Goal: Task Accomplishment & Management: Use online tool/utility

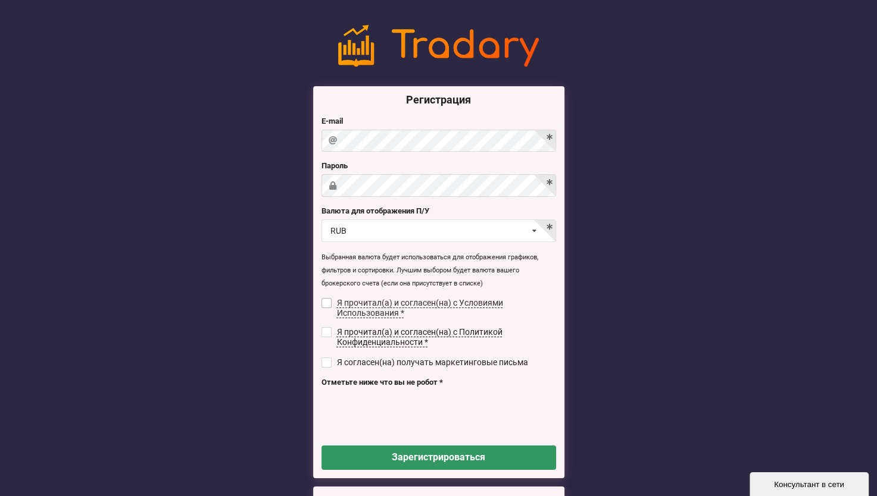
click at [336, 302] on label "Я прочитал(а) и согласен(на) с Условиями Использования *" at bounding box center [438, 308] width 235 height 20
click at [326, 301] on input "checkbox" at bounding box center [326, 303] width 10 height 10
checkbox input "true"
click at [327, 333] on input "checkbox" at bounding box center [326, 332] width 10 height 10
checkbox input "true"
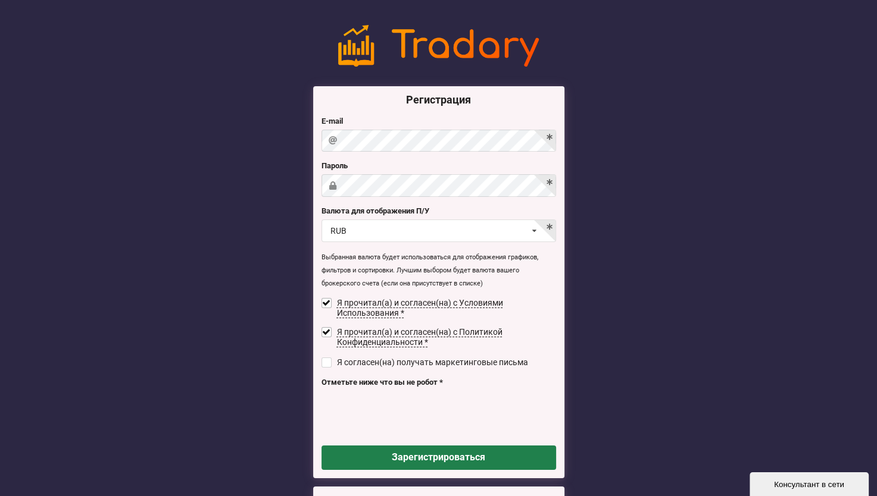
click at [433, 459] on button "Зарегистрироваться" at bounding box center [438, 458] width 235 height 24
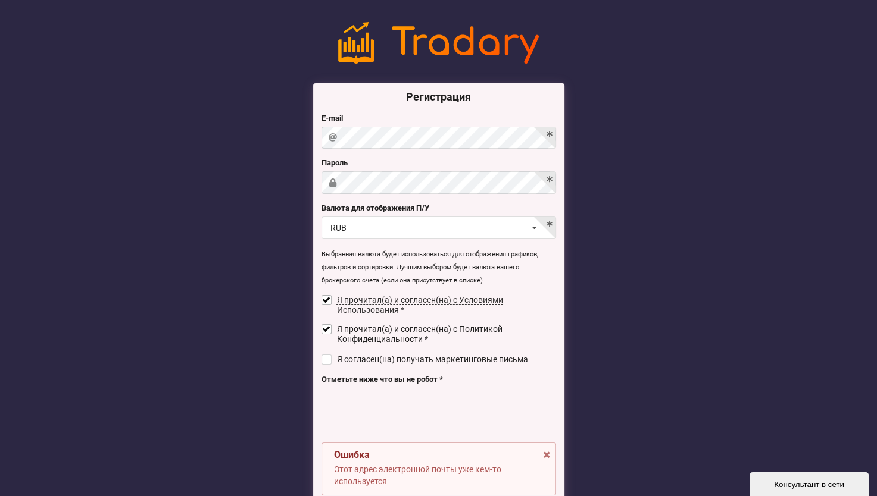
scroll to position [177, 0]
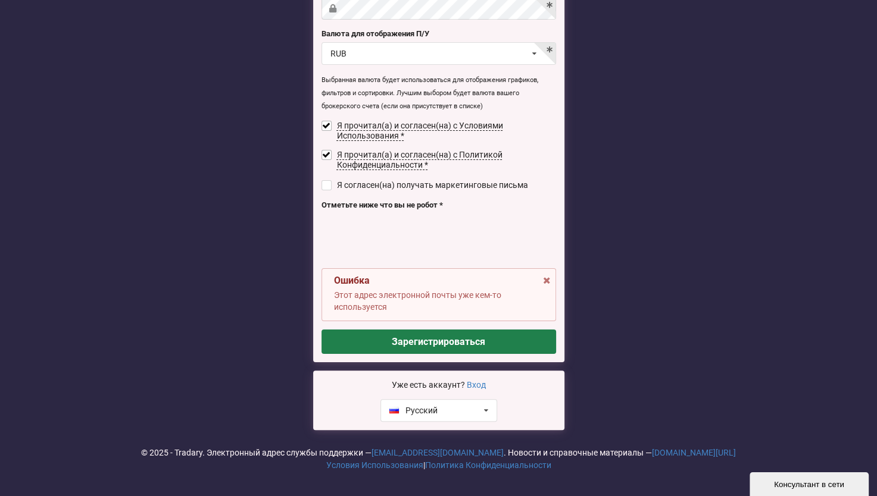
click at [443, 339] on button "Зарегистрироваться" at bounding box center [438, 342] width 235 height 24
click at [477, 386] on link "Вход" at bounding box center [476, 385] width 19 height 10
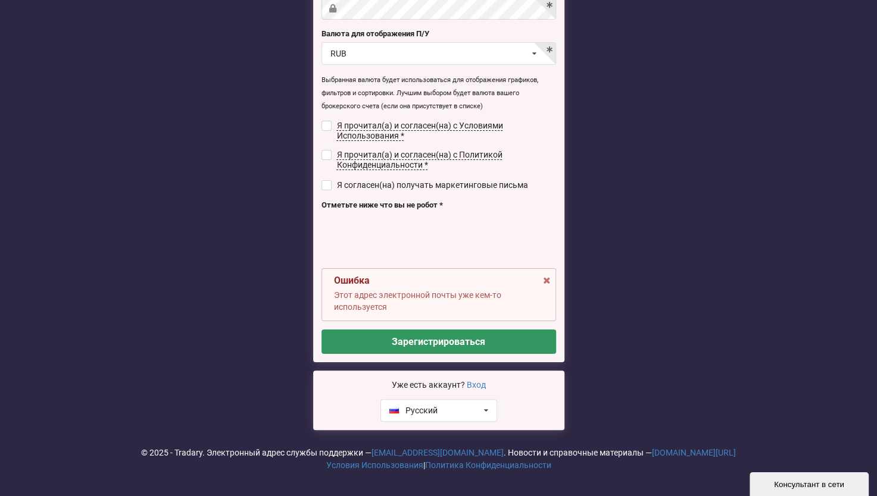
checkbox input "false"
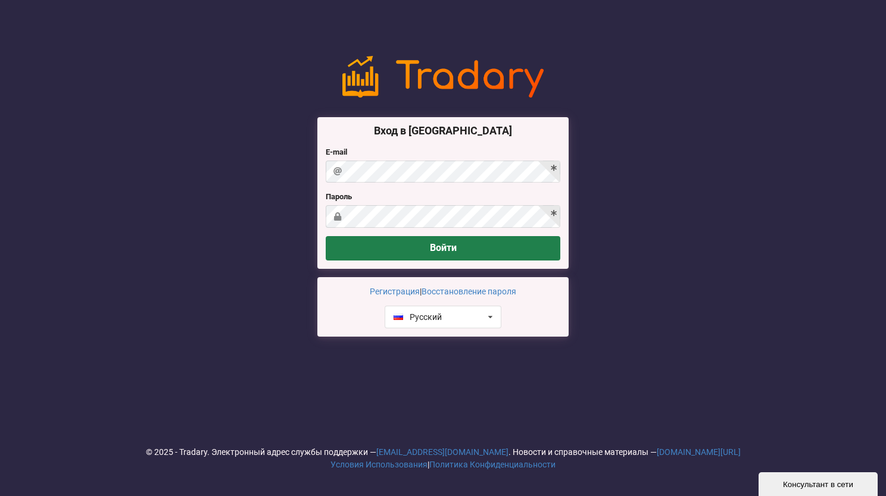
click at [448, 240] on button "Войти" at bounding box center [443, 248] width 235 height 24
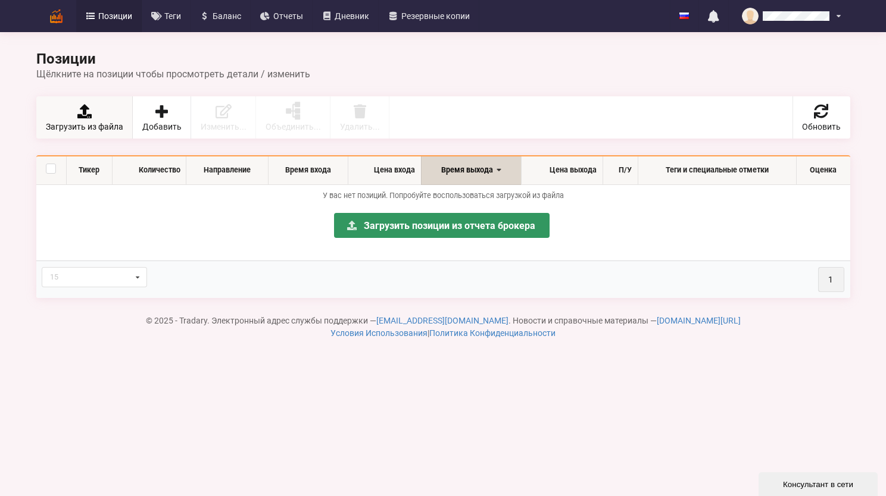
click at [87, 113] on icon at bounding box center [84, 111] width 17 height 14
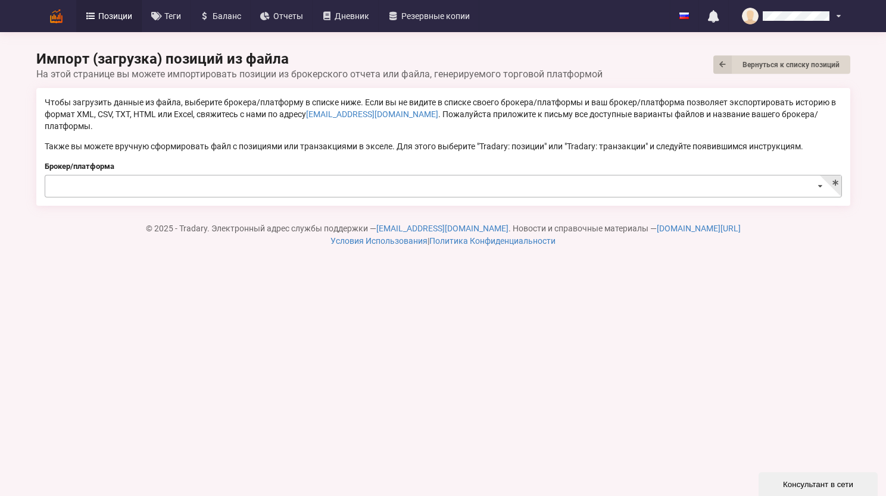
click at [76, 176] on input at bounding box center [444, 187] width 796 height 23
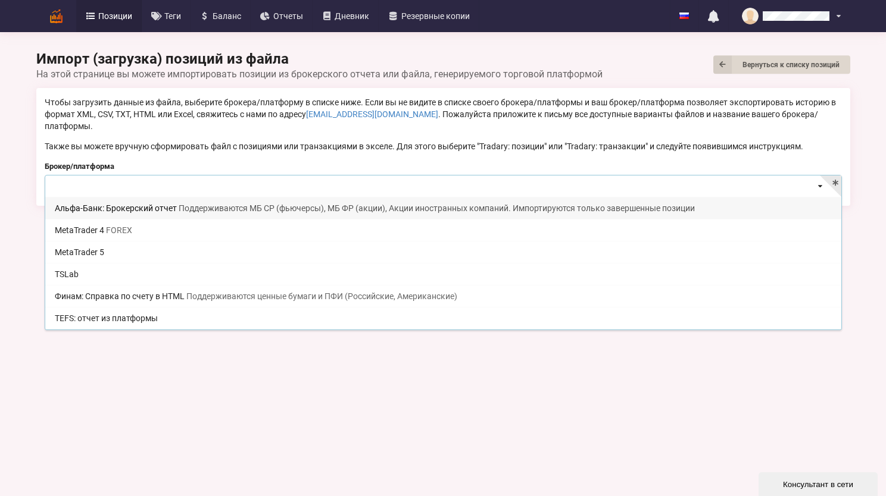
click at [124, 198] on div "Альфа-Банк: Брокерский отчет Поддерживаются МБ СР (фьючерсы), МБ ФР (акции), Ак…" at bounding box center [443, 208] width 796 height 22
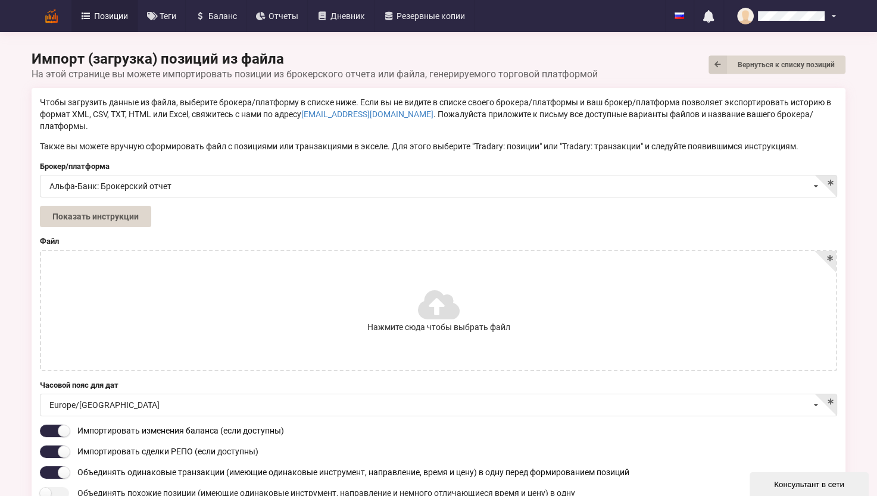
click at [435, 294] on icon at bounding box center [437, 304] width 39 height 33
click at [0, 0] on input "Нажмите сюда чтобы выбрать файл" at bounding box center [0, 0] width 0 height 0
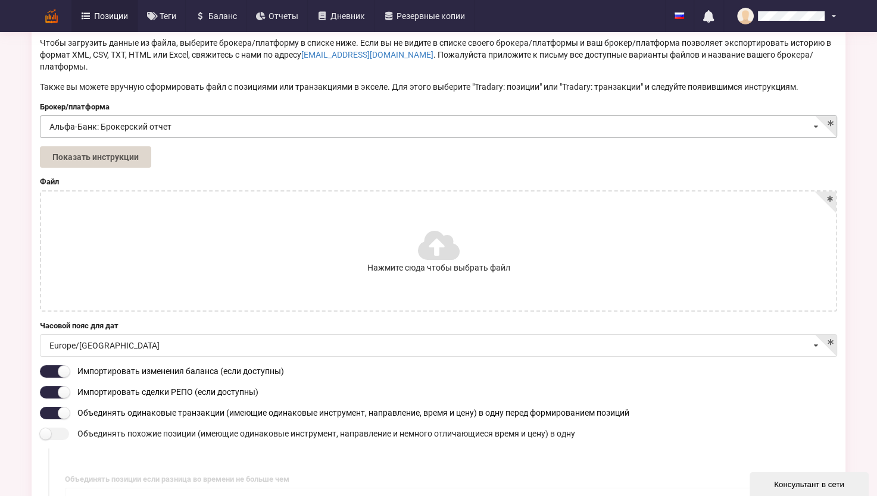
click at [202, 116] on input at bounding box center [439, 127] width 796 height 23
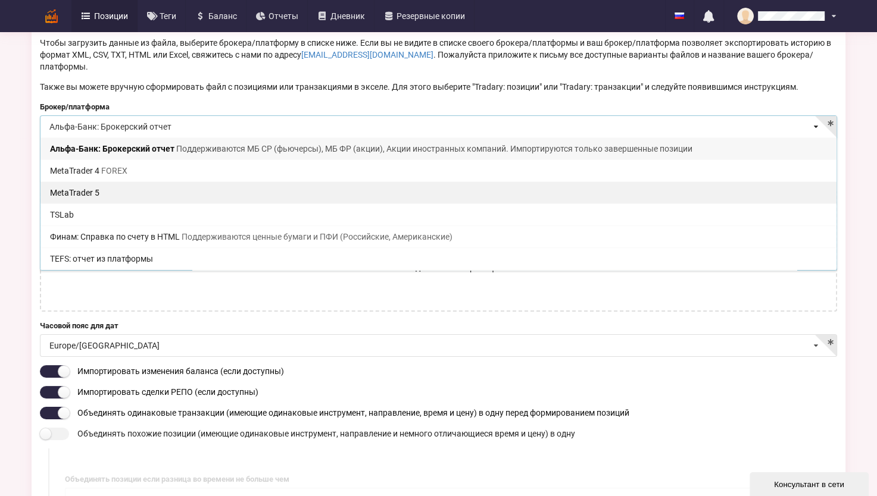
click at [71, 182] on div "MetaTrader 5" at bounding box center [438, 193] width 796 height 22
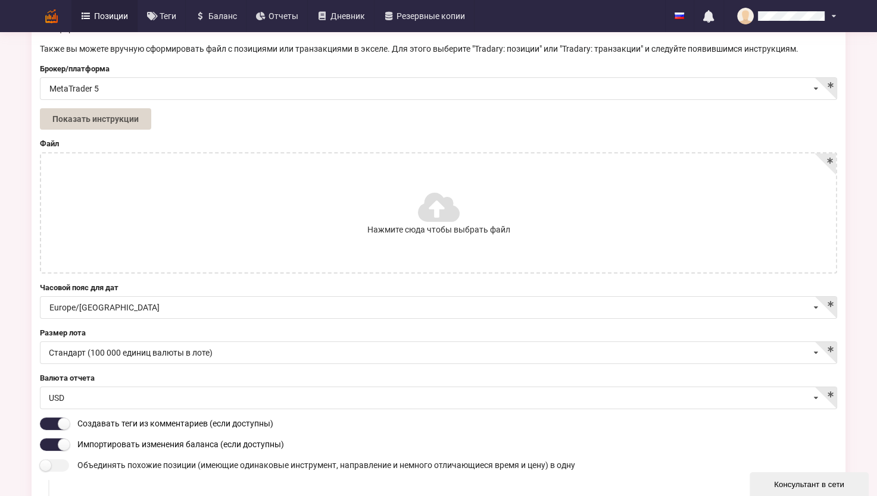
scroll to position [119, 0]
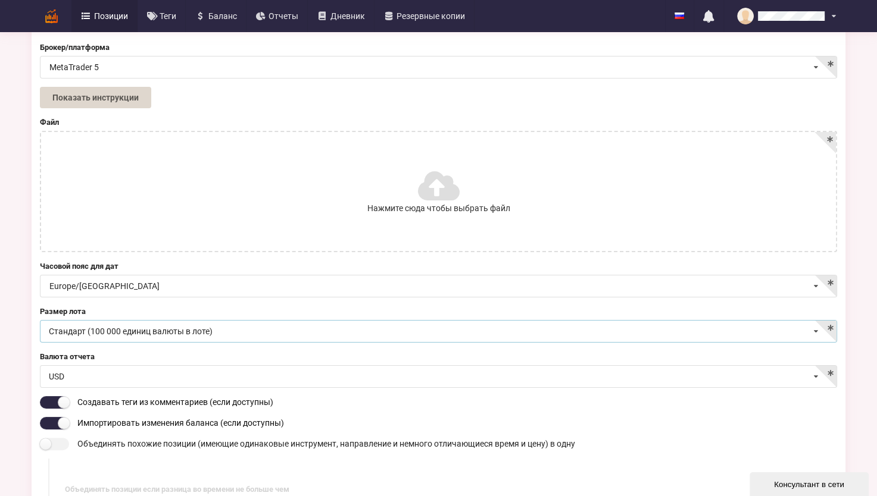
click at [147, 327] on div "Стандарт (100 000 единиц валюты в лоте)" at bounding box center [131, 331] width 164 height 8
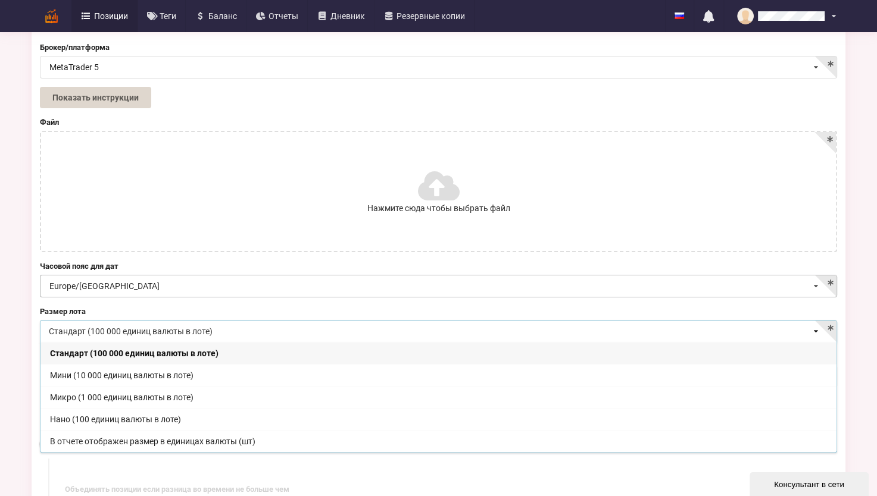
click at [185, 276] on input at bounding box center [439, 287] width 796 height 23
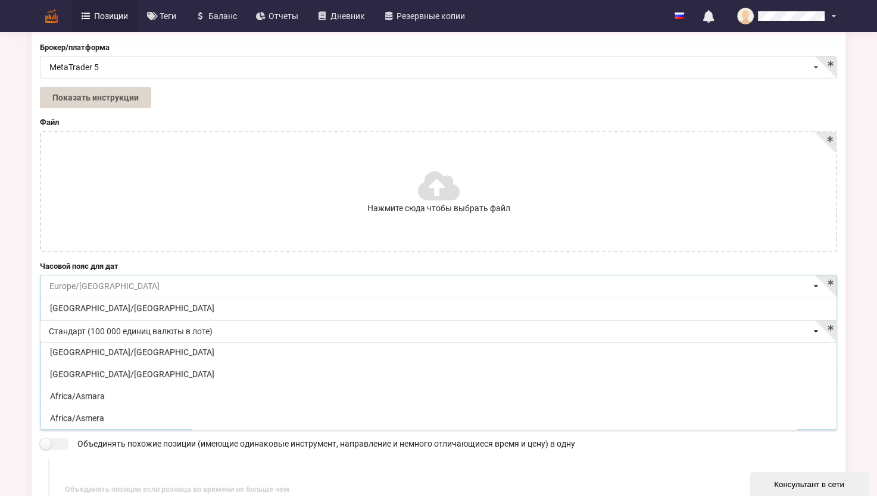
scroll to position [9989, 0]
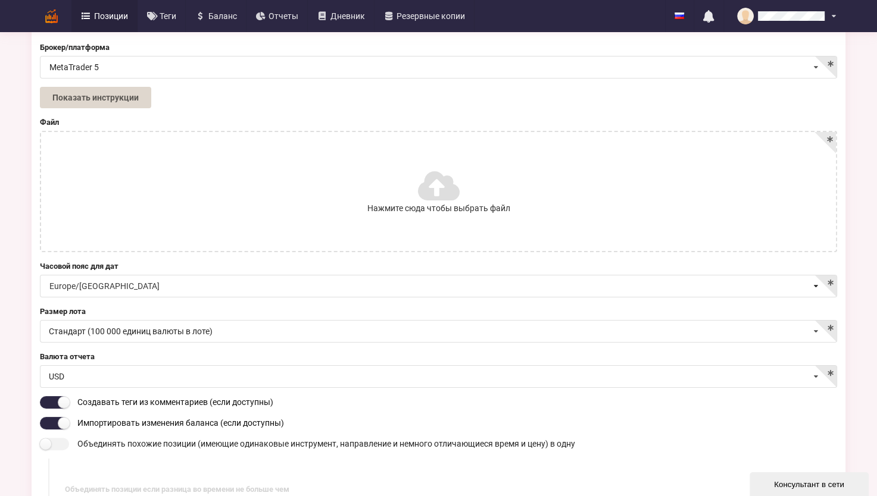
click at [202, 261] on div "Часовой пояс для дат [GEOGRAPHIC_DATA]/[GEOGRAPHIC_DATA] [GEOGRAPHIC_DATA]/[GEO…" at bounding box center [438, 279] width 797 height 37
click at [86, 366] on div "USD USD EUR RUB UAH JPY" at bounding box center [438, 377] width 797 height 23
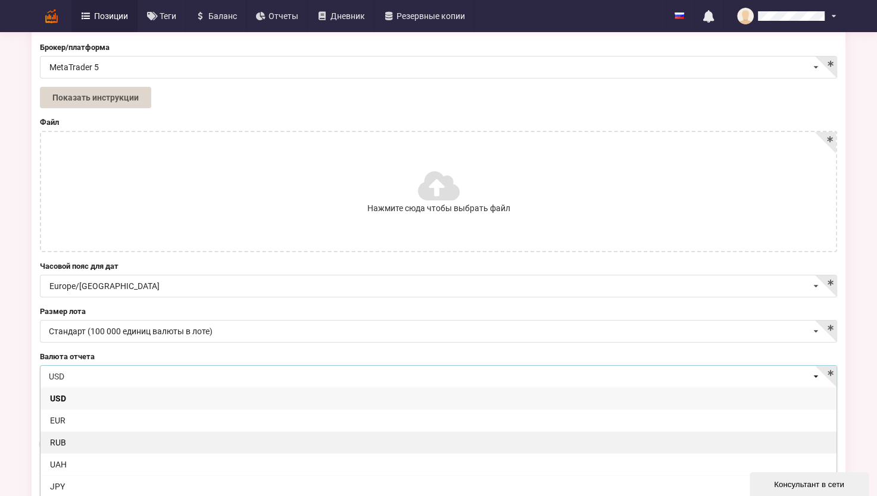
click at [80, 432] on div "RUB" at bounding box center [438, 443] width 796 height 22
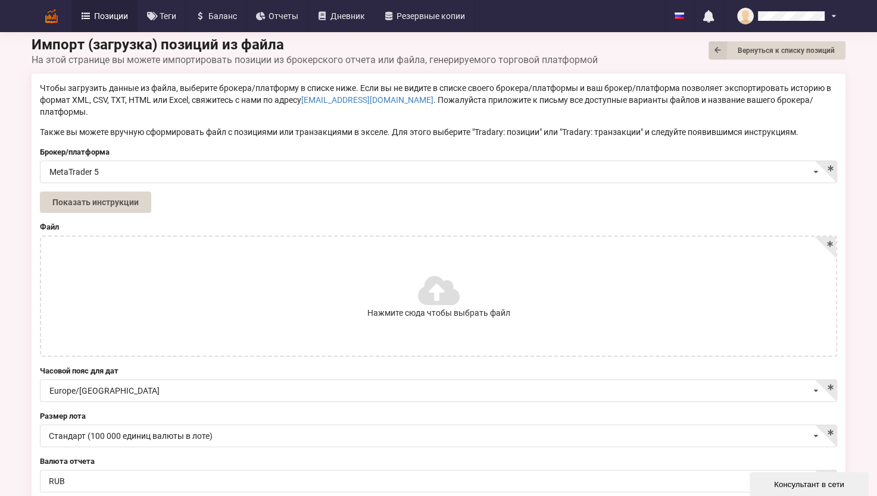
scroll to position [12, 0]
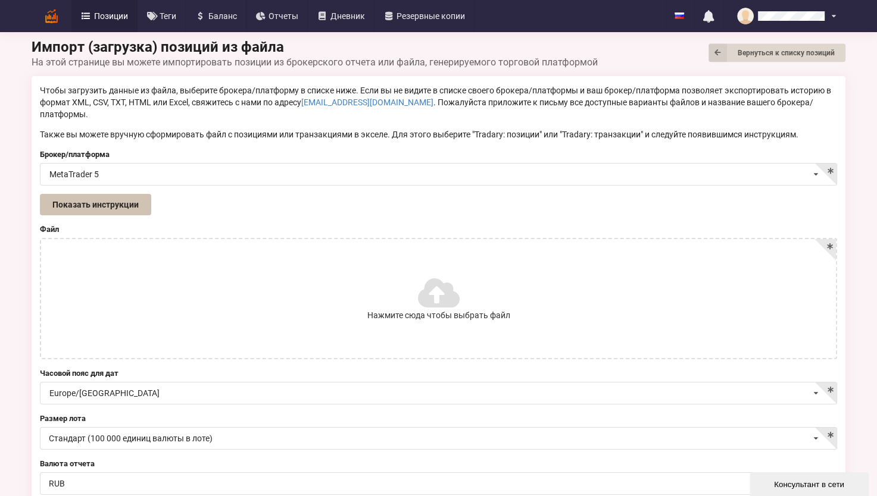
click at [103, 194] on button "Показать инструкции" at bounding box center [95, 204] width 111 height 21
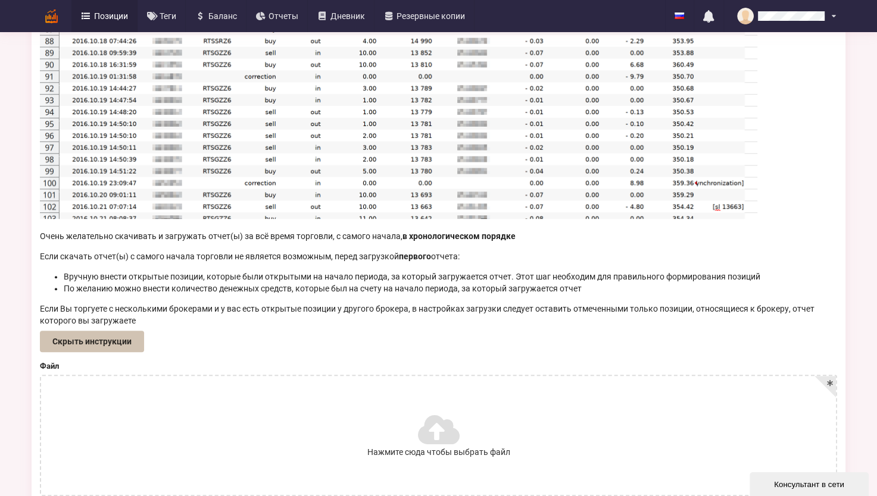
scroll to position [536, 0]
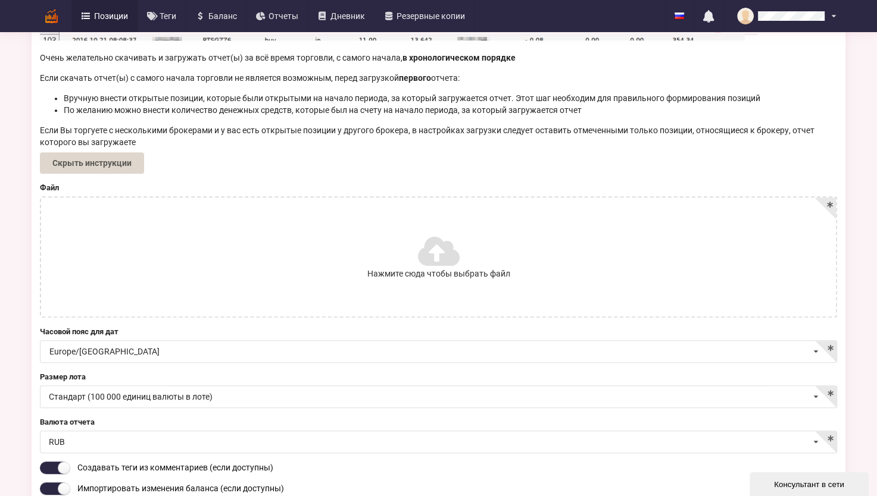
click at [436, 237] on icon at bounding box center [437, 251] width 39 height 33
click at [0, 0] on input "Нажмите сюда чтобы выбрать файл" at bounding box center [0, 0] width 0 height 0
click at [462, 274] on icon at bounding box center [463, 278] width 10 height 8
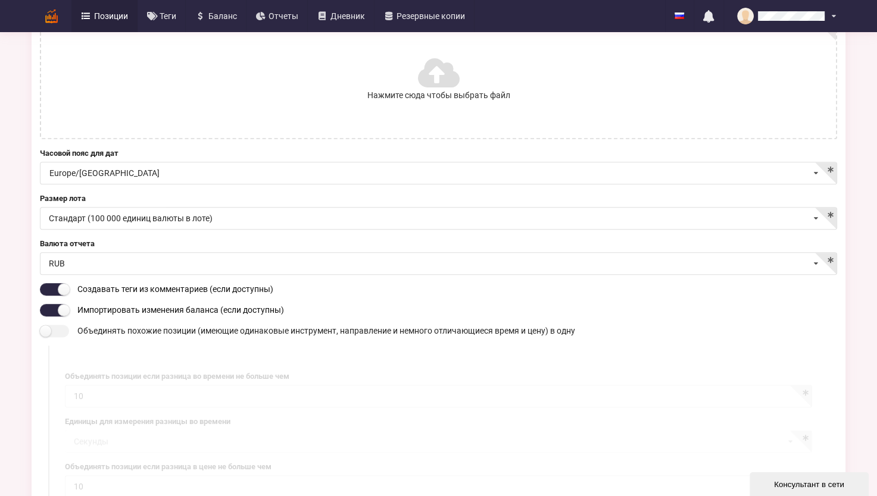
scroll to position [357, 0]
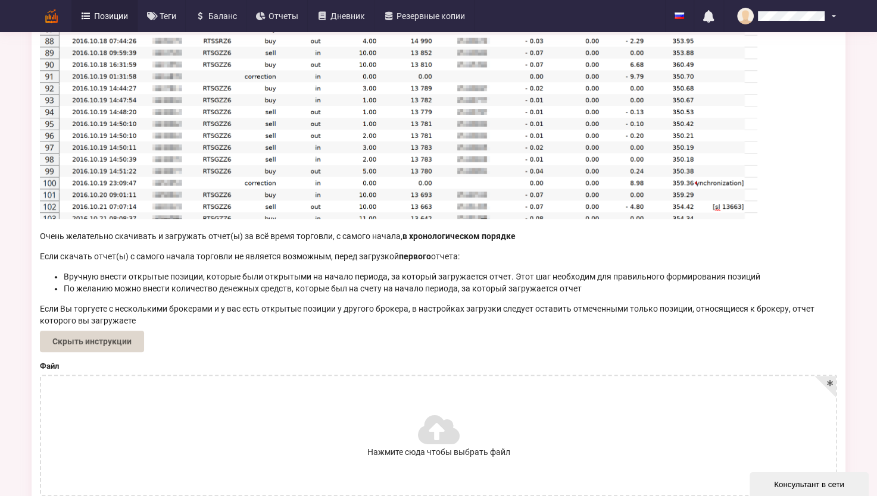
click at [207, 137] on img at bounding box center [398, 44] width 717 height 350
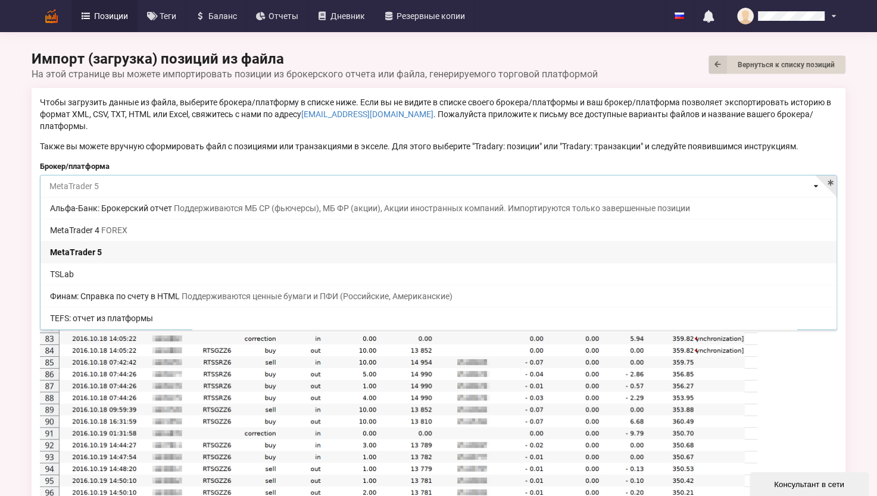
scroll to position [43, 0]
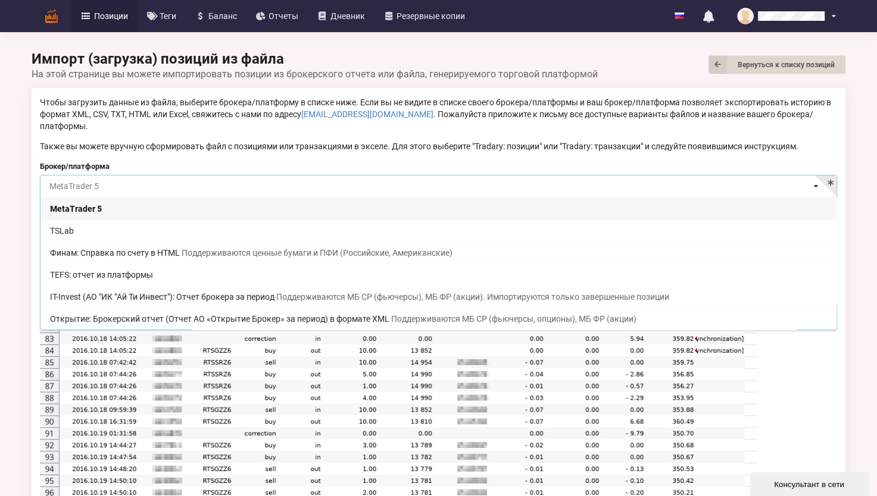
click at [152, 179] on input at bounding box center [439, 187] width 796 height 23
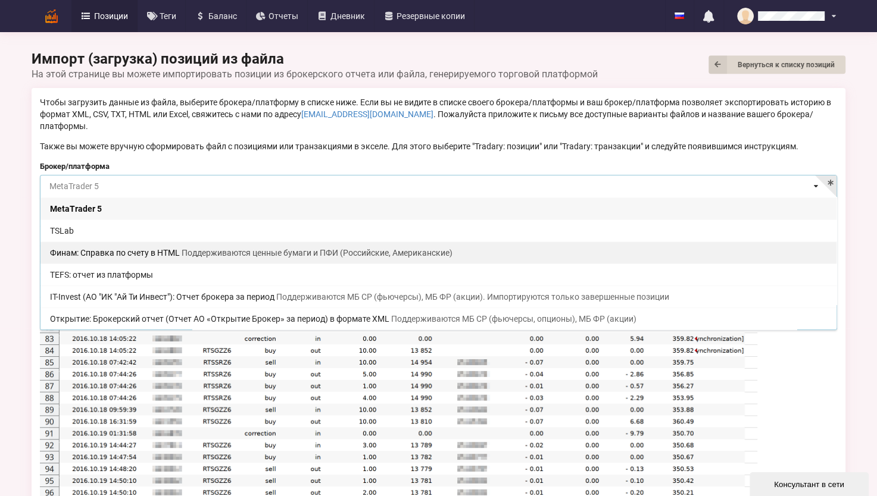
scroll to position [0, 0]
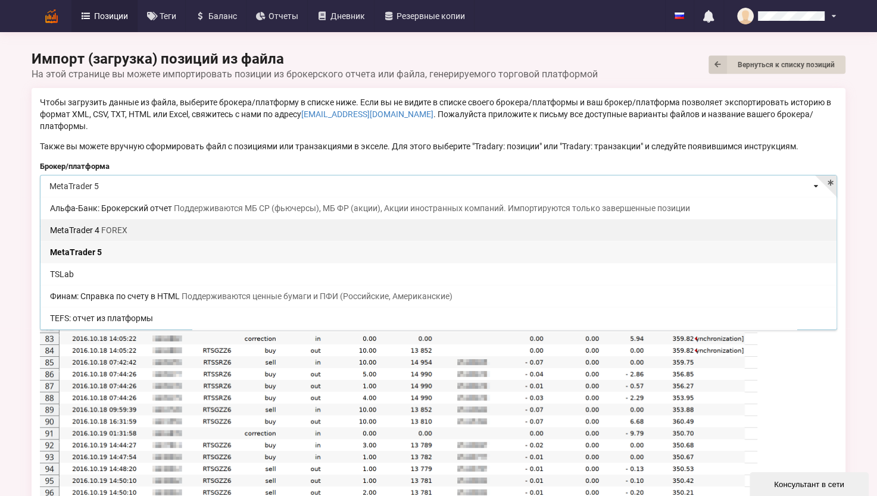
click at [136, 221] on div "MetaTrader 4 FOREX" at bounding box center [438, 230] width 796 height 22
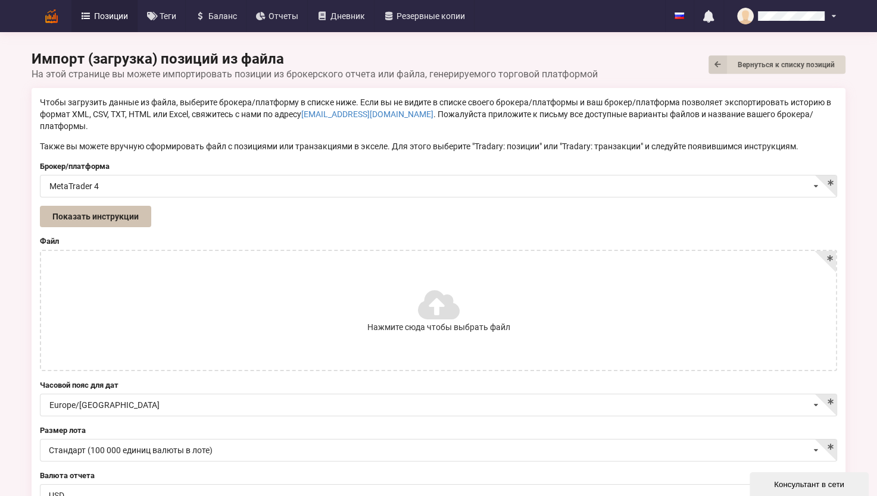
click at [112, 206] on button "Показать инструкции" at bounding box center [95, 216] width 111 height 21
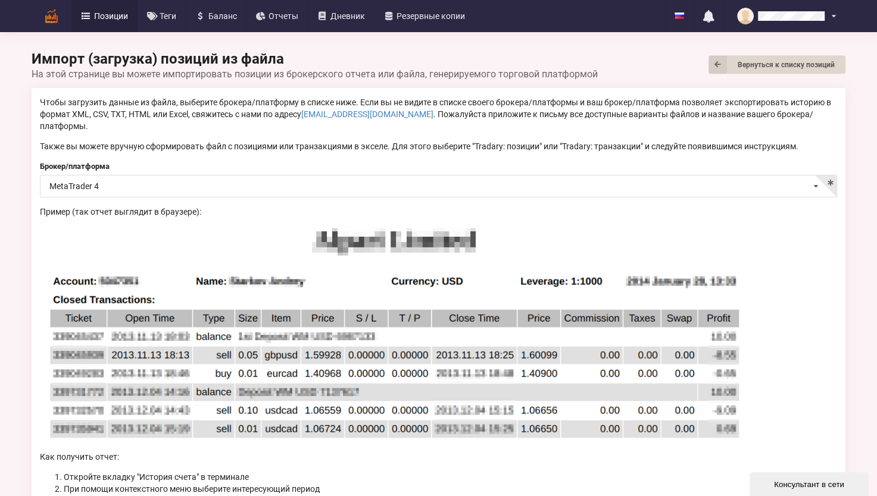
click at [108, 12] on span "Позиции" at bounding box center [111, 16] width 34 height 8
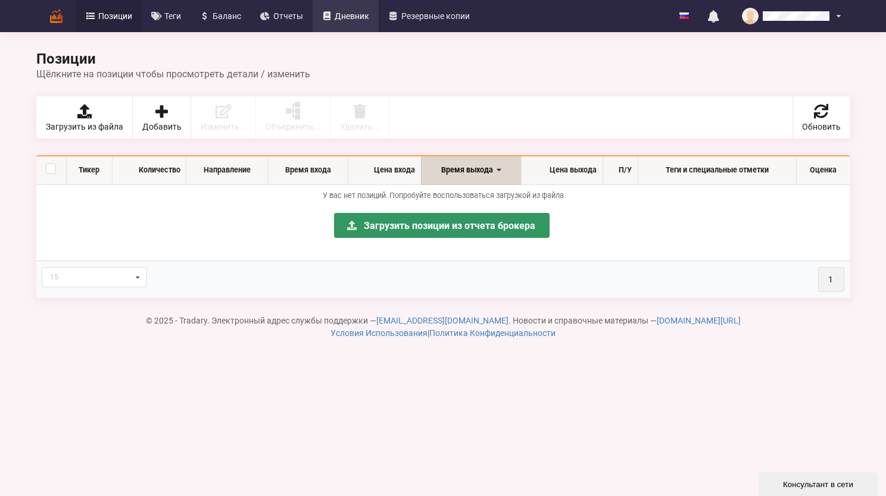
click at [346, 15] on span "Дневник" at bounding box center [352, 16] width 35 height 8
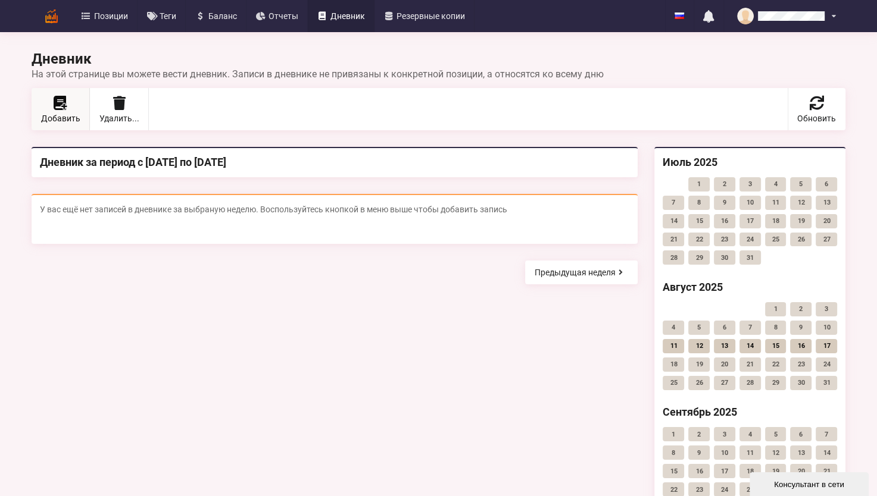
click at [64, 108] on icon at bounding box center [65, 107] width 8 height 7
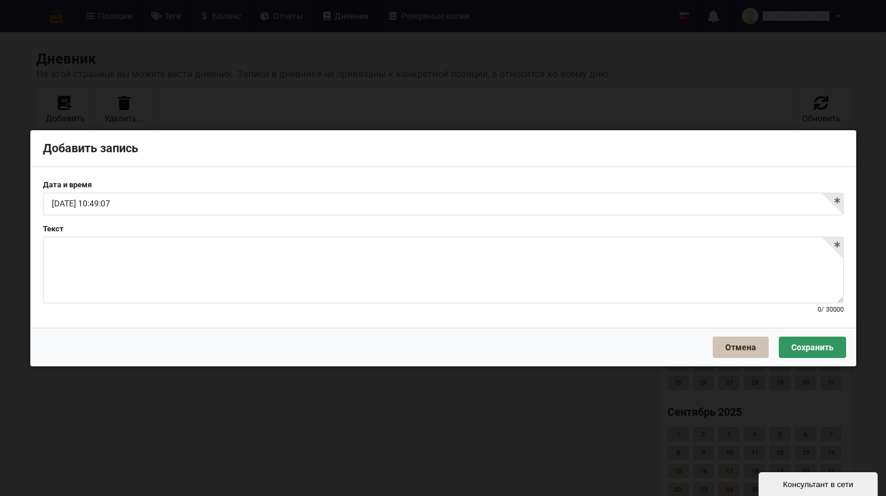
click at [745, 346] on button "Отмена" at bounding box center [740, 346] width 56 height 21
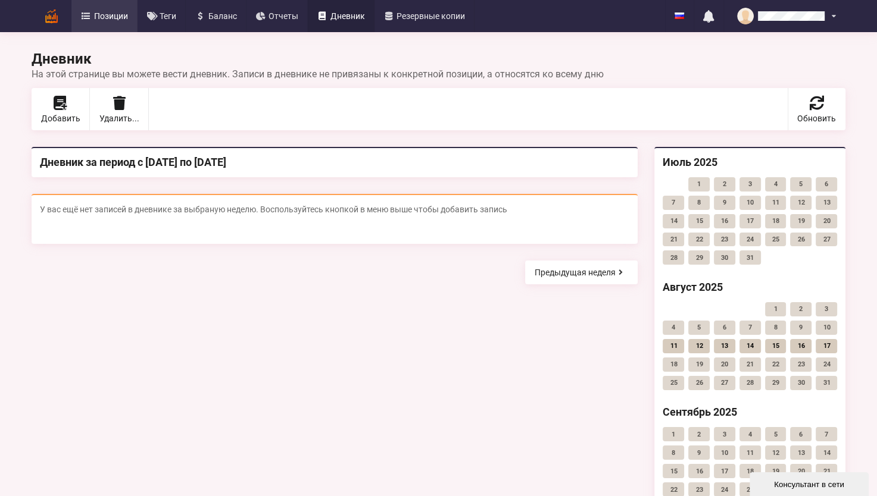
click at [114, 16] on span "Позиции" at bounding box center [111, 16] width 34 height 8
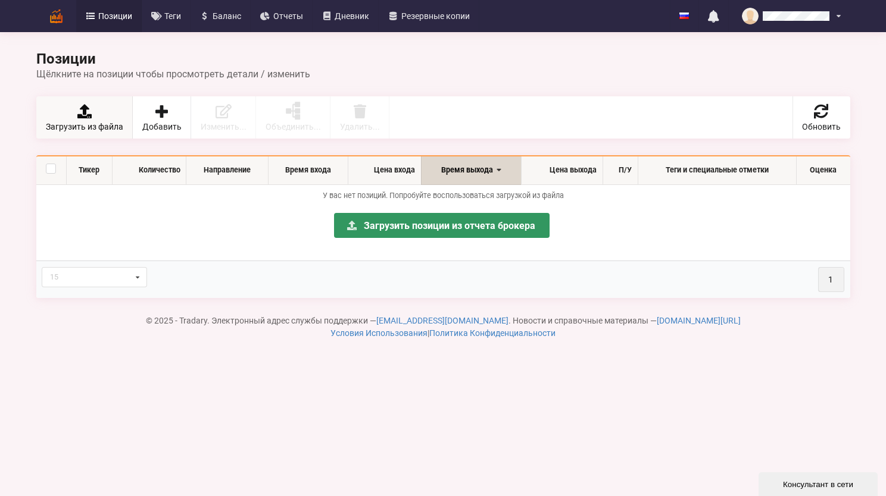
click at [81, 118] on icon at bounding box center [84, 111] width 17 height 14
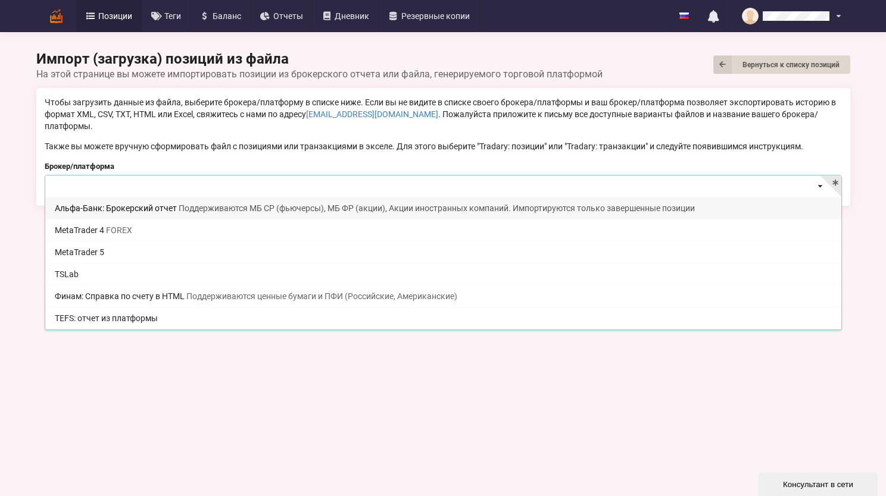
click at [71, 176] on input at bounding box center [444, 187] width 796 height 23
click at [117, 197] on div "Альфа-Банк: Брокерский отчет Поддерживаются МБ СР (фьючерсы), МБ ФР (акции), Ак…" at bounding box center [443, 208] width 796 height 22
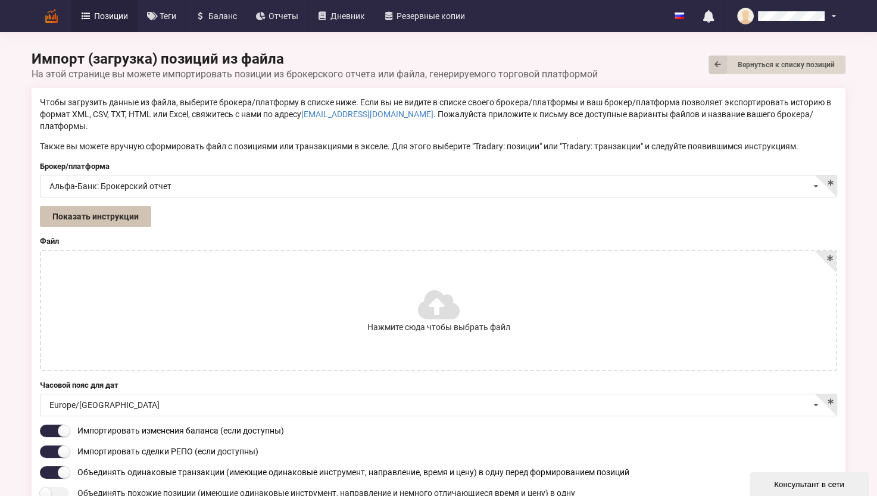
click at [116, 206] on button "Показать инструкции" at bounding box center [95, 216] width 111 height 21
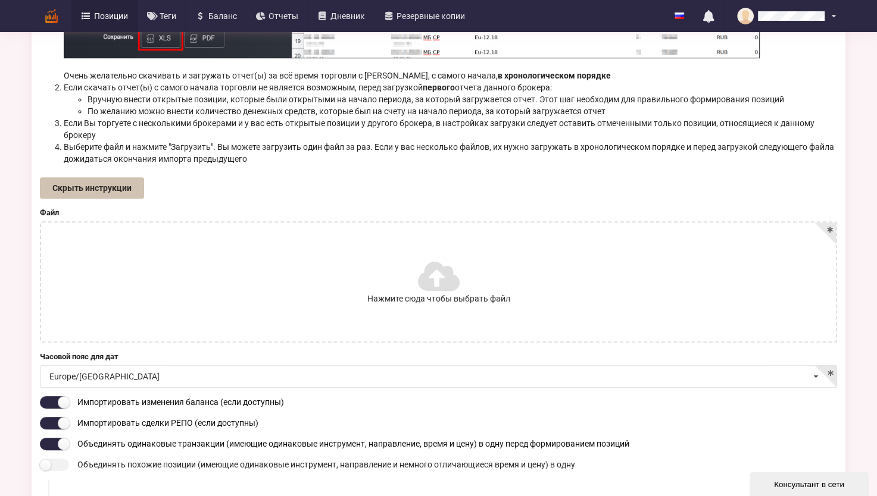
scroll to position [417, 0]
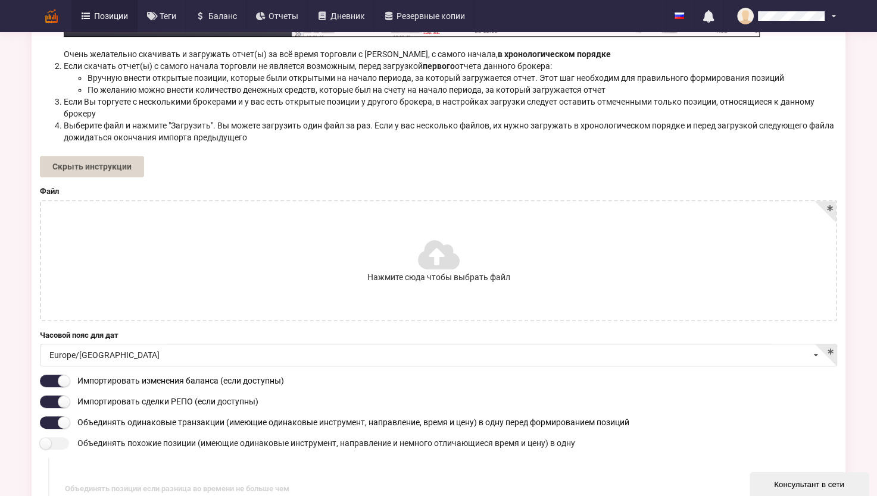
click at [433, 243] on icon at bounding box center [437, 254] width 39 height 33
click at [0, 0] on input "Нажмите сюда чтобы выбрать файл" at bounding box center [0, 0] width 0 height 0
click at [472, 278] on icon at bounding box center [472, 282] width 10 height 8
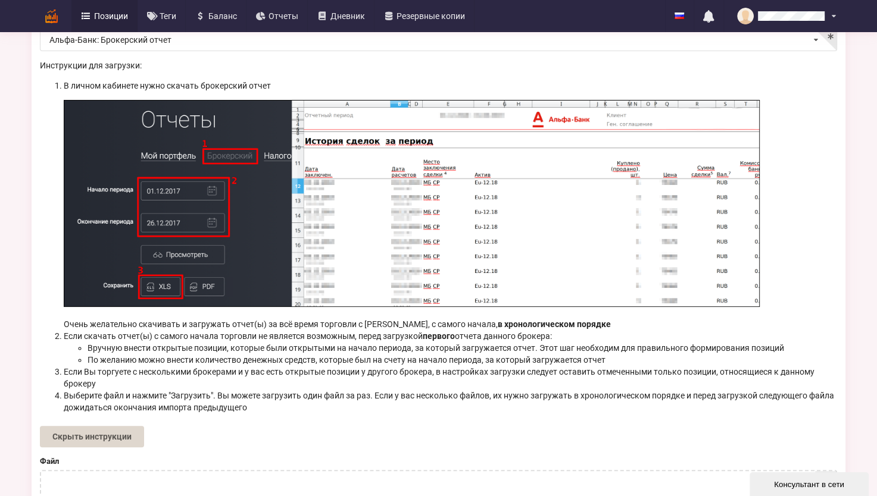
scroll to position [0, 0]
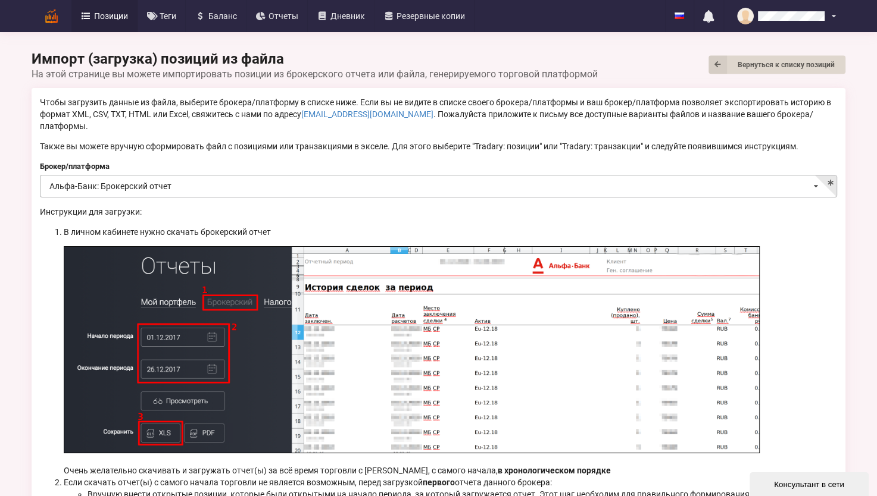
click at [174, 176] on input at bounding box center [439, 187] width 796 height 23
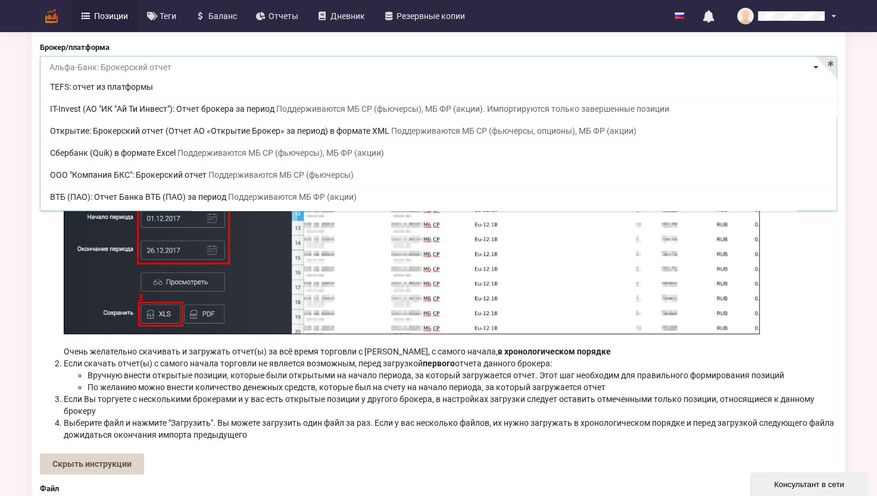
scroll to position [53, 0]
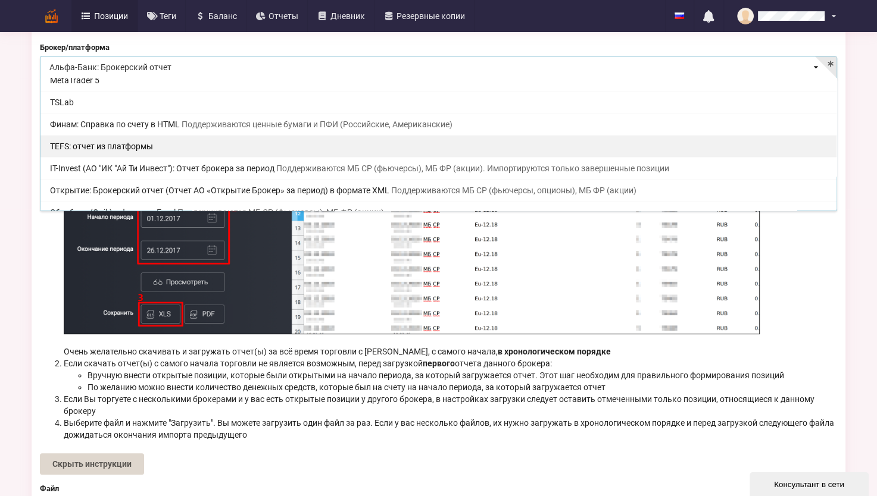
click at [167, 135] on div "TEFS: отчет из платформы" at bounding box center [438, 146] width 796 height 22
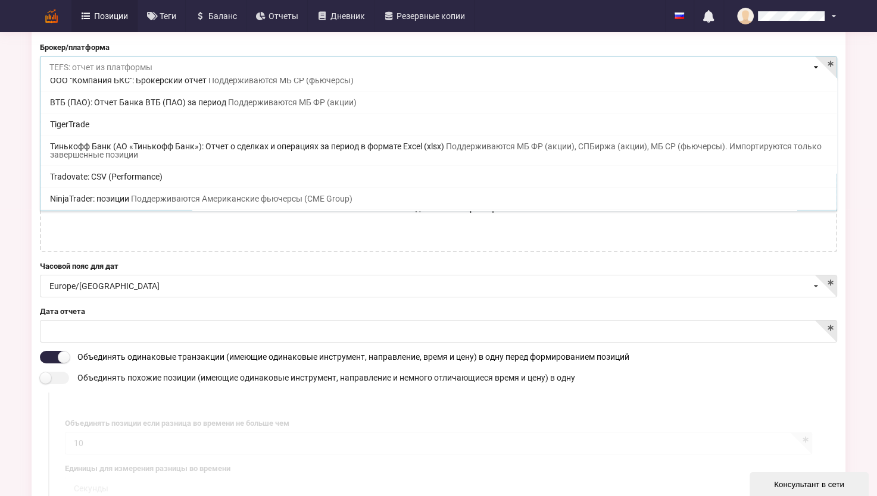
scroll to position [0, 0]
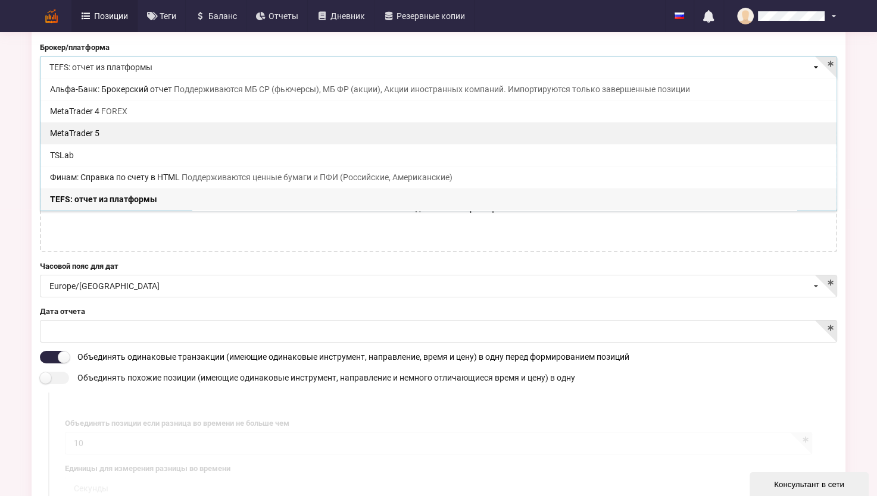
click at [84, 122] on div "MetaTrader 5" at bounding box center [438, 133] width 796 height 22
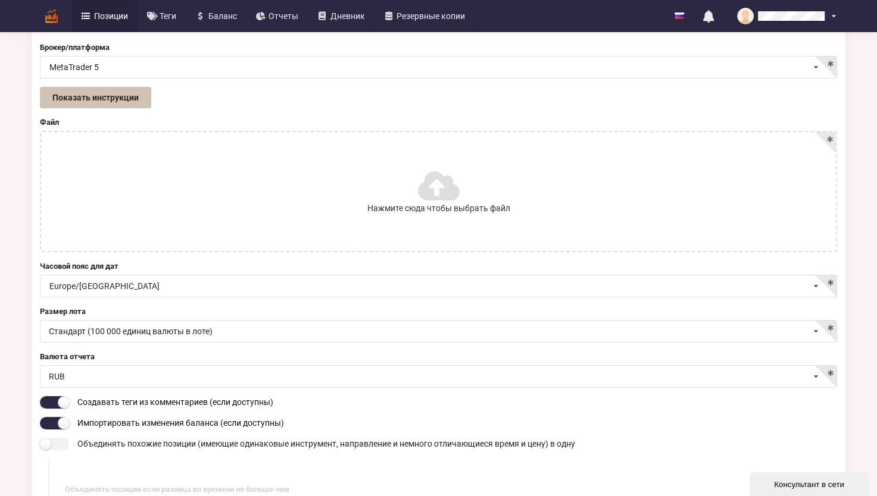
click at [126, 87] on button "Показать инструкции" at bounding box center [95, 97] width 111 height 21
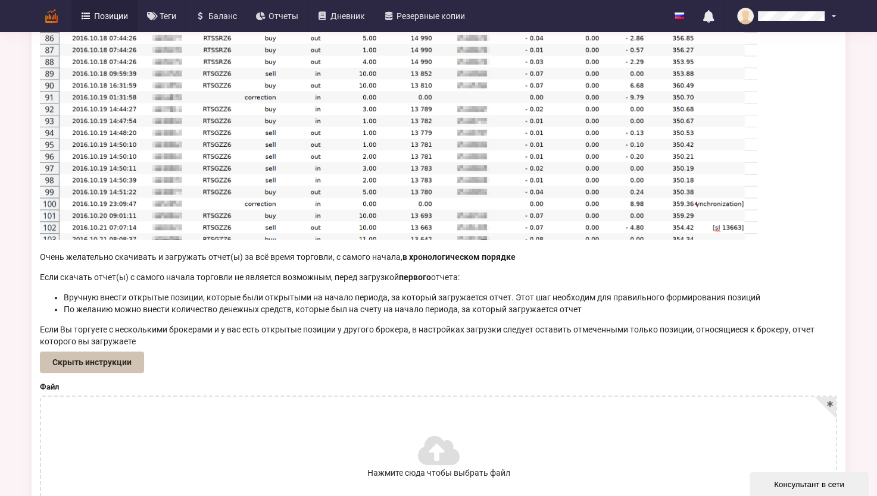
scroll to position [357, 0]
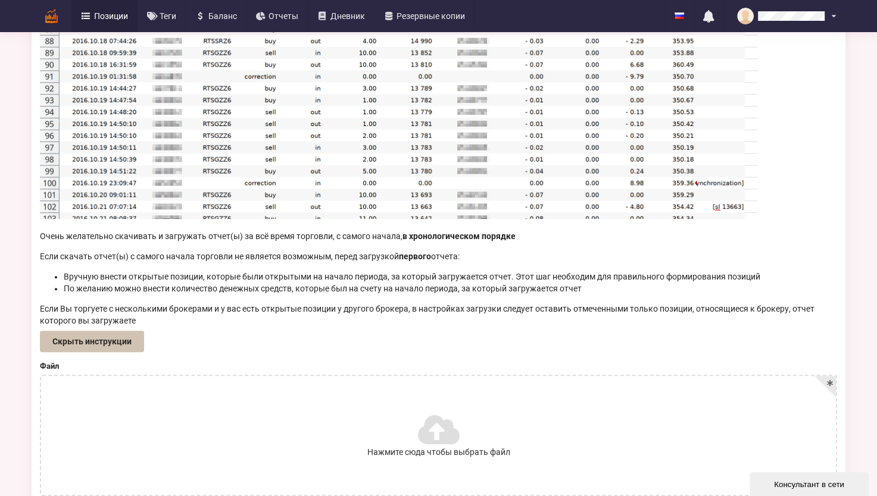
click at [123, 334] on button "Скрыть инструкции" at bounding box center [92, 341] width 104 height 21
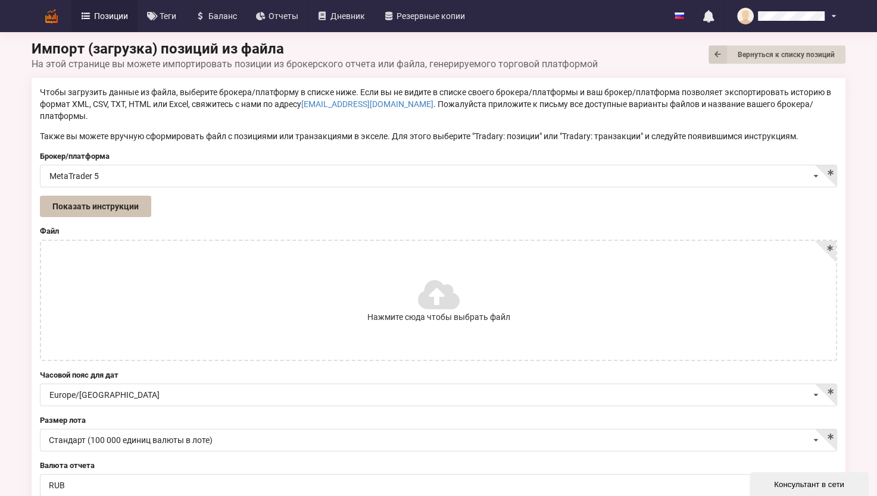
scroll to position [0, 0]
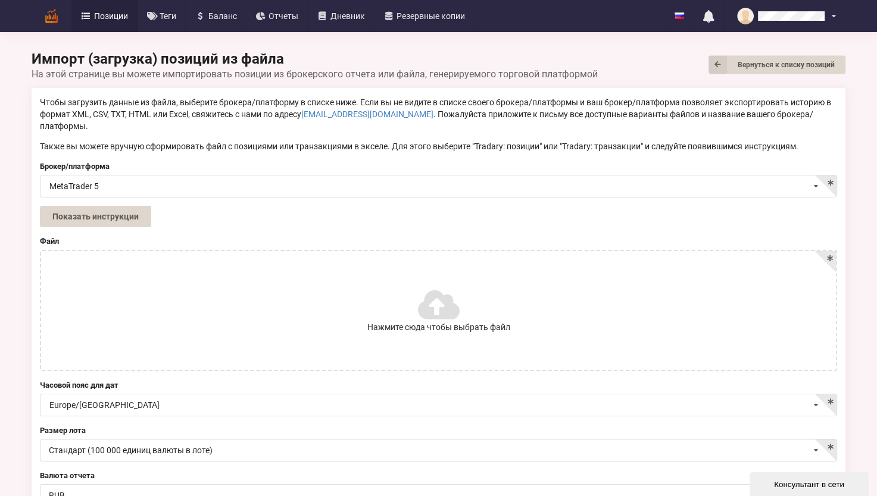
click at [436, 292] on icon at bounding box center [437, 304] width 39 height 33
click at [0, 0] on input "Нажмите сюда чтобы выбрать файл" at bounding box center [0, 0] width 0 height 0
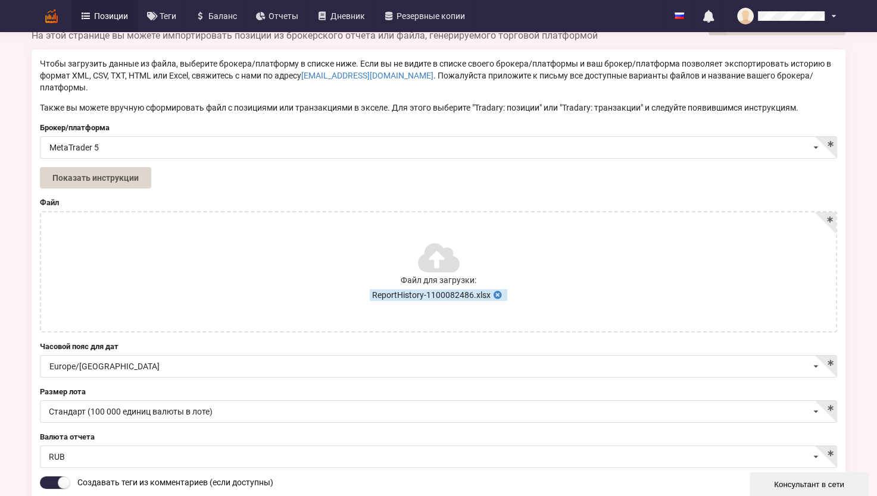
scroll to position [60, 0]
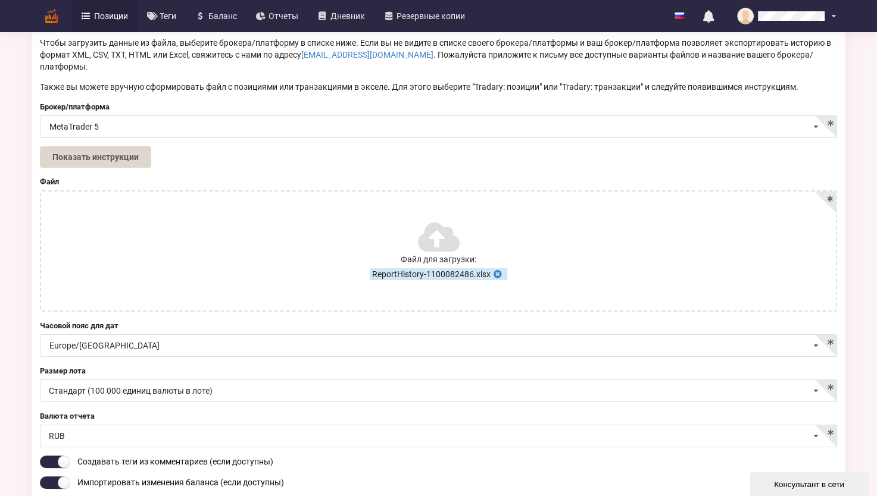
click at [430, 221] on icon at bounding box center [437, 236] width 39 height 33
click at [439, 226] on icon at bounding box center [437, 236] width 39 height 33
click at [499, 268] on icon at bounding box center [498, 272] width 10 height 8
click at [432, 233] on icon at bounding box center [437, 245] width 39 height 33
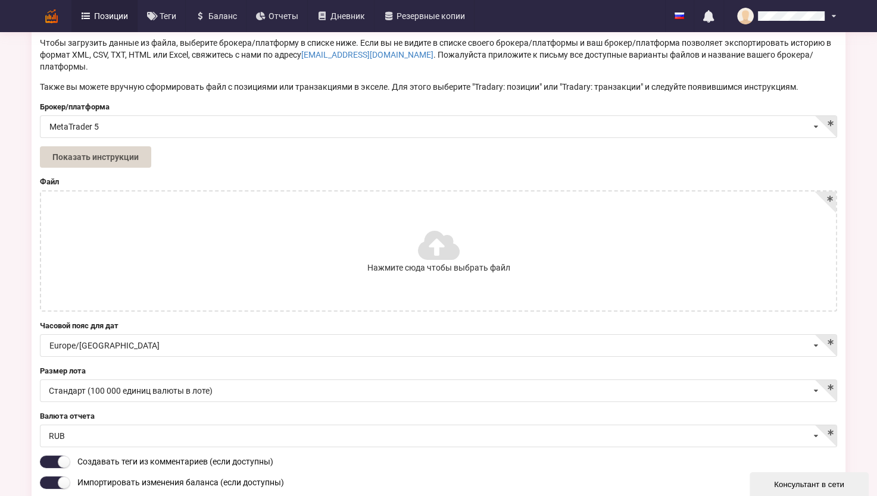
click at [0, 0] on input "Нажмите сюда чтобы выбрать файл" at bounding box center [0, 0] width 0 height 0
click at [483, 268] on span "ReportHistory-1100082486.html" at bounding box center [438, 274] width 140 height 12
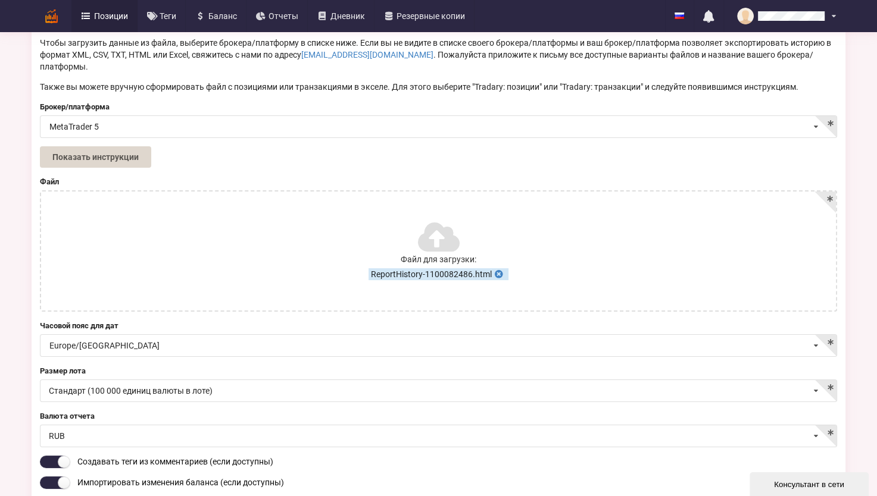
drag, startPoint x: 483, startPoint y: 263, endPoint x: 428, endPoint y: 311, distance: 73.4
click at [429, 320] on label "Часовой пояс для дат" at bounding box center [438, 326] width 797 height 12
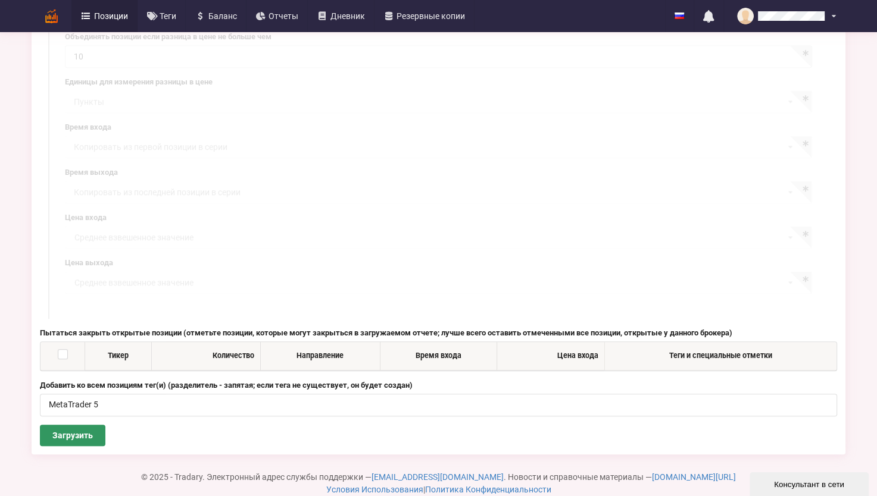
scroll to position [667, 0]
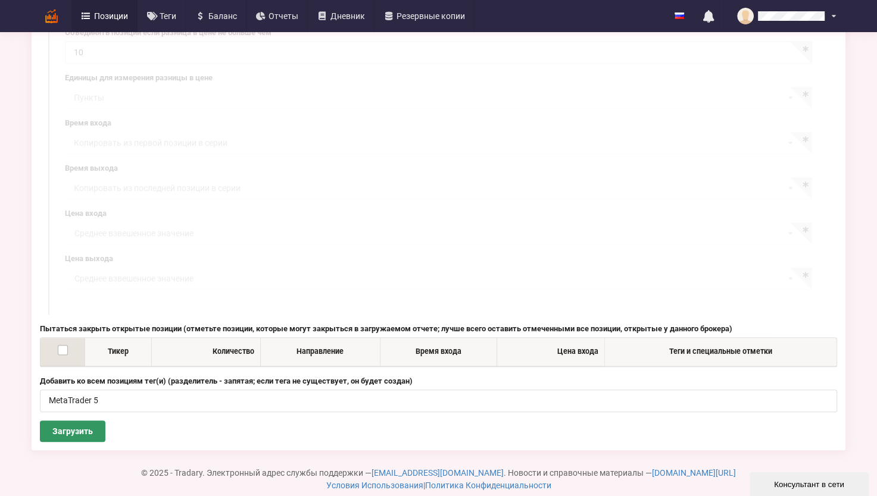
click at [61, 345] on label at bounding box center [63, 345] width 10 height 0
checkbox input "false"
click at [82, 421] on button "Загрузить" at bounding box center [72, 431] width 65 height 21
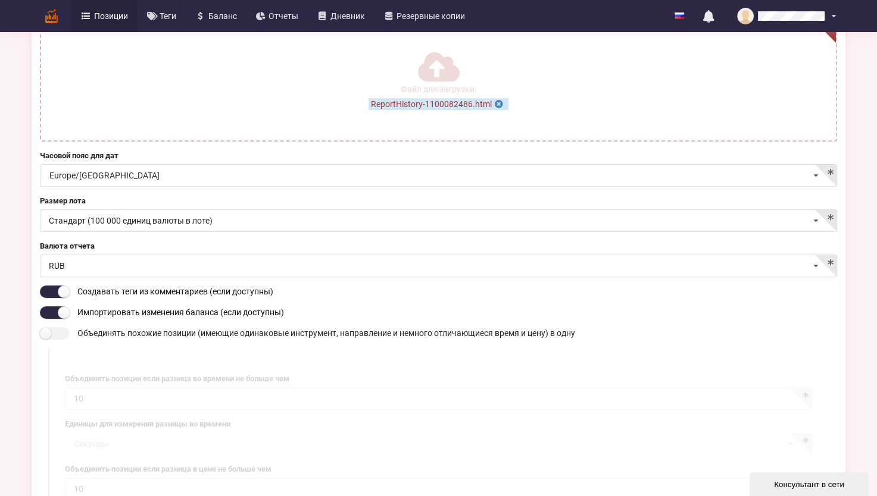
scroll to position [71, 0]
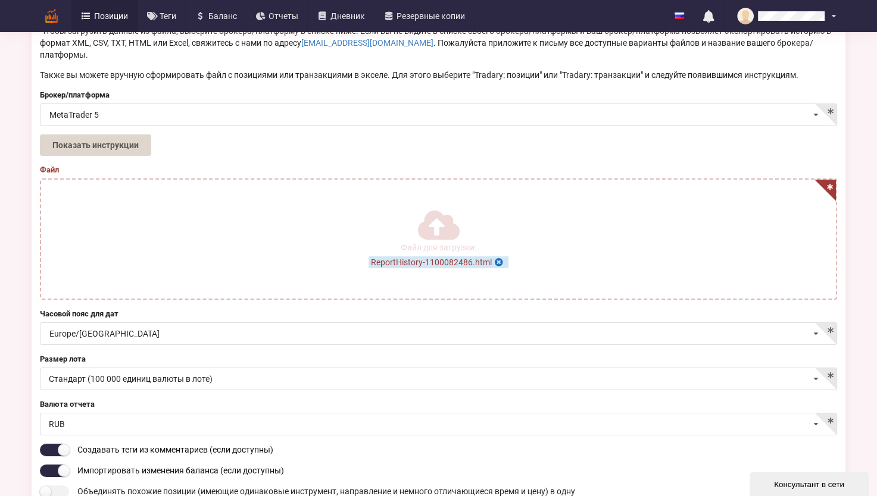
click at [498, 257] on icon at bounding box center [499, 261] width 10 height 8
click at [441, 223] on icon at bounding box center [437, 233] width 39 height 33
click at [0, 0] on input "Нажмите сюда чтобы выбрать файл" at bounding box center [0, 0] width 0 height 0
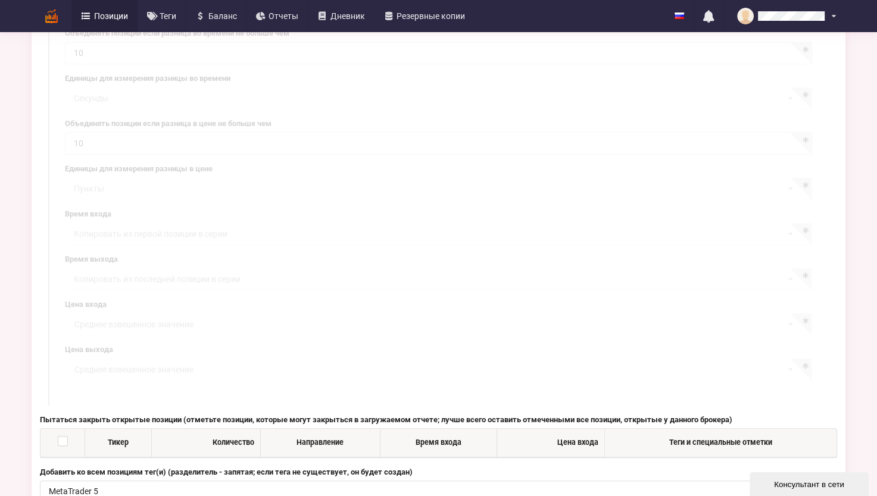
scroll to position [667, 0]
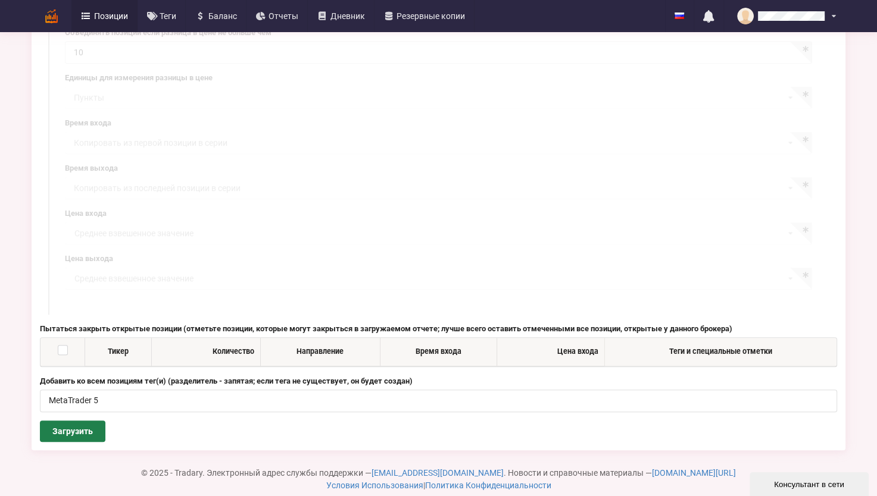
click at [75, 421] on button "Загрузить" at bounding box center [72, 431] width 65 height 21
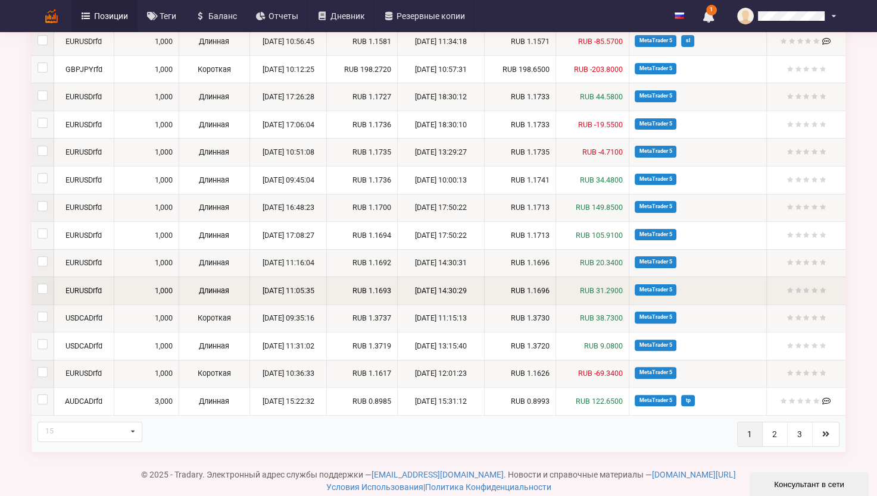
scroll to position [253, 0]
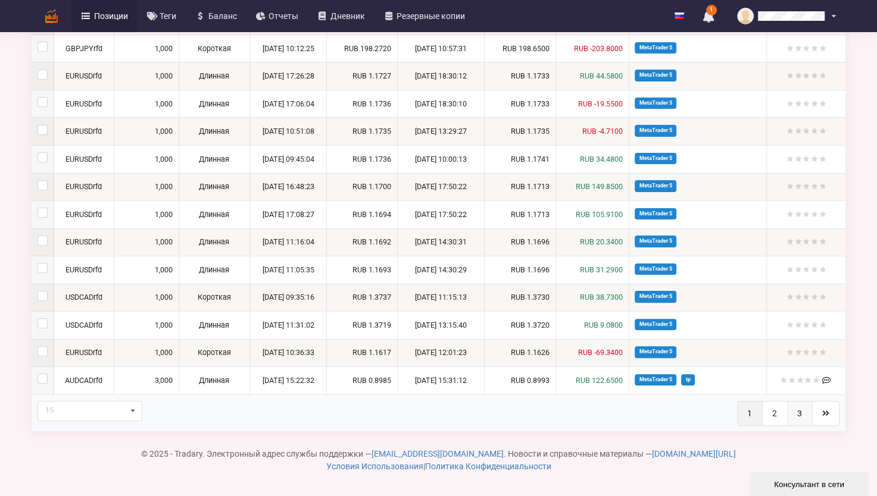
click at [798, 410] on link "3" at bounding box center [800, 414] width 25 height 24
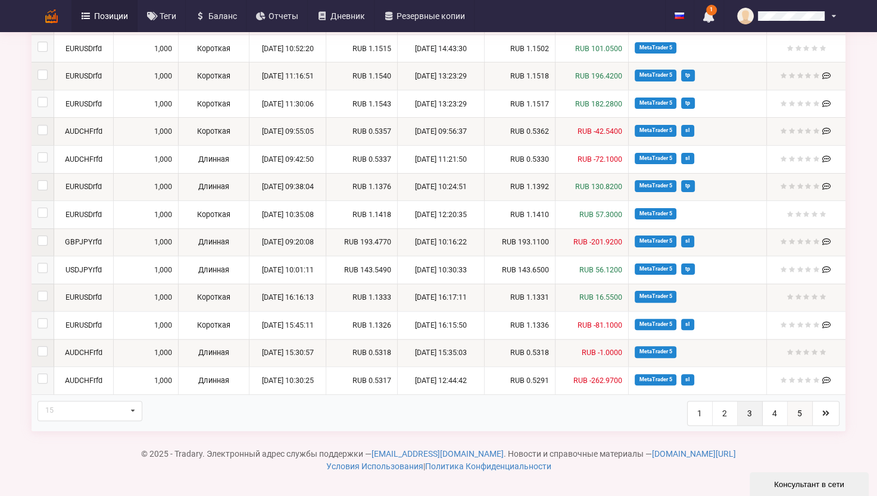
click at [805, 411] on link "5" at bounding box center [800, 414] width 25 height 24
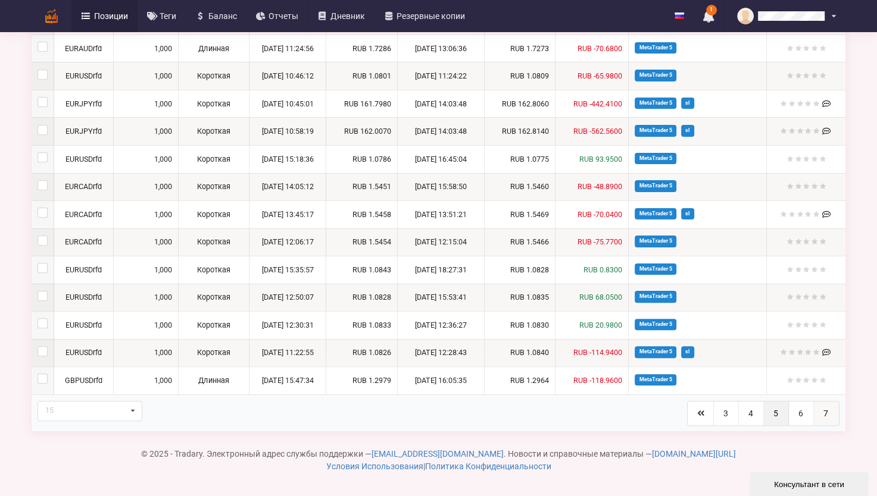
click at [824, 411] on link "7" at bounding box center [826, 414] width 25 height 24
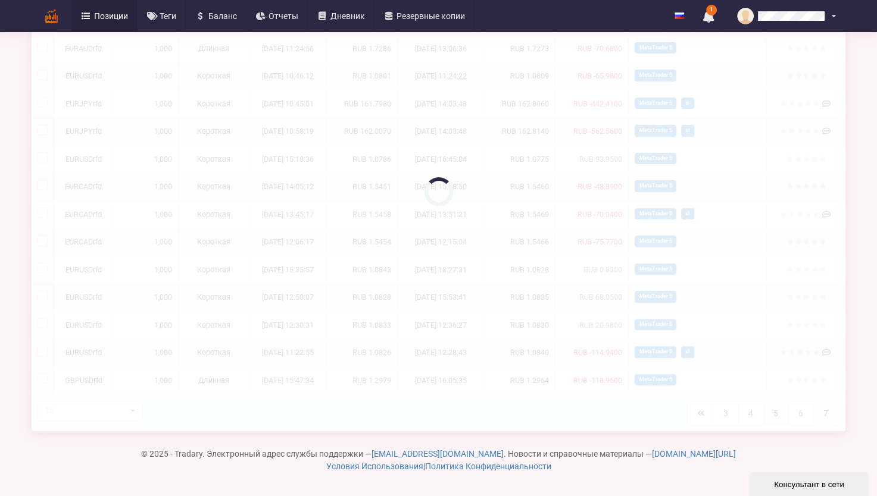
scroll to position [60, 0]
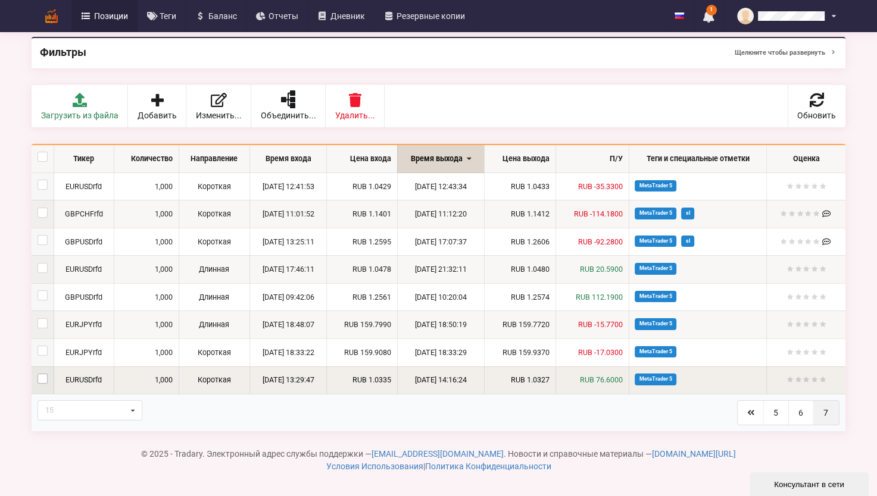
click at [42, 374] on label at bounding box center [43, 374] width 10 height 0
click at [44, 374] on label at bounding box center [43, 374] width 10 height 0
checkbox input "false"
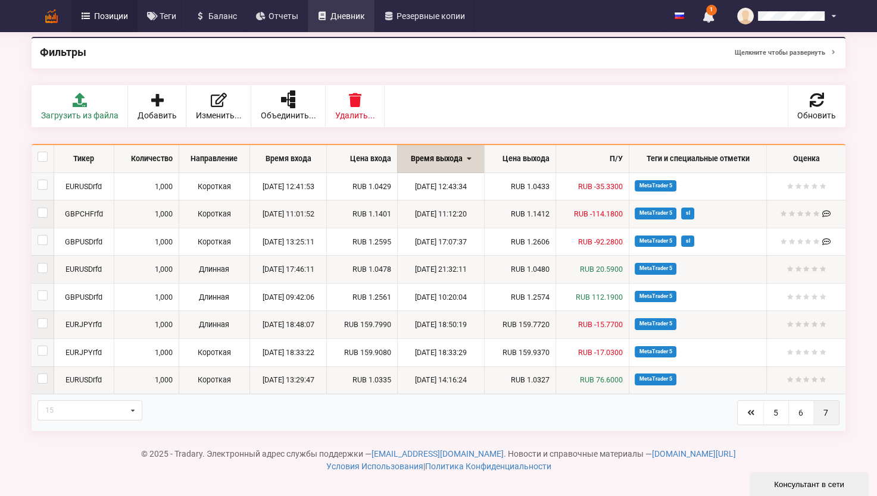
click at [348, 15] on span "Дневник" at bounding box center [347, 16] width 35 height 8
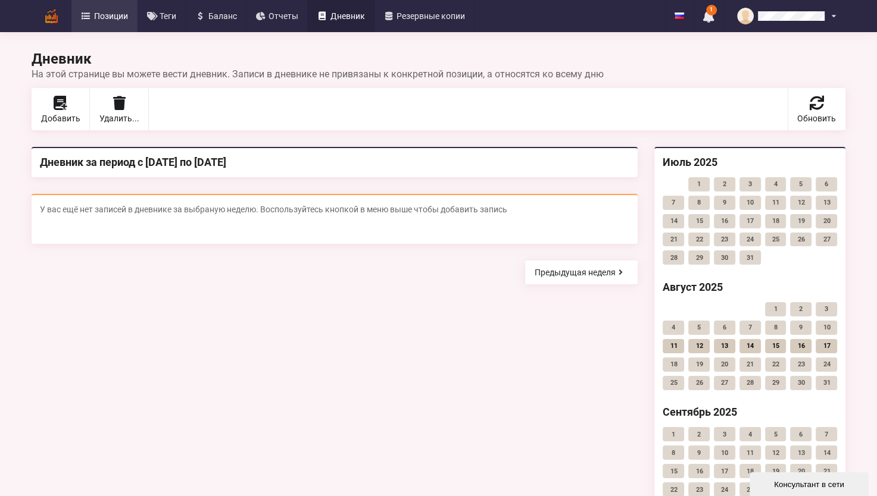
click at [99, 12] on span "Позиции" at bounding box center [111, 16] width 34 height 8
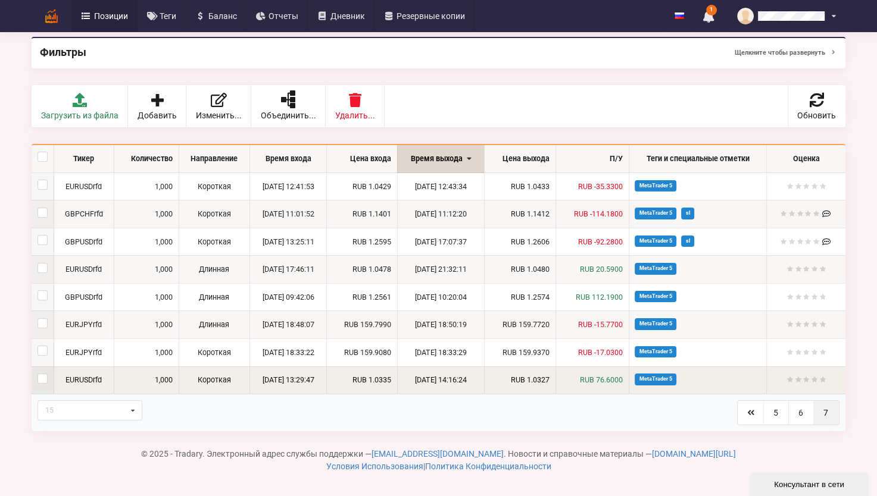
click at [595, 383] on span "RUB 76.6000" at bounding box center [601, 380] width 43 height 9
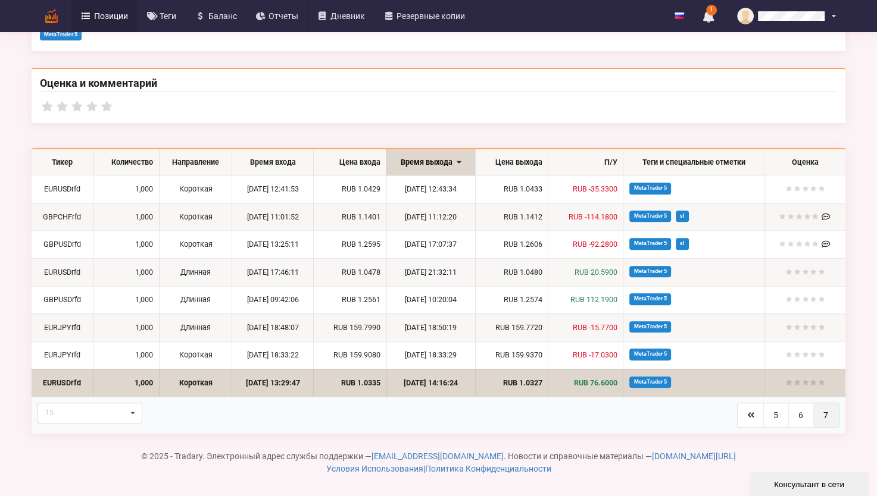
scroll to position [400, 0]
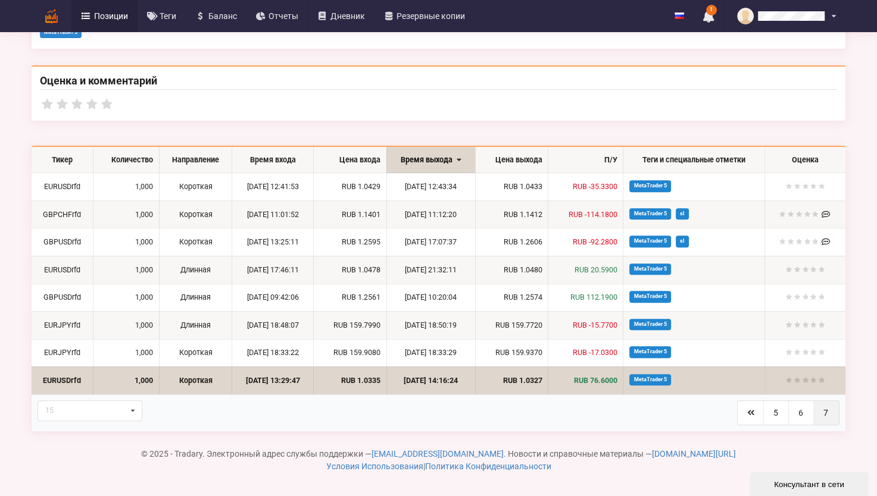
click at [605, 379] on span "RUB 76.6000" at bounding box center [595, 380] width 43 height 9
click at [607, 382] on span "RUB 76.6000" at bounding box center [595, 380] width 43 height 9
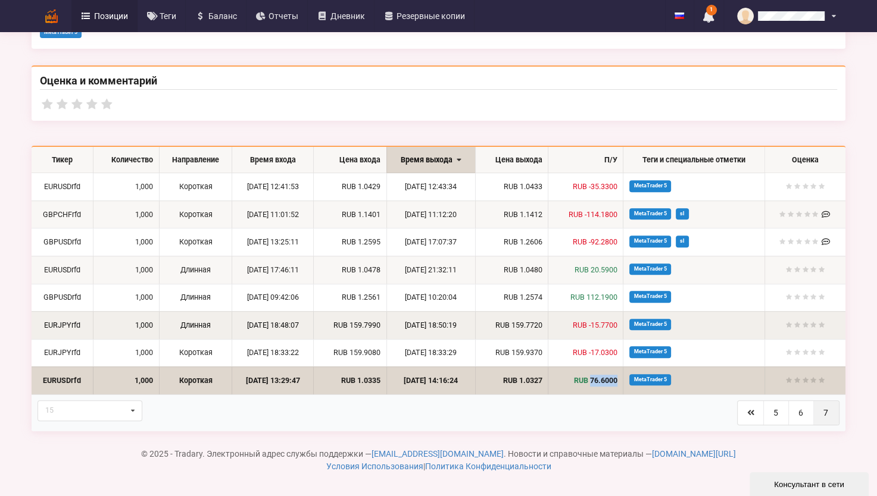
scroll to position [102, 0]
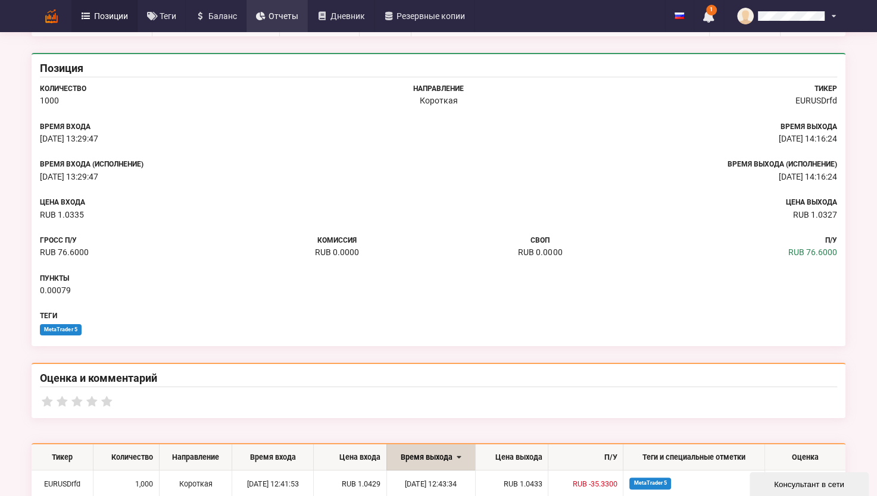
click at [286, 13] on span "Отчеты" at bounding box center [283, 16] width 30 height 8
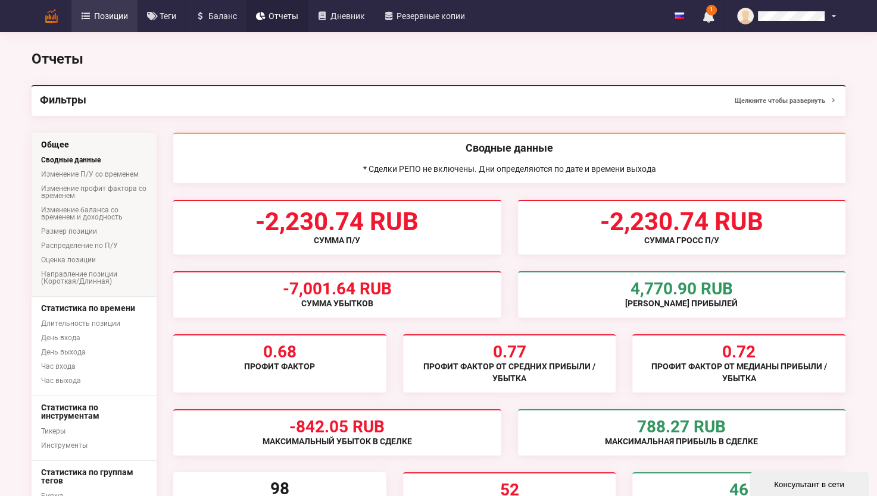
click at [98, 15] on span "Позиции" at bounding box center [111, 16] width 34 height 8
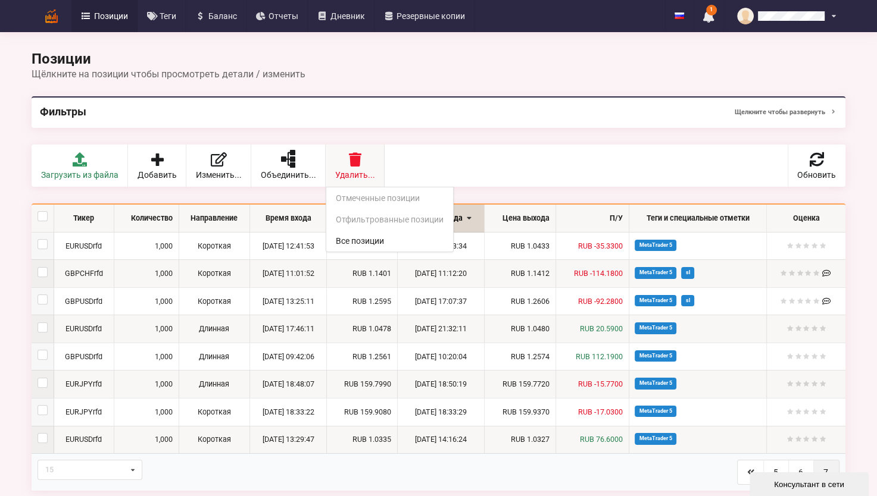
click at [353, 157] on icon at bounding box center [354, 159] width 17 height 14
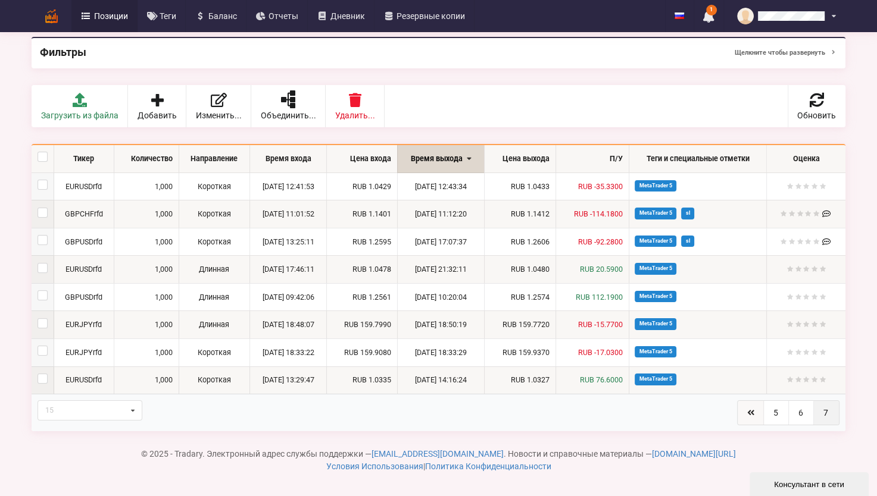
click at [755, 416] on link at bounding box center [751, 413] width 26 height 24
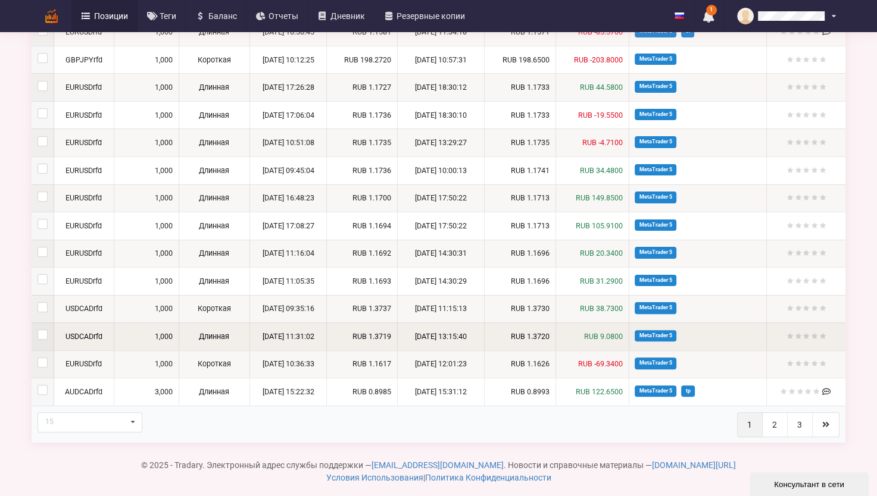
scroll to position [253, 0]
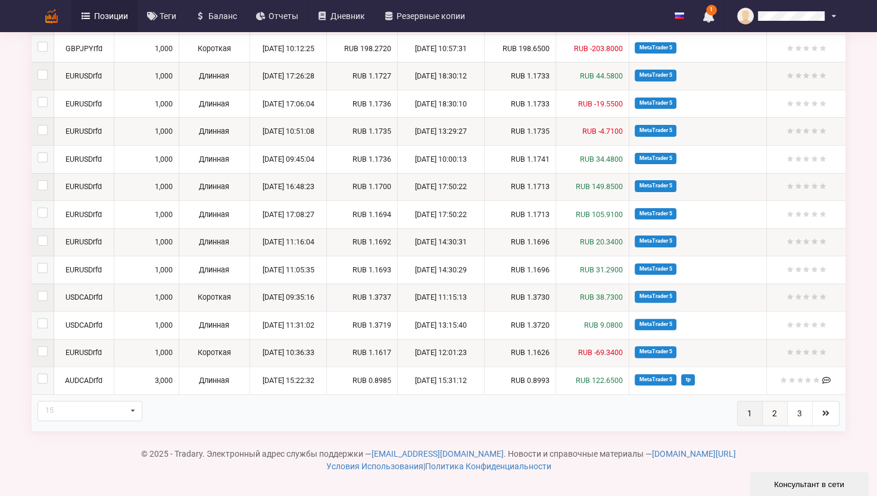
click at [774, 413] on link "2" at bounding box center [775, 414] width 25 height 24
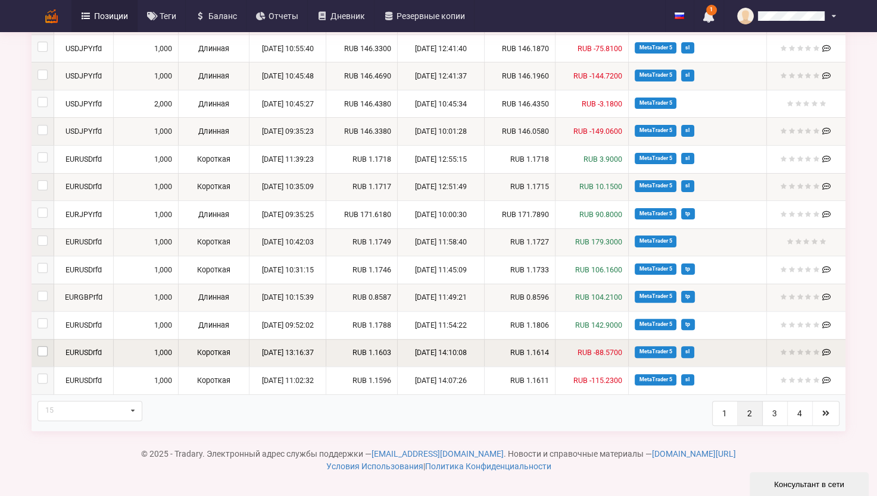
click at [43, 346] on label at bounding box center [43, 346] width 10 height 0
checkbox input "true"
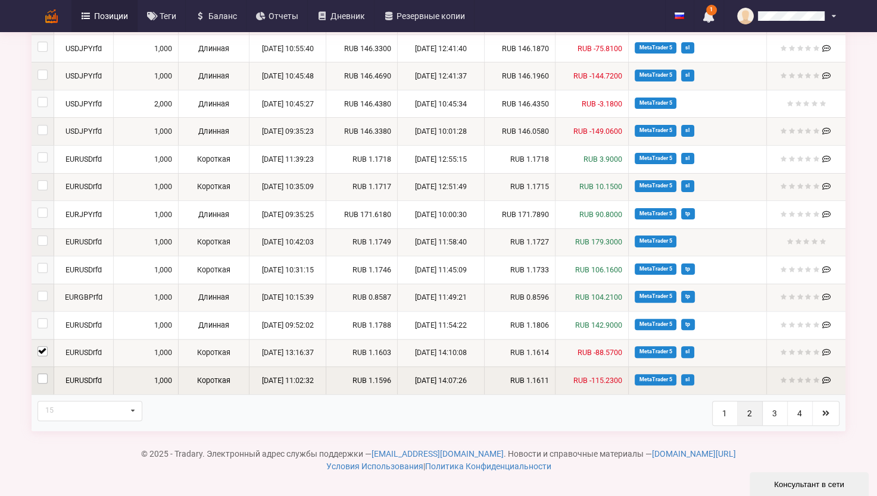
click at [42, 374] on label at bounding box center [43, 374] width 10 height 0
checkbox input "true"
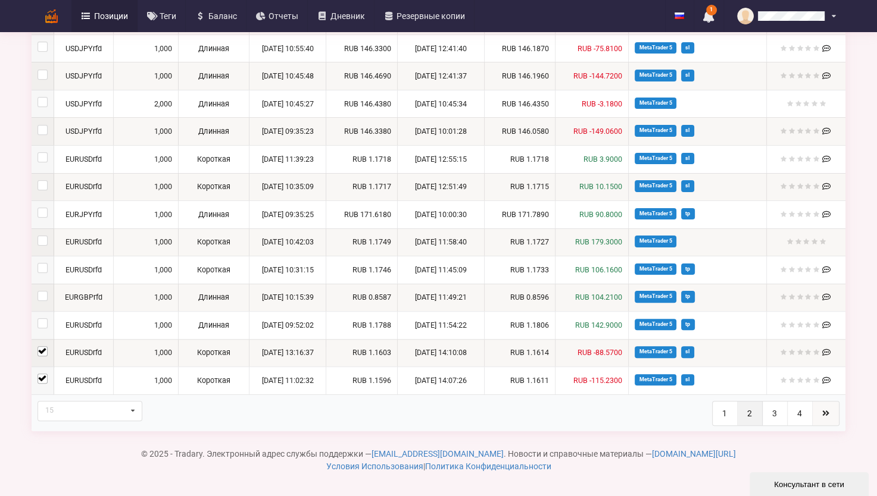
click at [830, 413] on link at bounding box center [826, 414] width 26 height 24
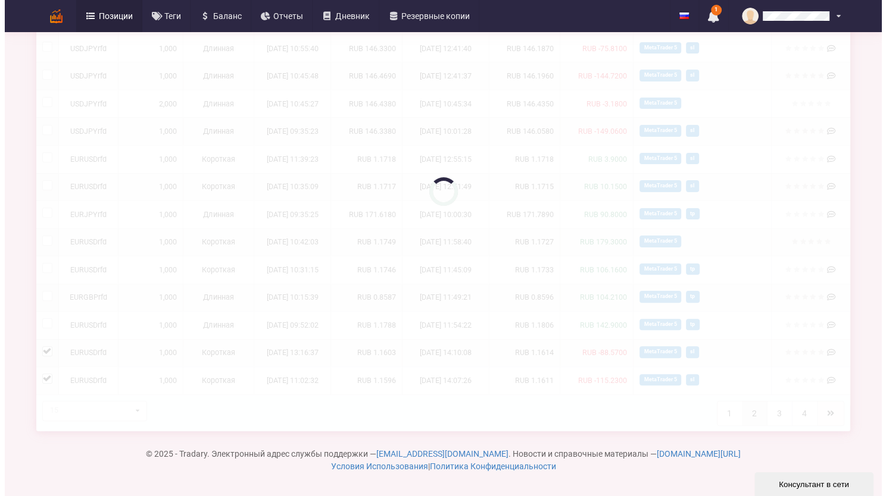
scroll to position [60, 0]
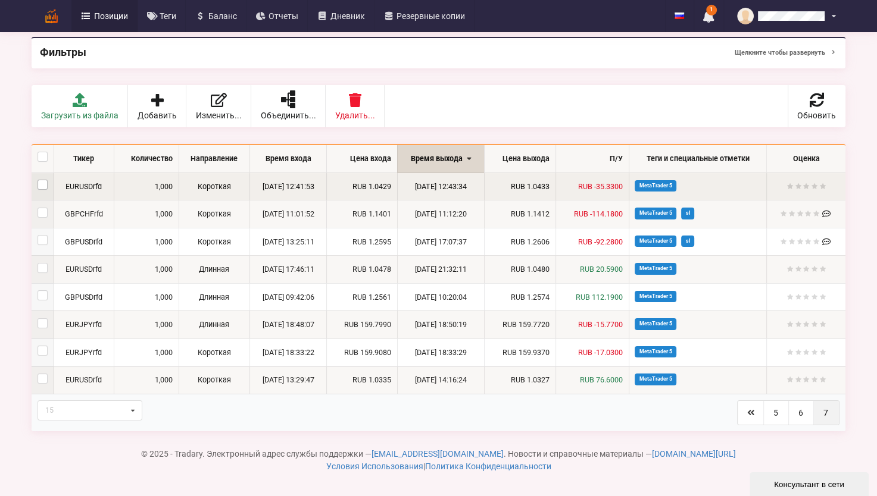
click at [39, 180] on label at bounding box center [43, 180] width 10 height 0
checkbox input "true"
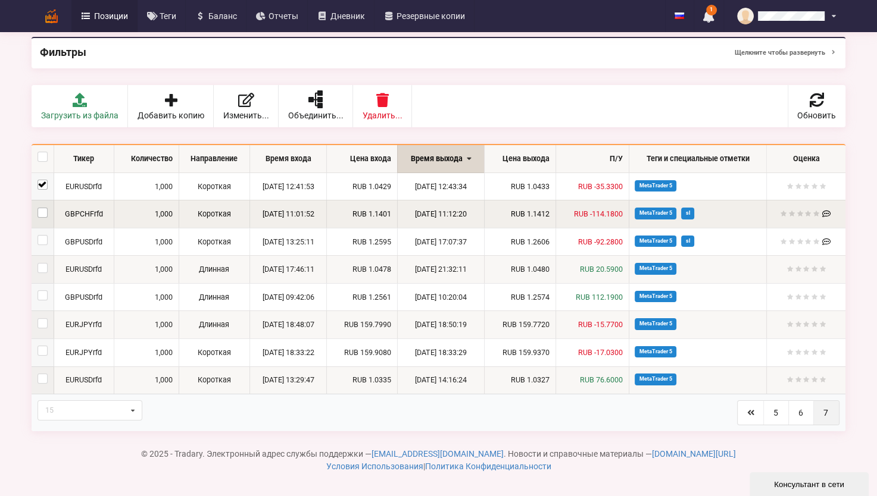
click at [42, 208] on label at bounding box center [43, 208] width 10 height 0
checkbox input "true"
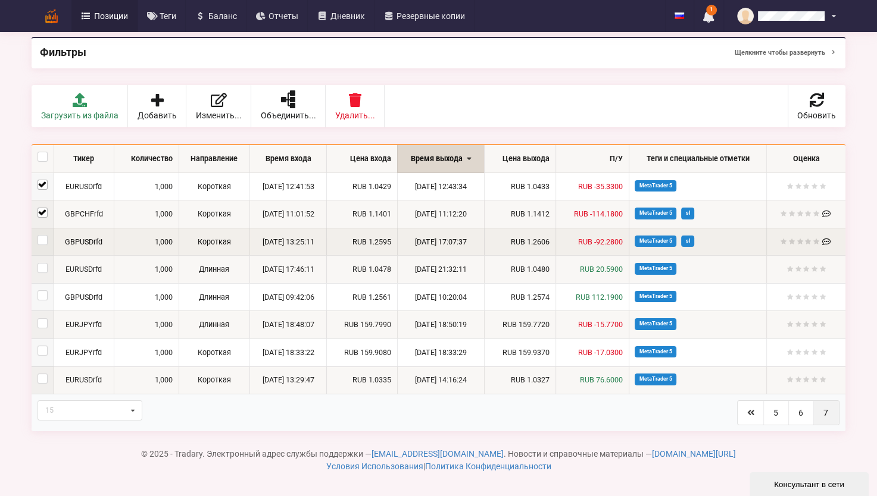
click at [43, 246] on td at bounding box center [43, 242] width 22 height 28
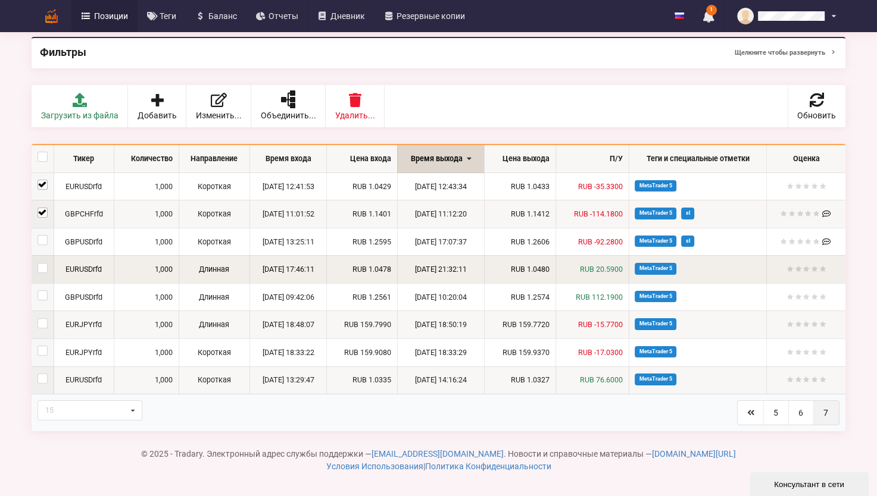
drag, startPoint x: 42, startPoint y: 237, endPoint x: 42, endPoint y: 261, distance: 23.8
click at [42, 235] on label at bounding box center [43, 235] width 10 height 0
checkbox input "true"
click at [43, 263] on label at bounding box center [43, 263] width 10 height 0
checkbox input "true"
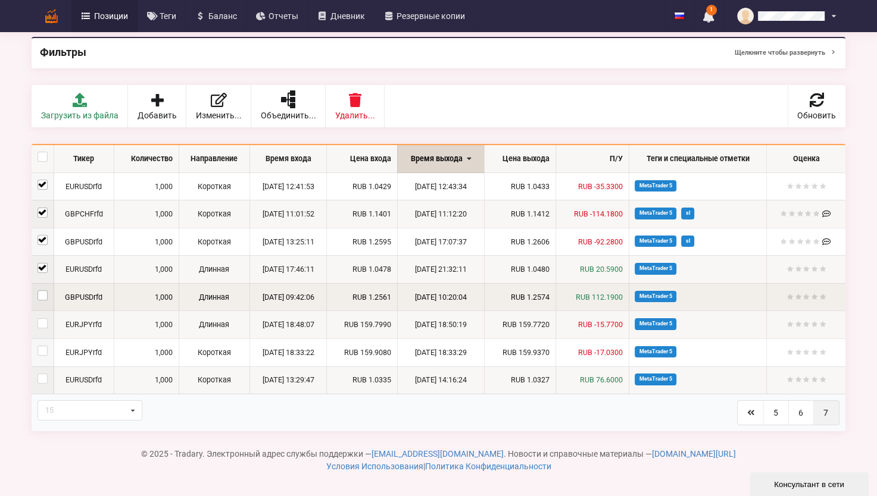
click at [43, 291] on label at bounding box center [43, 291] width 10 height 0
checkbox input "true"
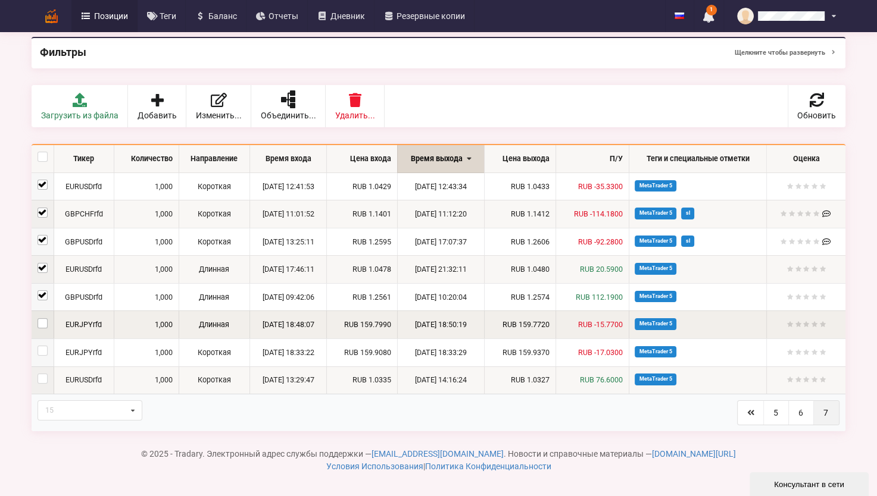
click at [43, 318] on label at bounding box center [43, 318] width 10 height 0
checkbox input "true"
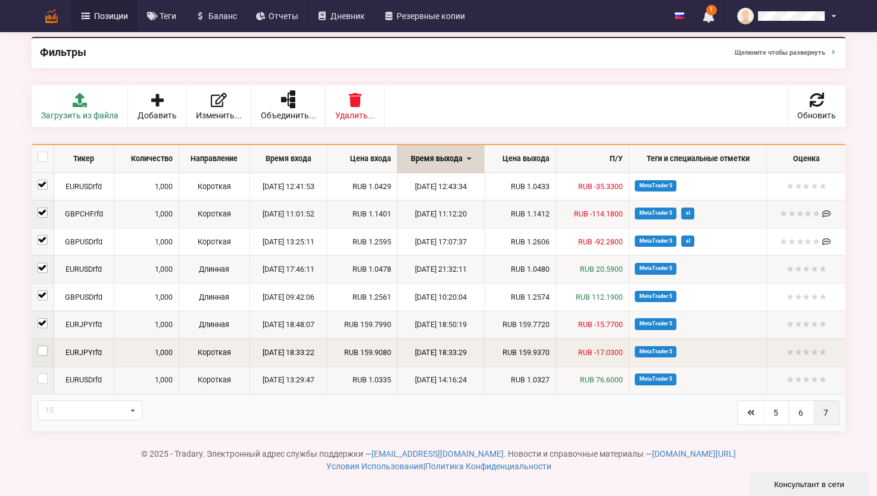
click at [43, 346] on label at bounding box center [43, 346] width 10 height 0
checkbox input "true"
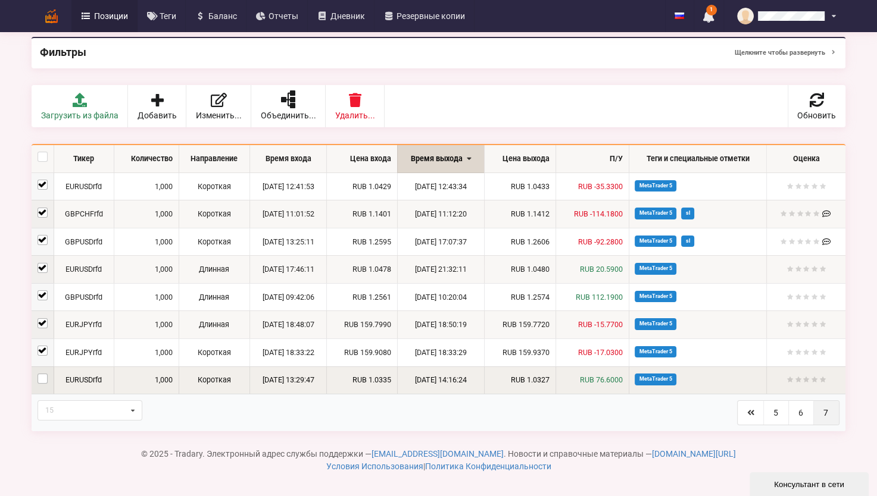
click at [40, 374] on label at bounding box center [43, 374] width 10 height 0
checkbox input "true"
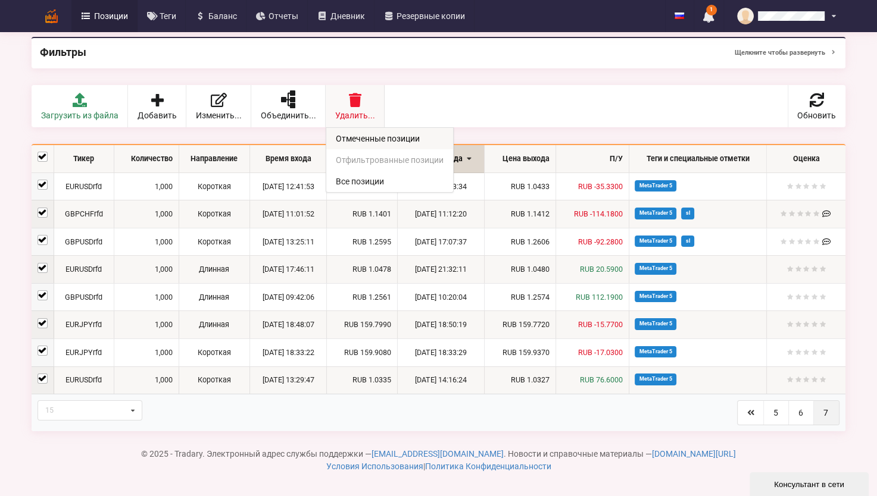
click at [374, 133] on link "Отмеченные позиции" at bounding box center [389, 138] width 127 height 21
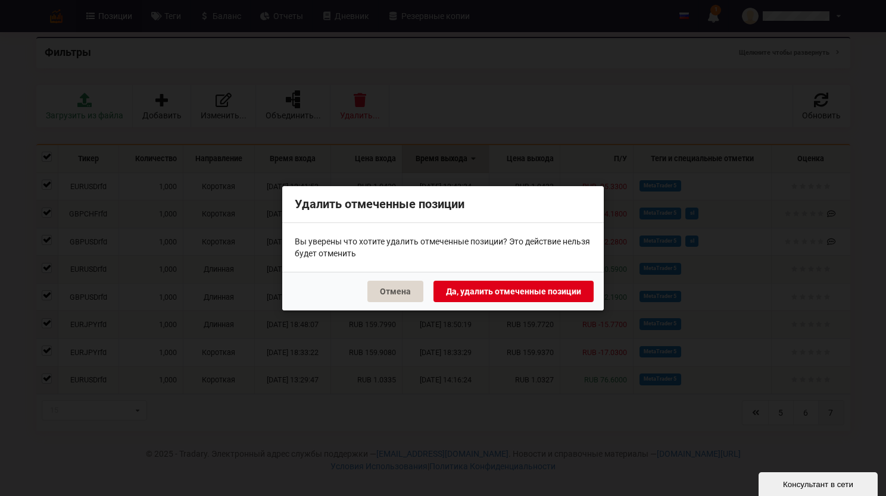
click at [501, 292] on button "Да, удалить отмеченные позиции" at bounding box center [513, 290] width 160 height 21
checkbox input "false"
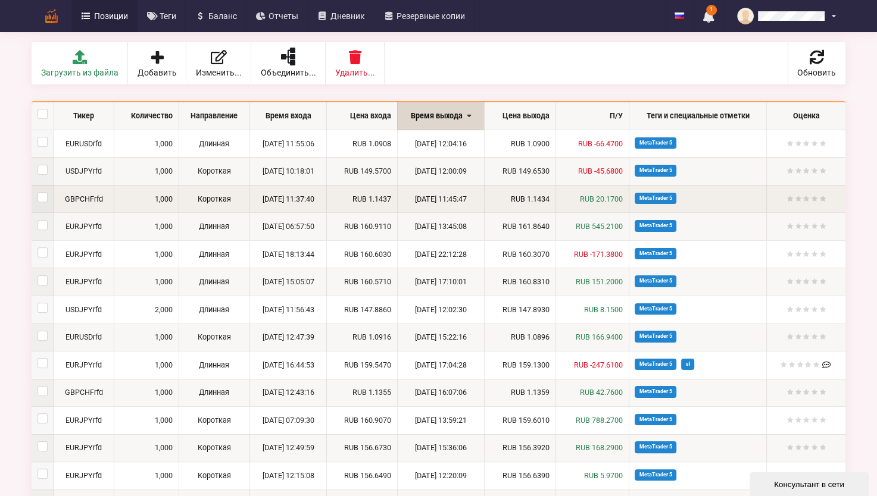
scroll to position [253, 0]
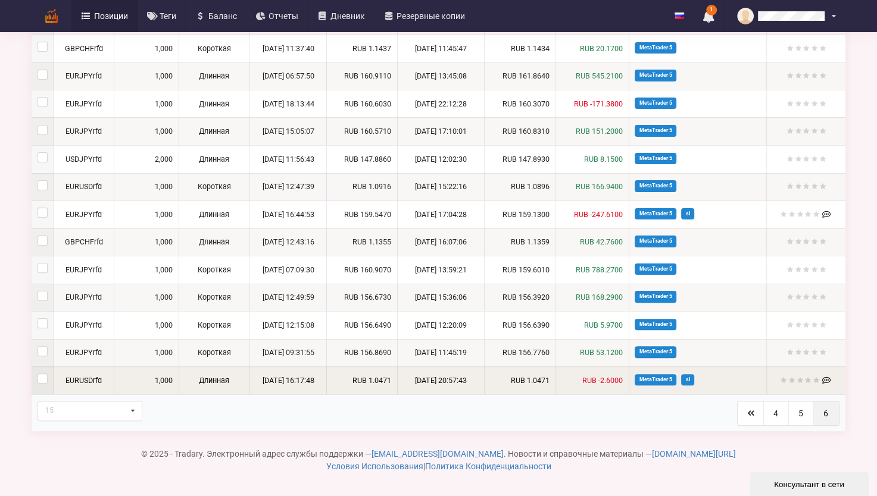
click at [42, 374] on label at bounding box center [43, 374] width 10 height 0
checkbox input "true"
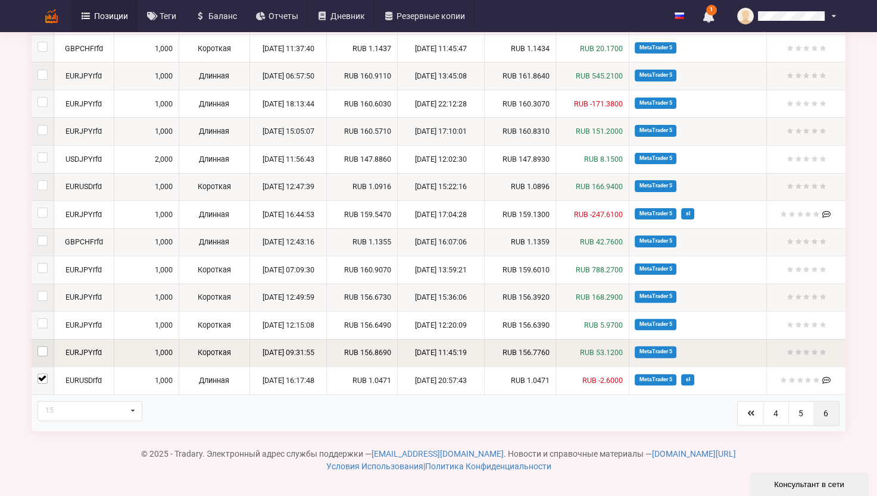
click at [42, 346] on label at bounding box center [43, 346] width 10 height 0
checkbox input "true"
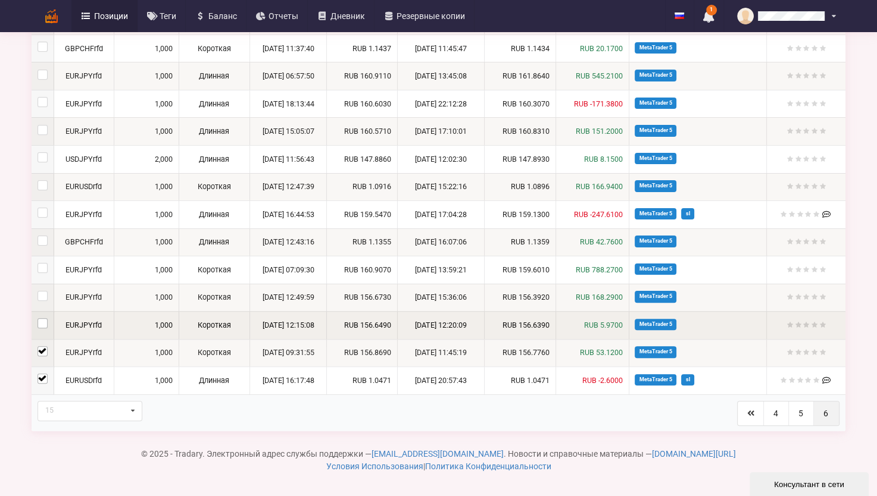
click at [42, 318] on label at bounding box center [43, 318] width 10 height 0
checkbox input "true"
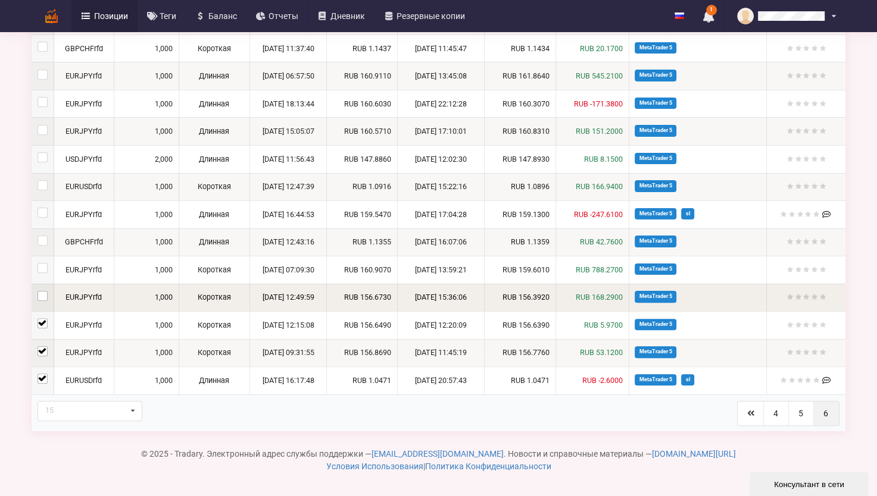
click at [44, 291] on label at bounding box center [43, 291] width 10 height 0
checkbox input "true"
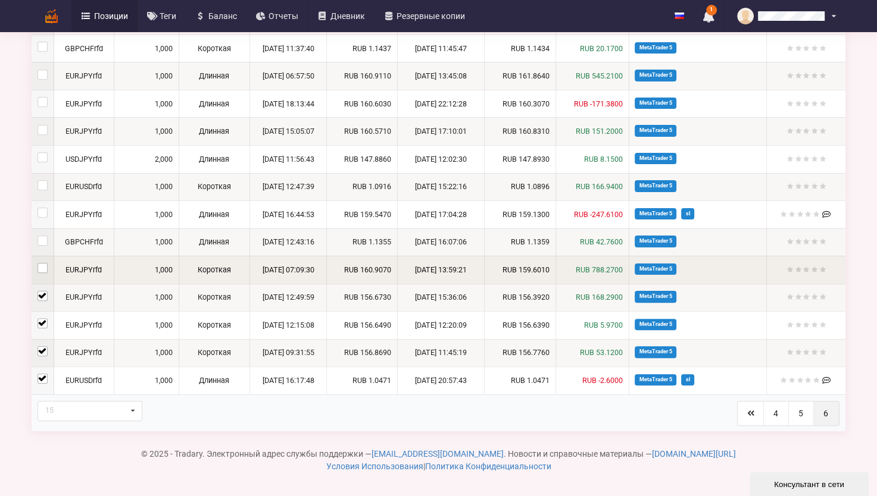
click at [42, 263] on label at bounding box center [43, 263] width 10 height 0
checkbox input "true"
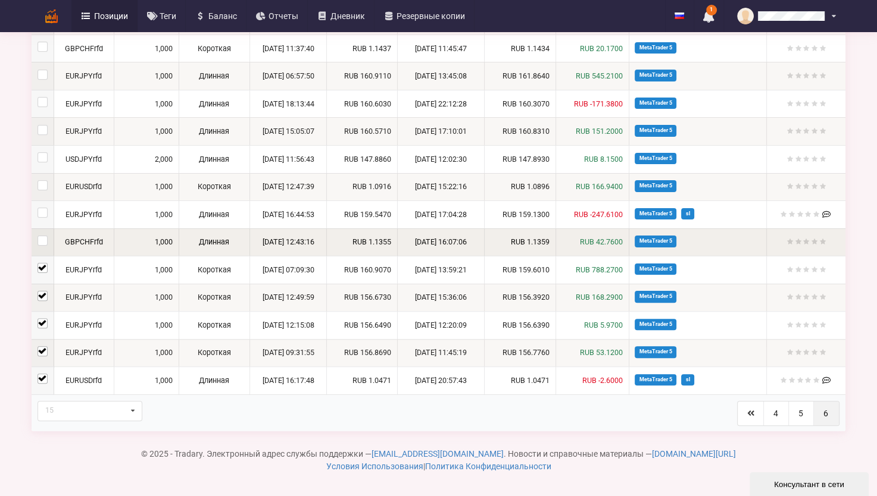
click at [38, 246] on td at bounding box center [43, 243] width 22 height 28
click at [38, 236] on label at bounding box center [43, 236] width 10 height 0
checkbox input "true"
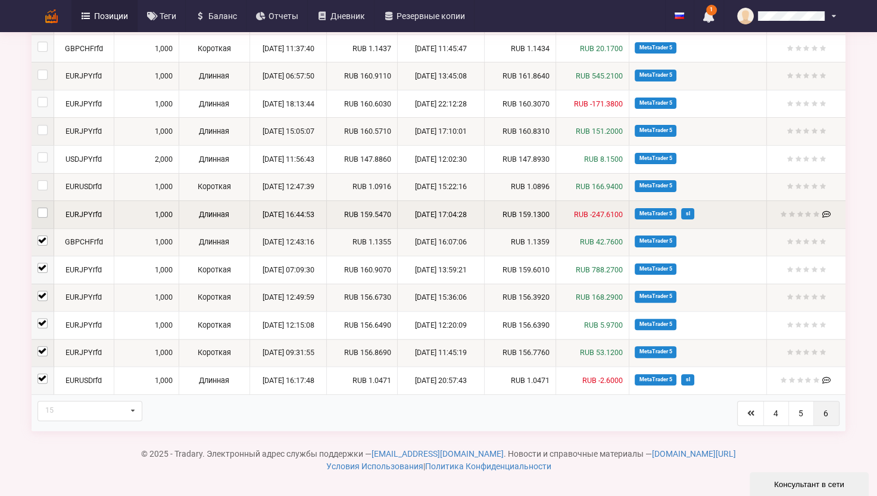
click at [40, 208] on label at bounding box center [43, 208] width 10 height 0
checkbox input "true"
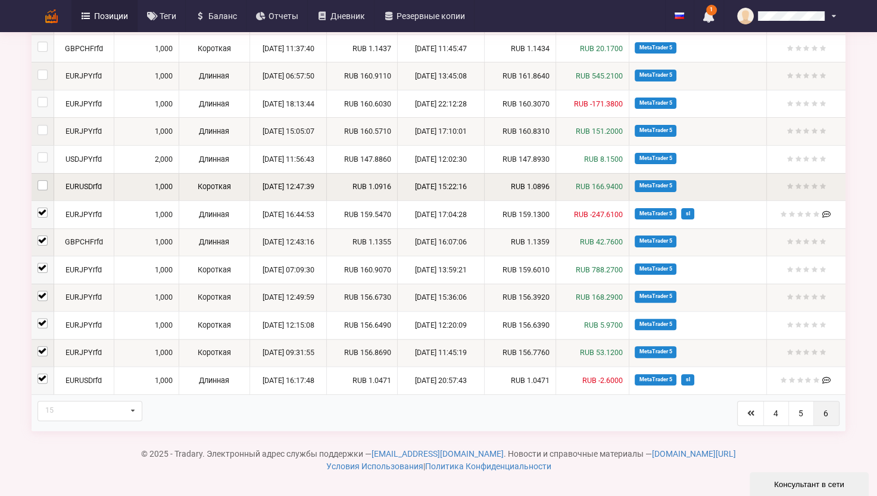
click at [42, 180] on label at bounding box center [43, 180] width 10 height 0
checkbox input "true"
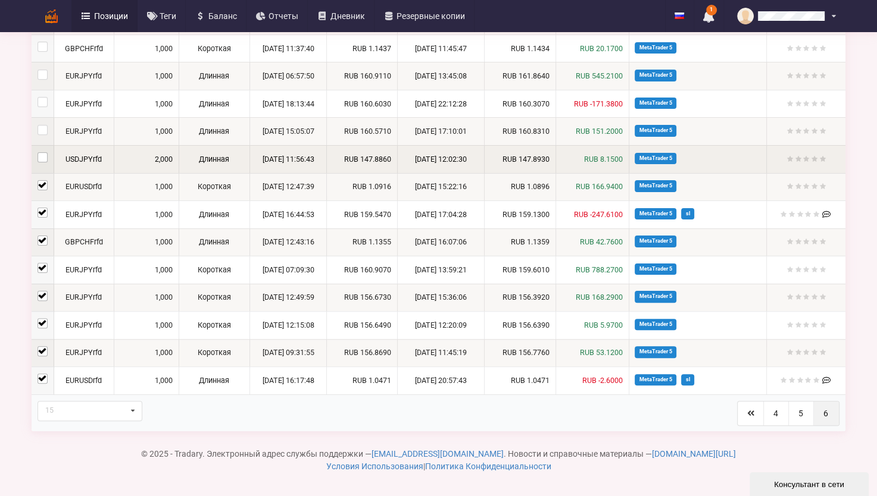
click at [43, 152] on label at bounding box center [43, 152] width 10 height 0
checkbox input "true"
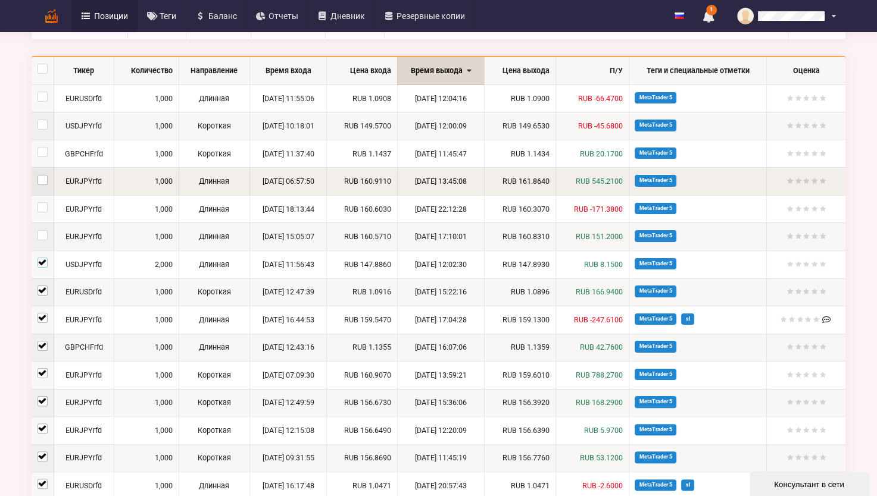
scroll to position [15, 0]
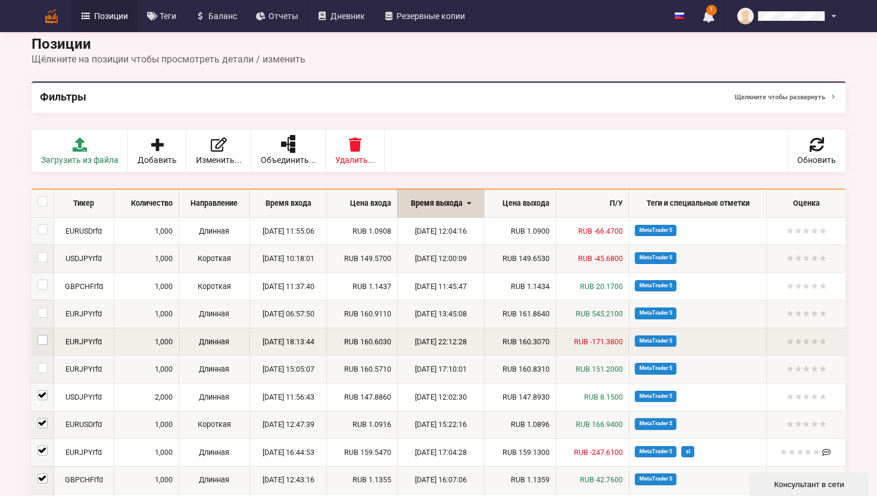
click at [42, 335] on label at bounding box center [43, 335] width 10 height 0
checkbox input "true"
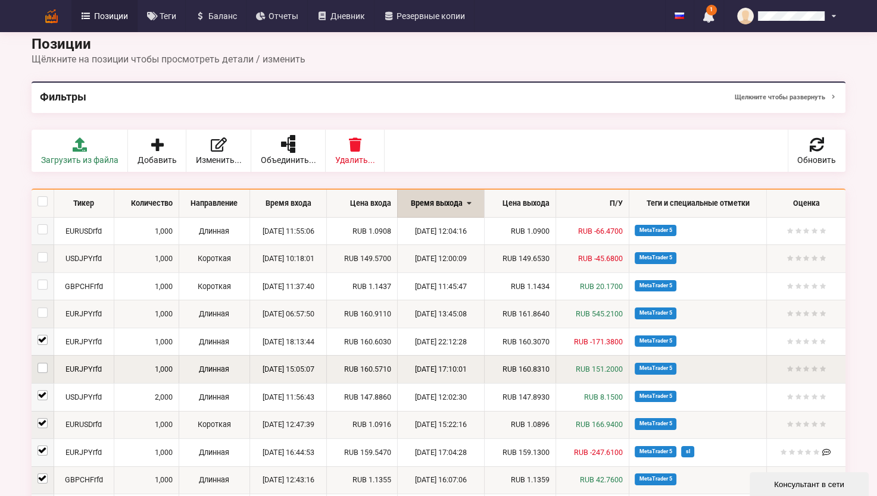
click at [38, 363] on label at bounding box center [43, 363] width 10 height 0
checkbox input "true"
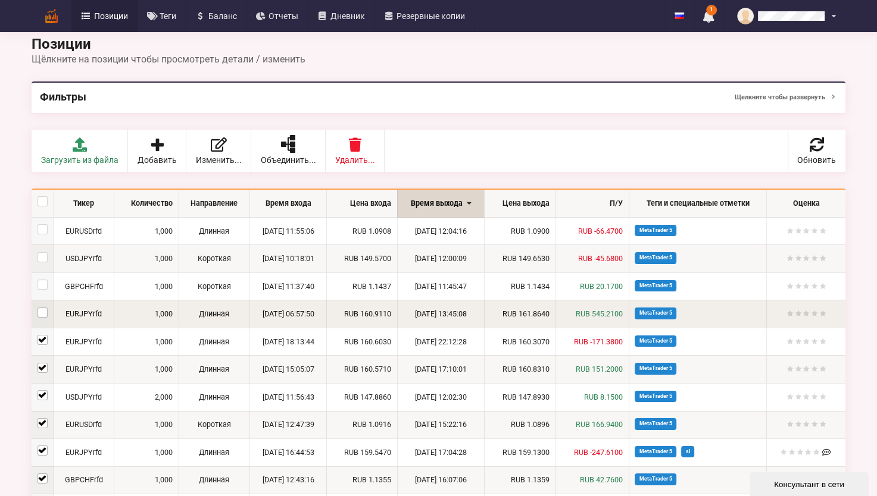
click at [43, 308] on label at bounding box center [43, 308] width 10 height 0
checkbox input "true"
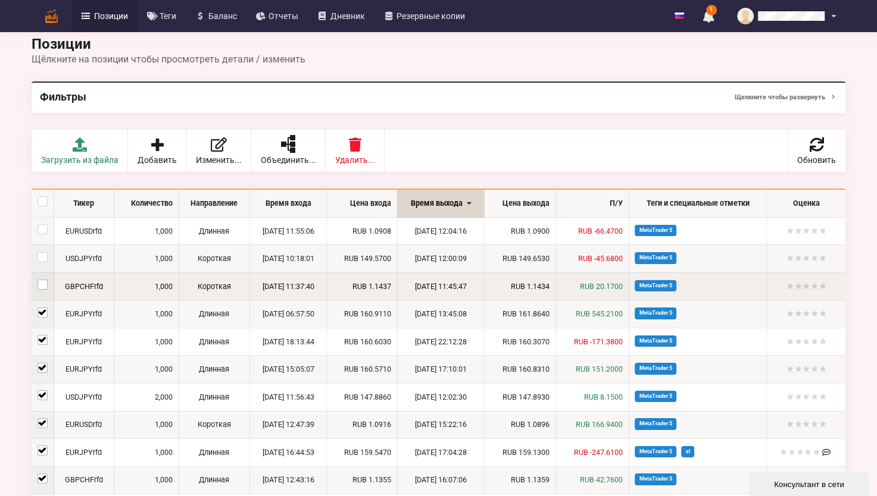
click at [43, 280] on label at bounding box center [43, 280] width 10 height 0
checkbox input "true"
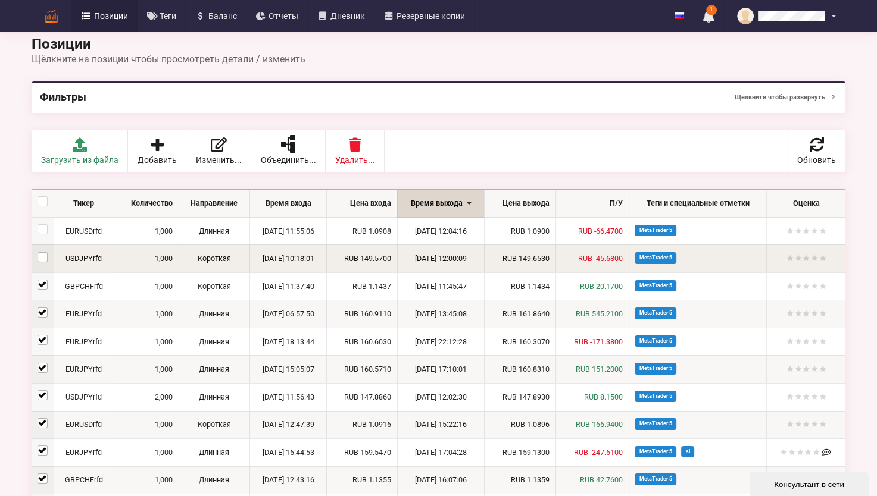
click at [40, 252] on label at bounding box center [43, 252] width 10 height 0
checkbox input "true"
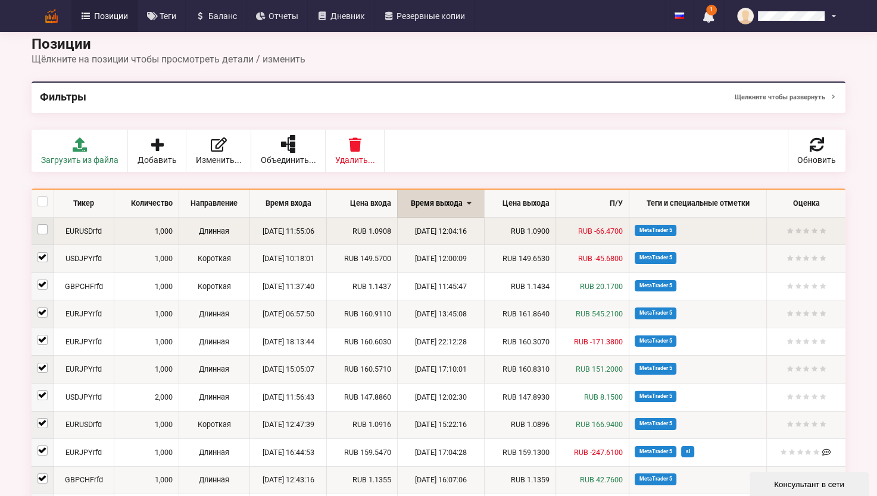
click at [41, 224] on label at bounding box center [43, 224] width 10 height 0
checkbox input "true"
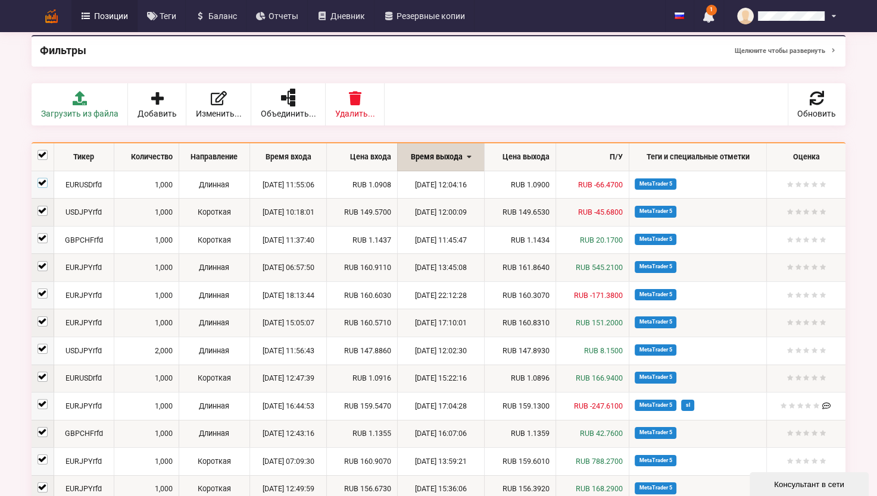
scroll to position [0, 0]
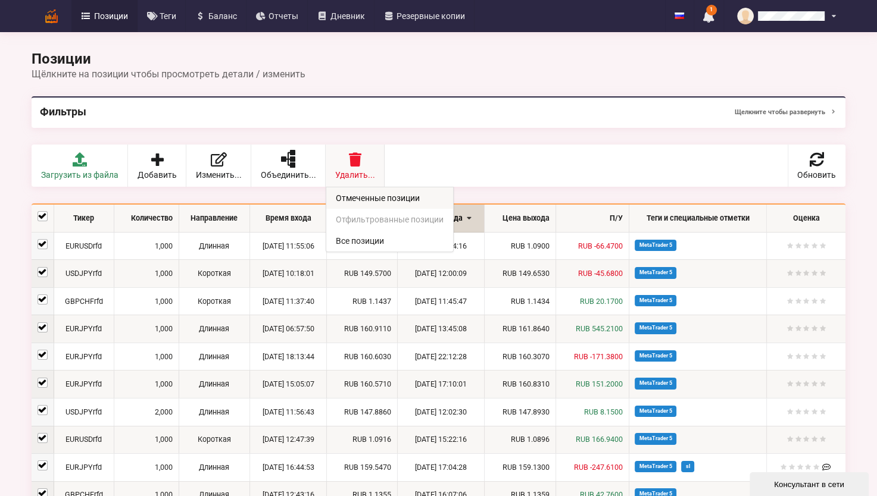
click at [383, 194] on link "Отмеченные позиции" at bounding box center [389, 198] width 127 height 21
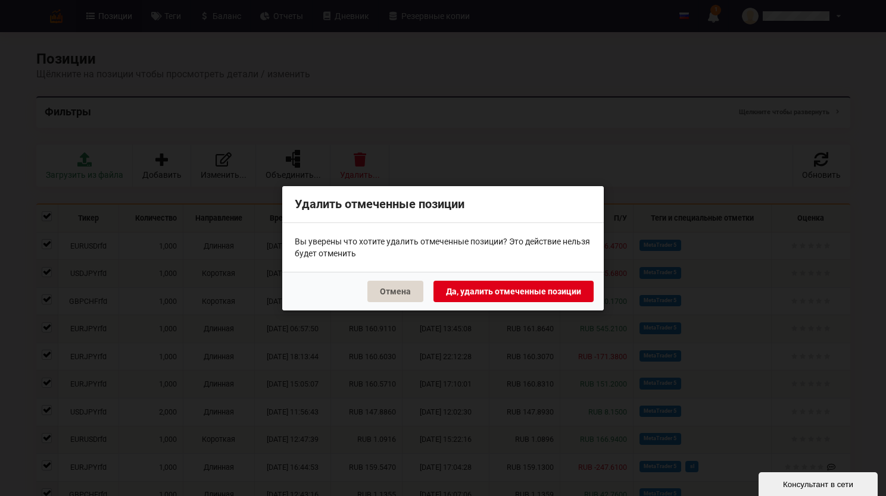
click at [513, 292] on button "Да, удалить отмеченные позиции" at bounding box center [513, 290] width 160 height 21
checkbox input "false"
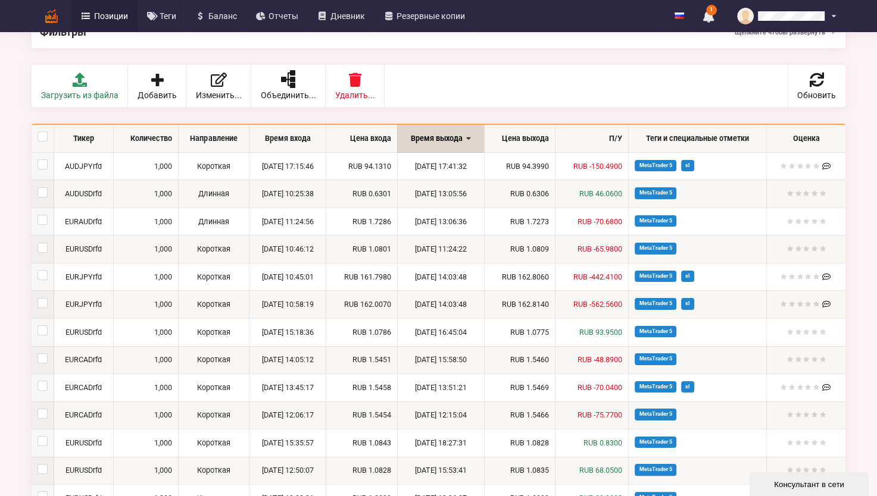
scroll to position [253, 0]
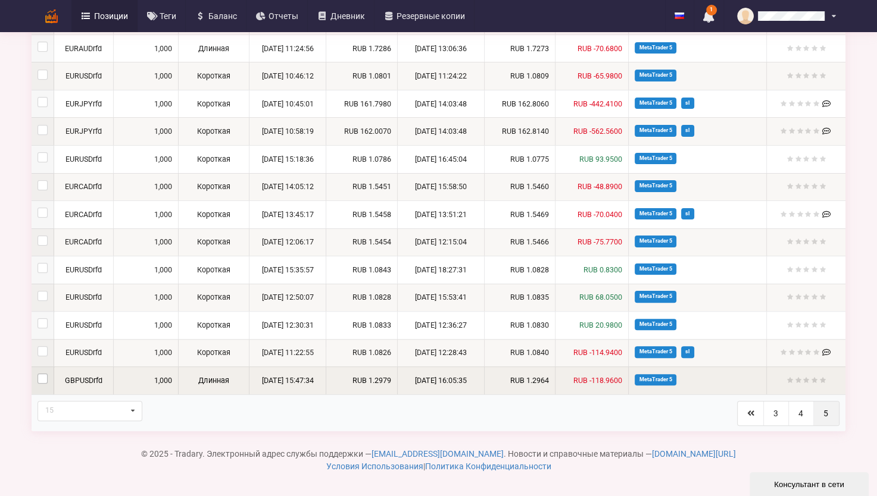
click at [43, 374] on label at bounding box center [43, 374] width 10 height 0
checkbox input "true"
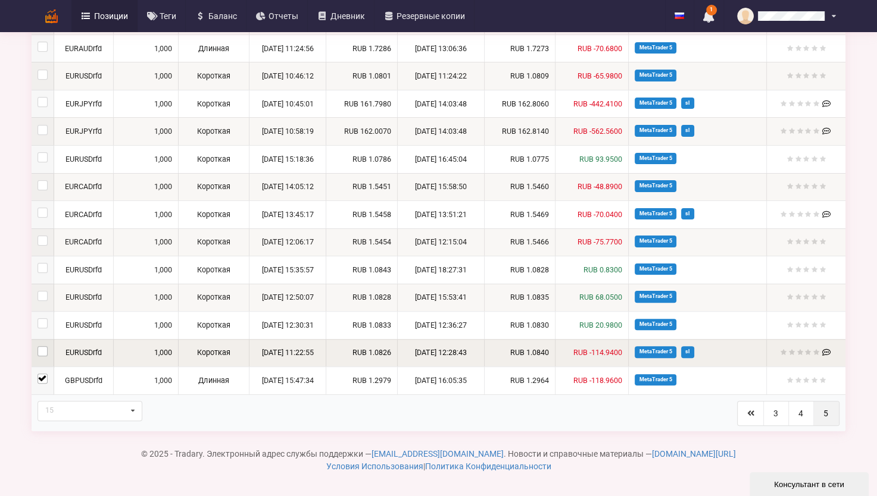
click at [43, 346] on label at bounding box center [43, 346] width 10 height 0
checkbox input "true"
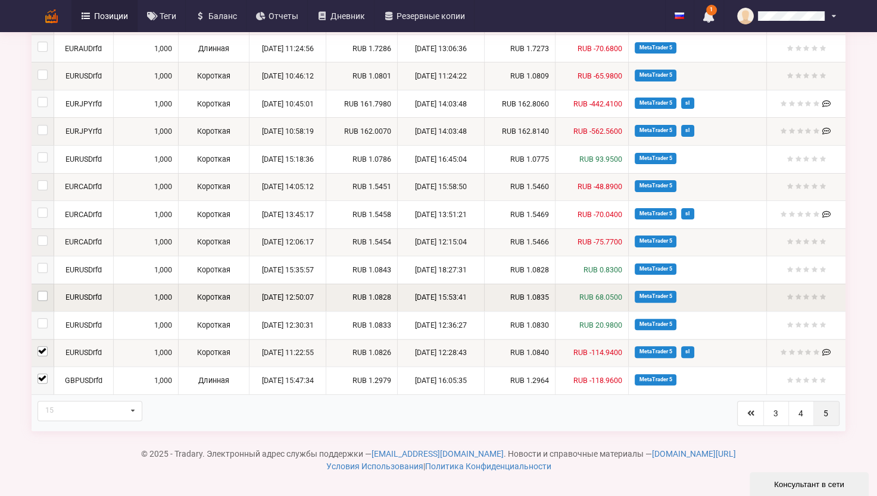
click at [45, 291] on label at bounding box center [43, 291] width 10 height 0
checkbox input "true"
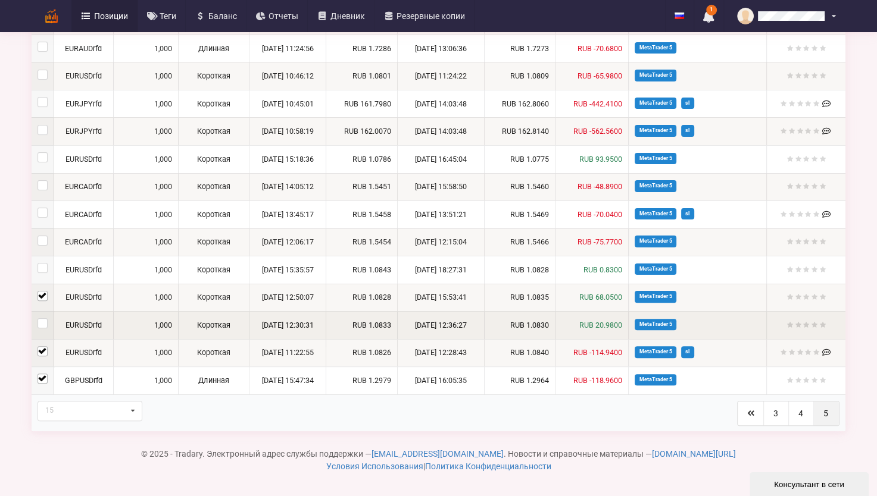
click at [42, 328] on td at bounding box center [43, 325] width 22 height 28
click at [39, 318] on label at bounding box center [43, 318] width 10 height 0
checkbox input "true"
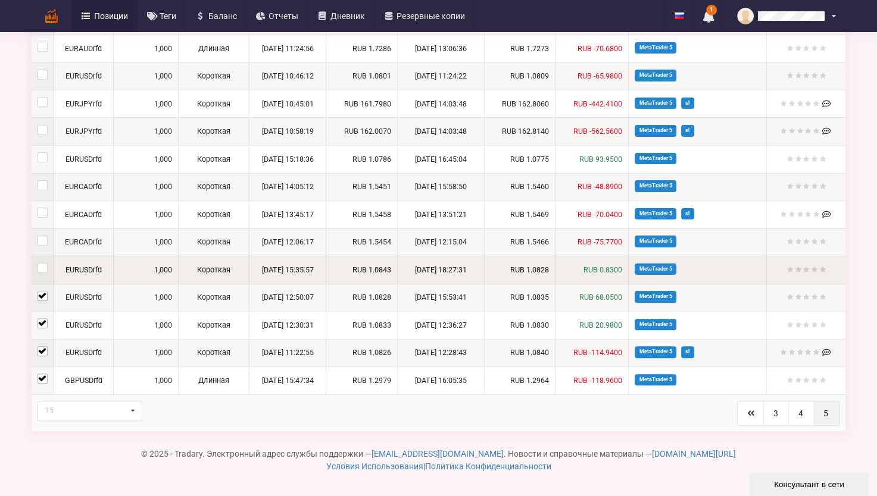
click at [45, 257] on td at bounding box center [43, 270] width 22 height 28
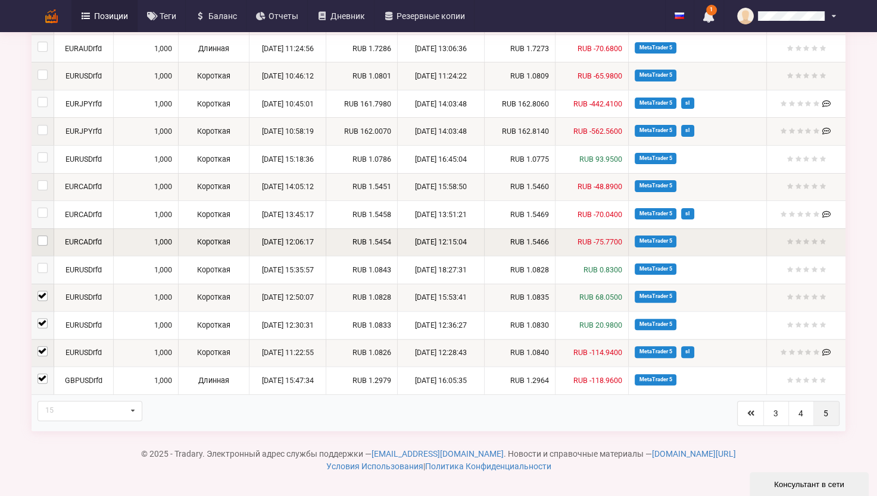
click at [42, 236] on label at bounding box center [43, 236] width 10 height 0
checkbox input "true"
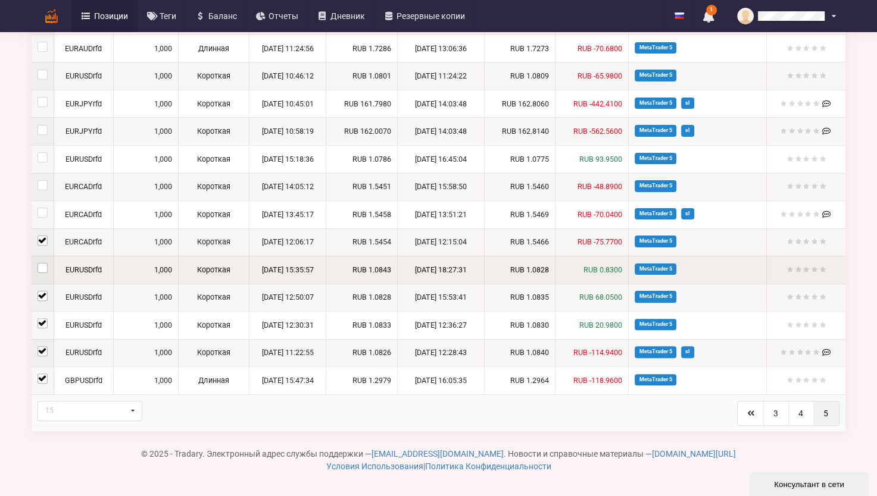
click at [41, 263] on label at bounding box center [43, 263] width 10 height 0
checkbox input "true"
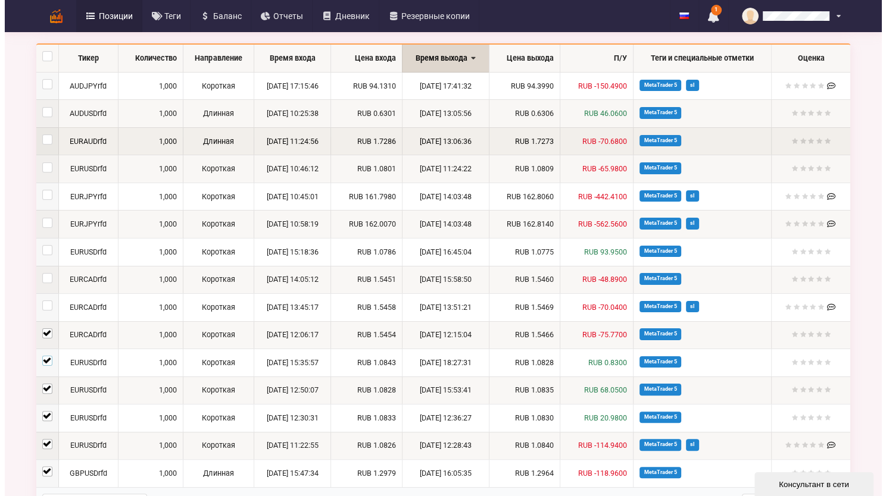
scroll to position [15, 0]
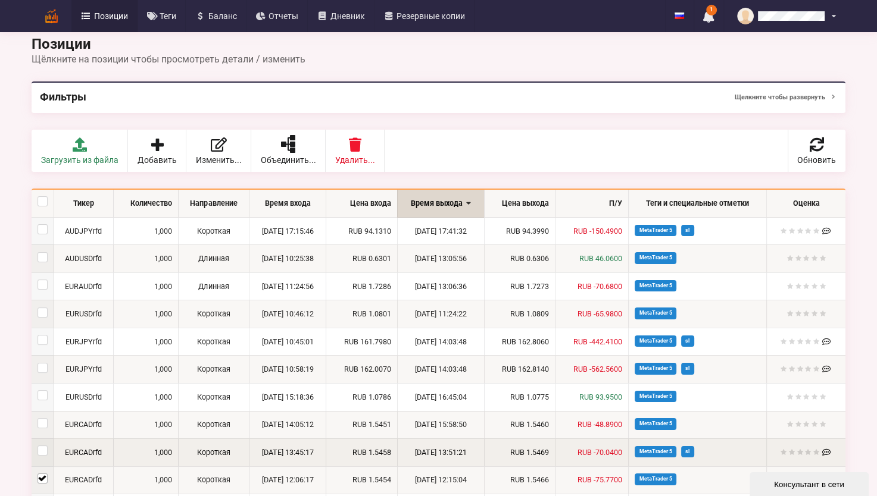
click at [46, 455] on td at bounding box center [43, 453] width 22 height 28
click at [46, 446] on label at bounding box center [43, 446] width 10 height 0
checkbox input "true"
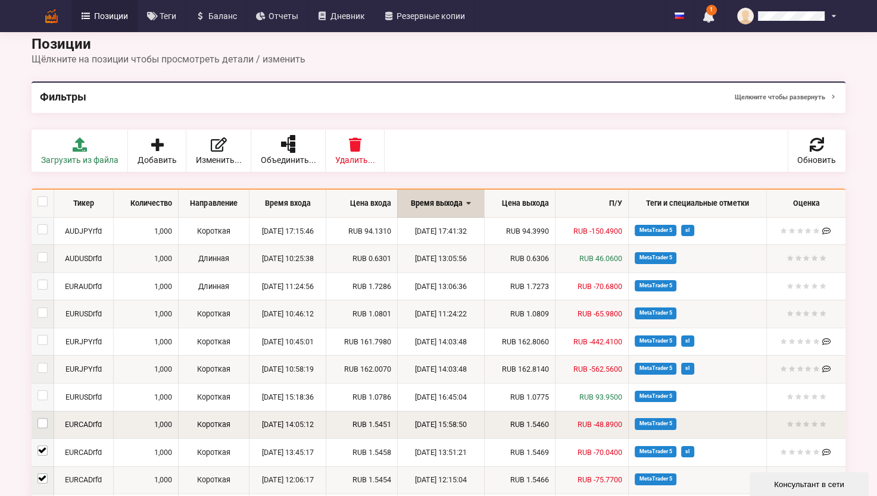
click at [40, 419] on label at bounding box center [43, 419] width 10 height 0
checkbox input "true"
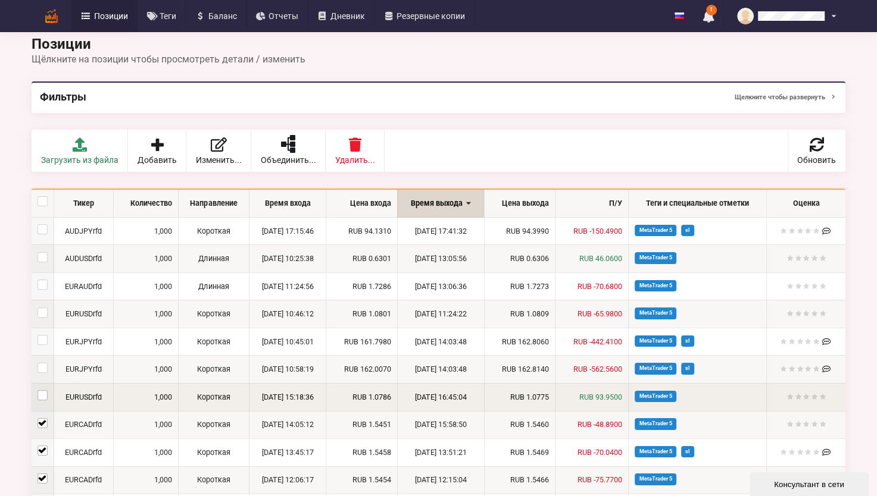
click at [43, 391] on label at bounding box center [43, 391] width 10 height 0
checkbox input "true"
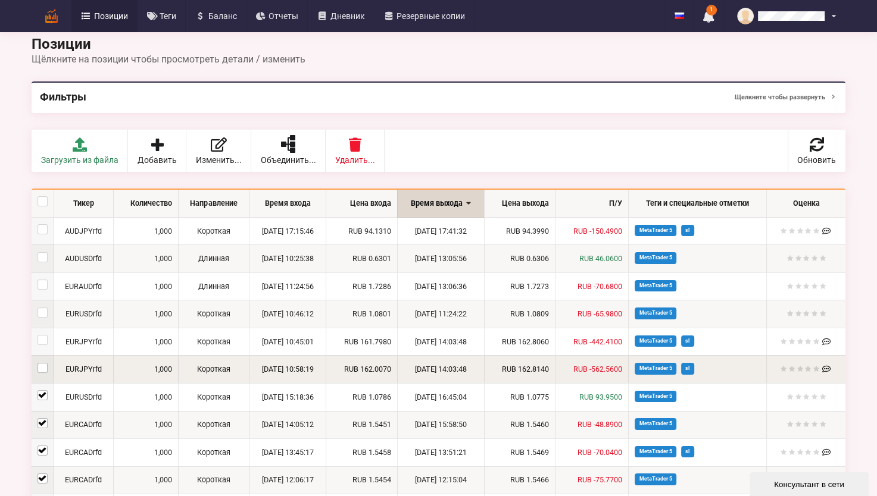
click at [43, 363] on label at bounding box center [43, 363] width 10 height 0
checkbox input "true"
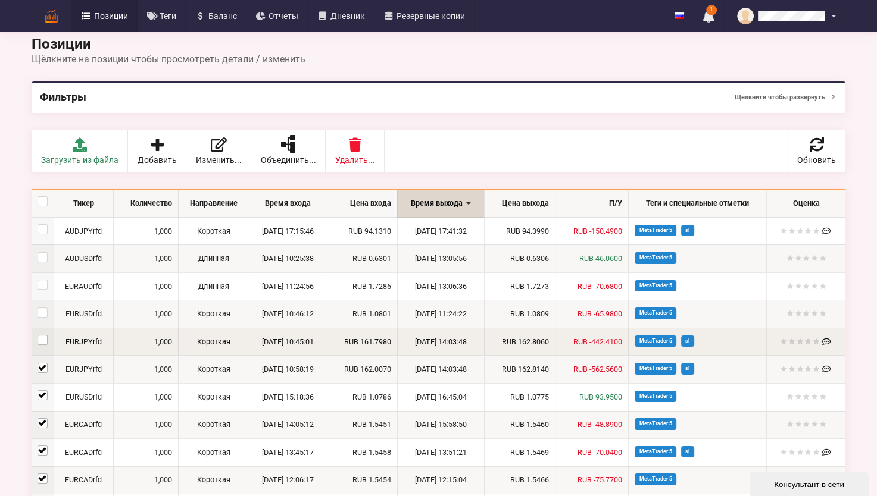
click at [43, 335] on label at bounding box center [43, 335] width 10 height 0
checkbox input "true"
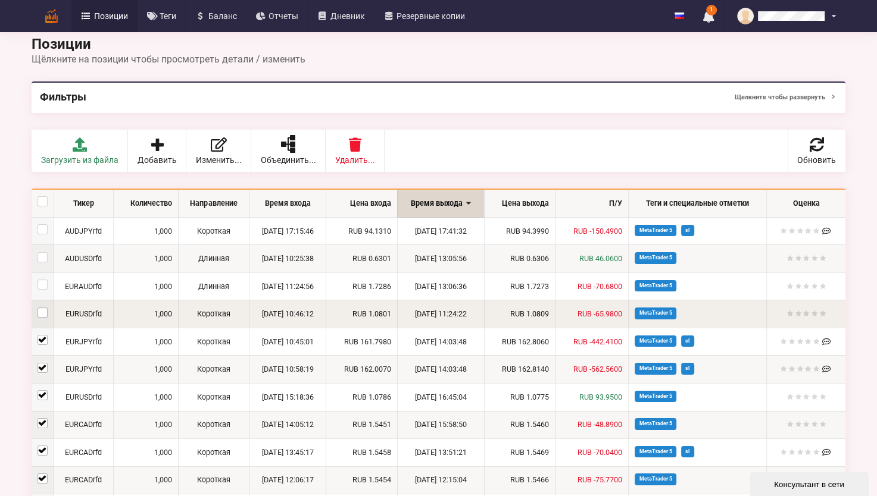
click at [41, 308] on label at bounding box center [43, 308] width 10 height 0
checkbox input "true"
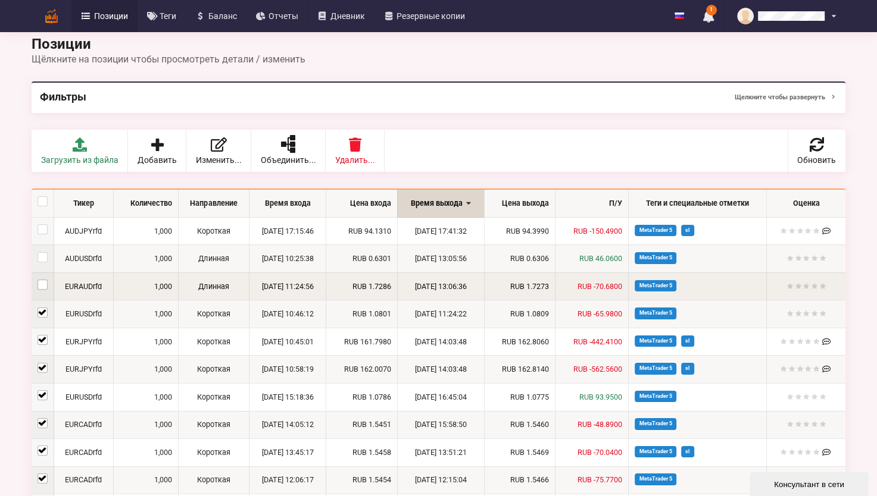
click at [43, 280] on label at bounding box center [43, 280] width 10 height 0
checkbox input "true"
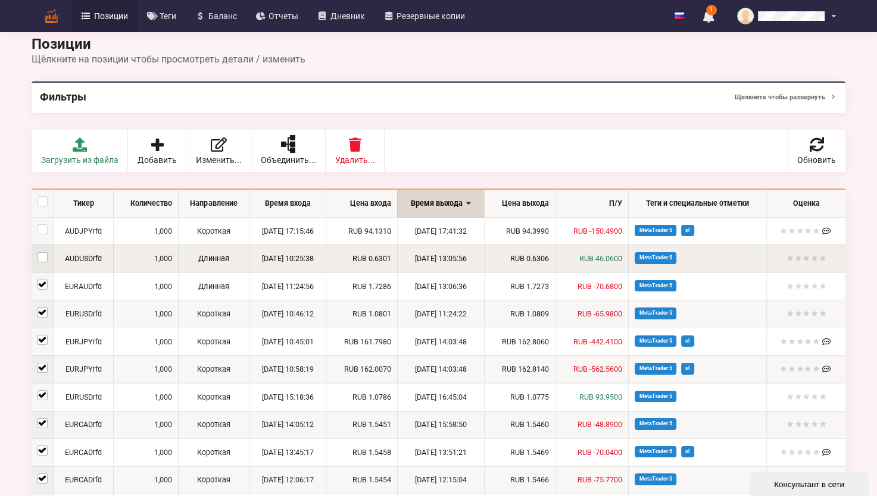
click at [43, 252] on label at bounding box center [43, 252] width 10 height 0
checkbox input "true"
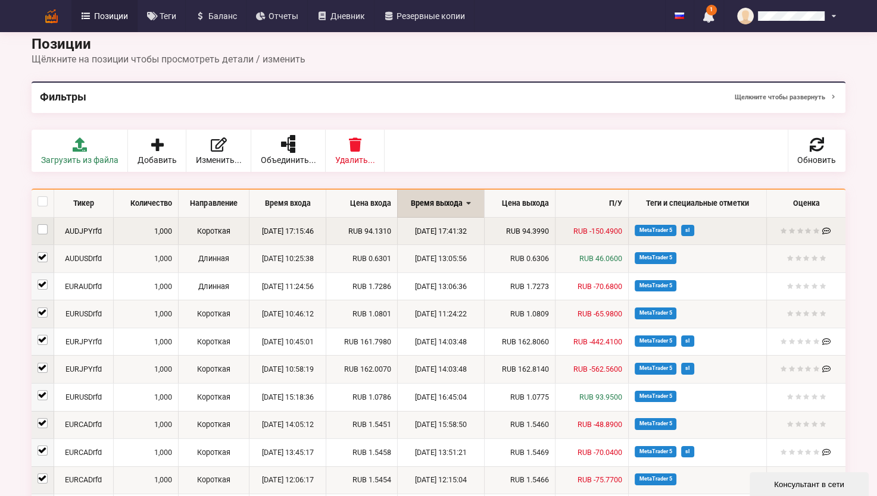
click at [45, 224] on label at bounding box center [43, 224] width 10 height 0
checkbox input "true"
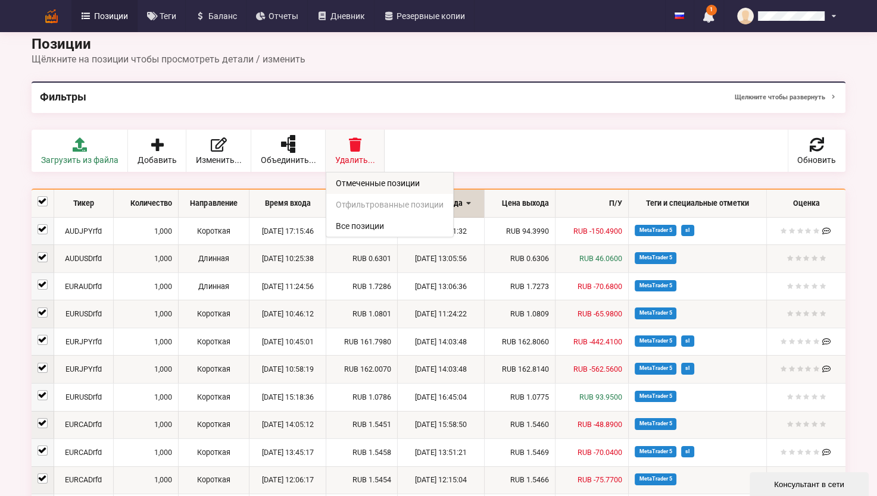
click at [374, 176] on link "Отмеченные позиции" at bounding box center [389, 183] width 127 height 21
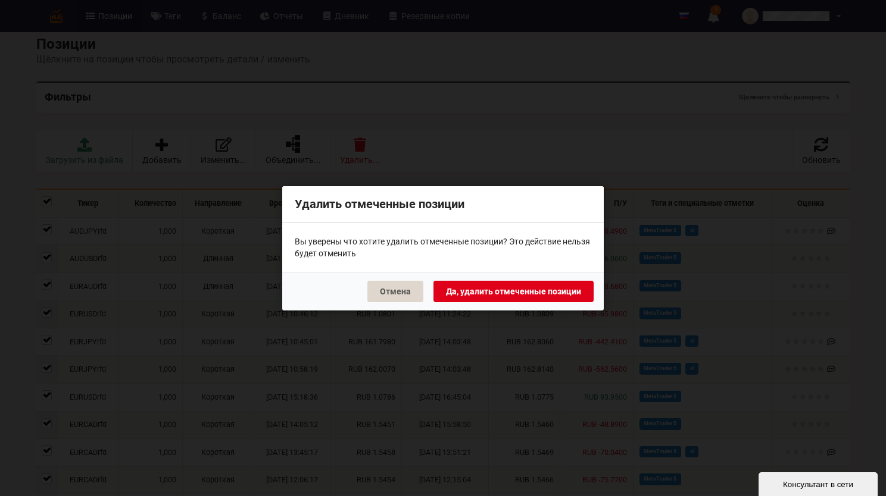
click at [539, 294] on button "Да, удалить отмеченные позиции" at bounding box center [513, 290] width 160 height 21
checkbox input "false"
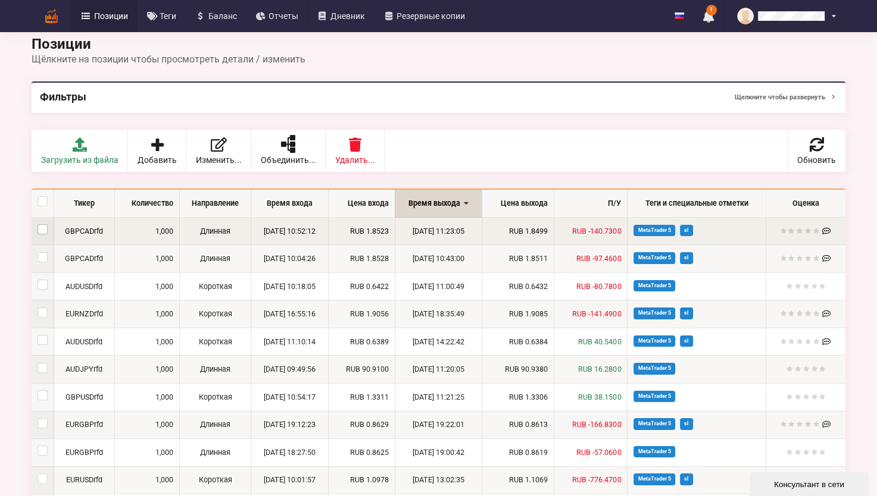
click at [45, 224] on label at bounding box center [43, 224] width 10 height 0
checkbox input "true"
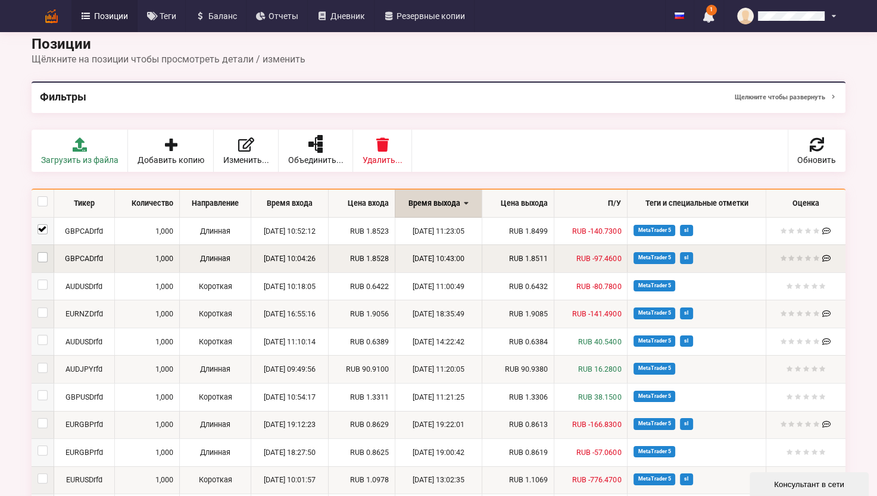
click at [41, 252] on label at bounding box center [43, 252] width 10 height 0
checkbox input "true"
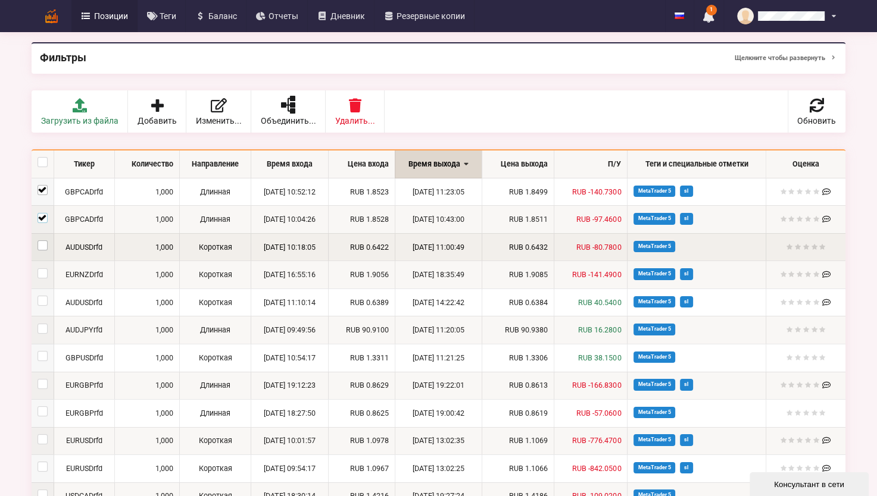
scroll to position [74, 0]
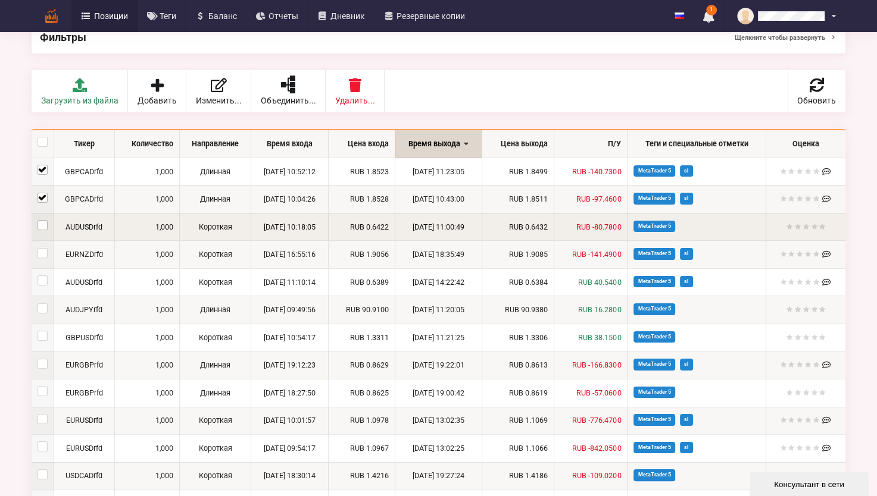
click at [45, 220] on label at bounding box center [43, 220] width 10 height 0
checkbox input "true"
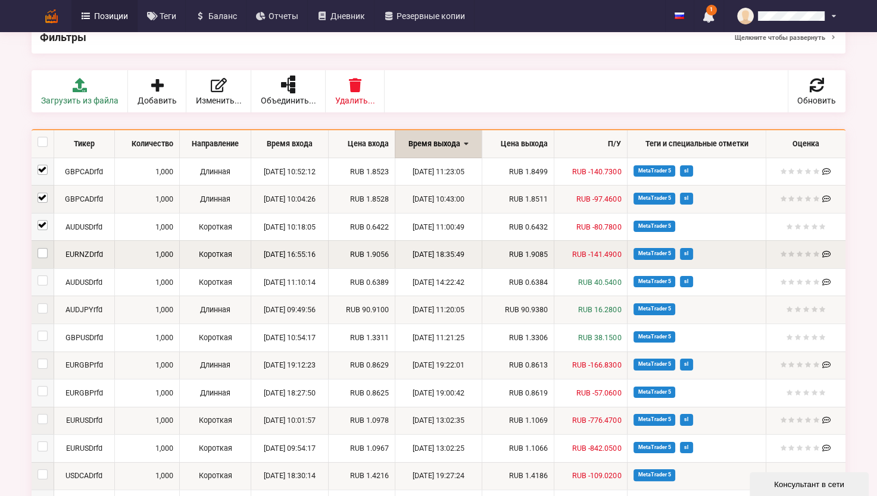
click at [41, 248] on label at bounding box center [43, 248] width 10 height 0
checkbox input "true"
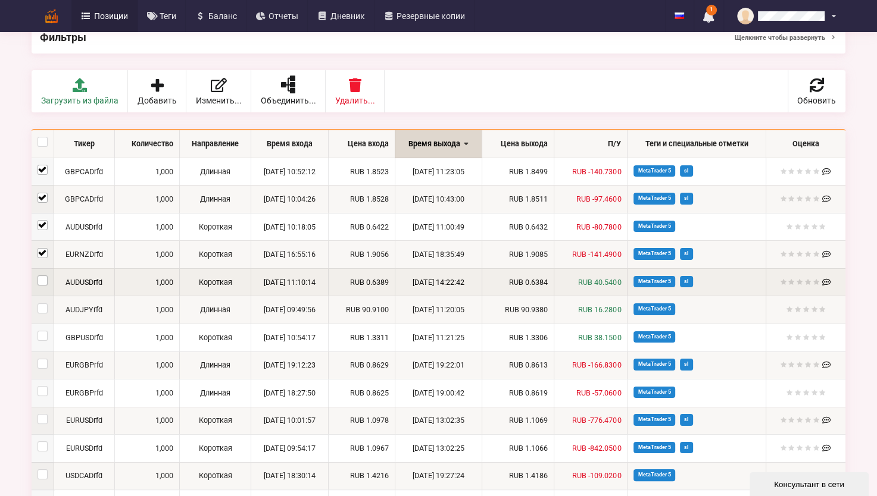
click at [41, 276] on label at bounding box center [43, 276] width 10 height 0
checkbox input "true"
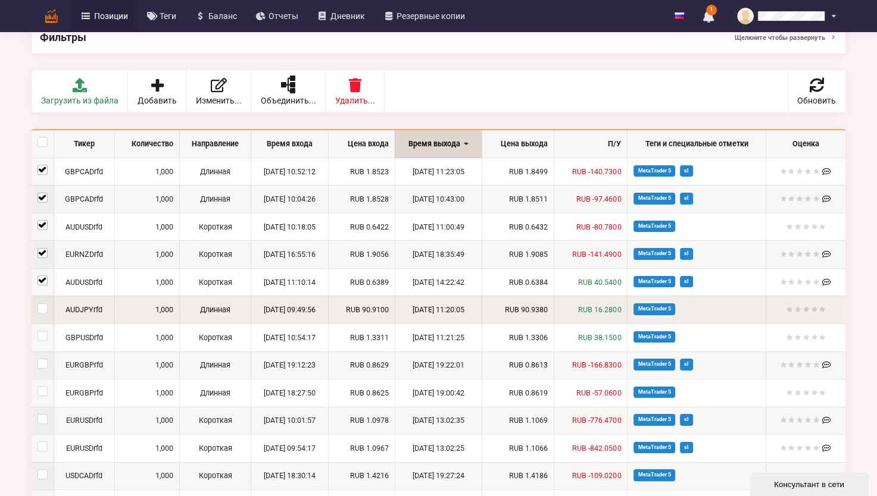
click at [43, 313] on td at bounding box center [43, 310] width 22 height 28
click at [43, 304] on label at bounding box center [43, 304] width 10 height 0
checkbox input "true"
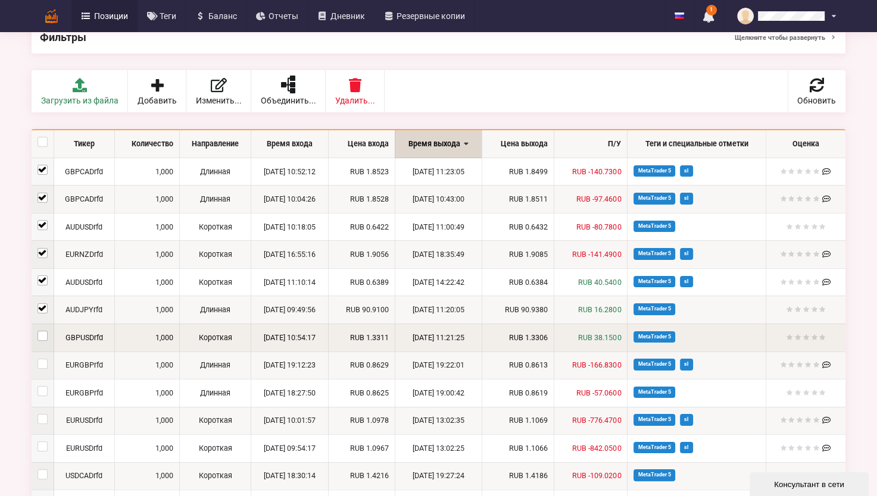
click at [45, 331] on label at bounding box center [43, 331] width 10 height 0
checkbox input "true"
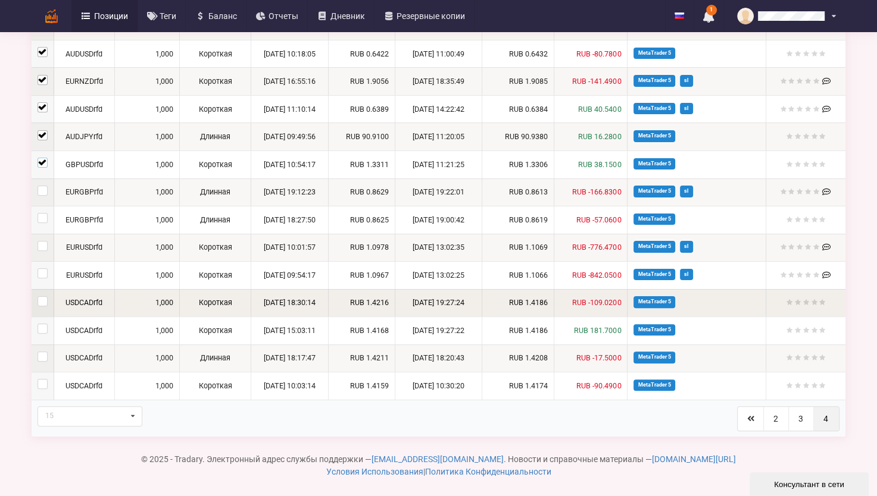
scroll to position [253, 0]
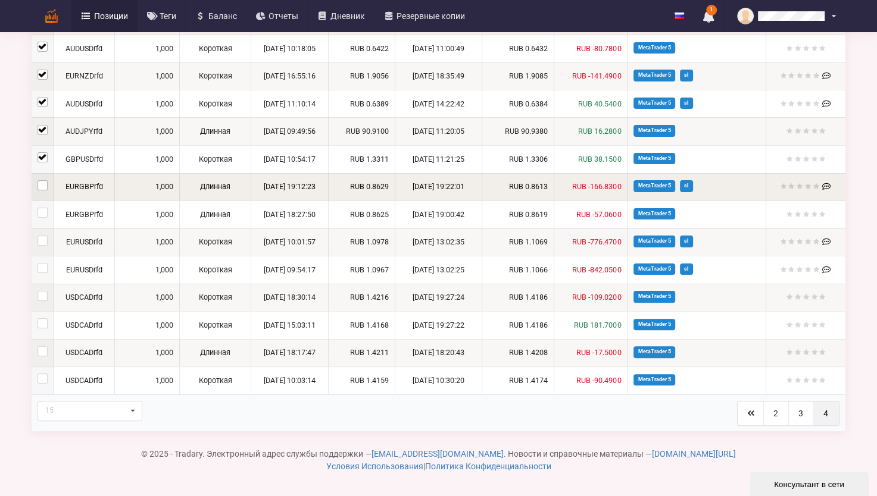
click at [45, 180] on label at bounding box center [43, 180] width 10 height 0
checkbox input "true"
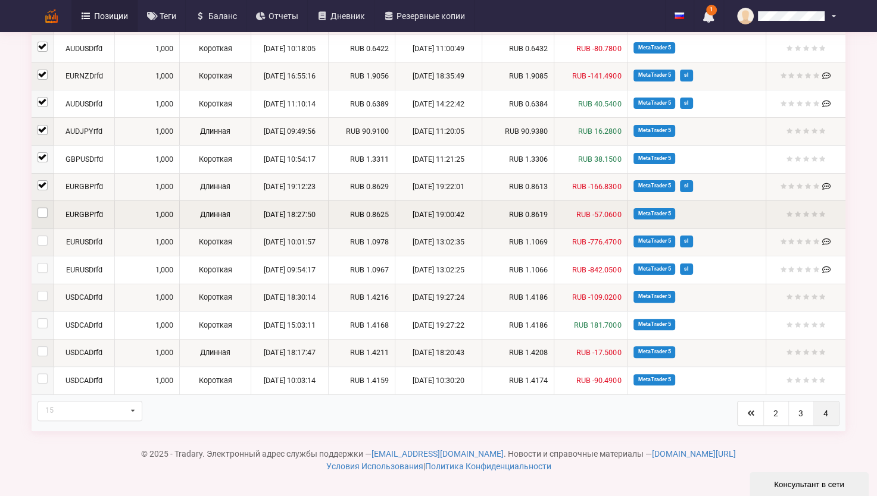
click at [43, 208] on label at bounding box center [43, 208] width 10 height 0
checkbox input "true"
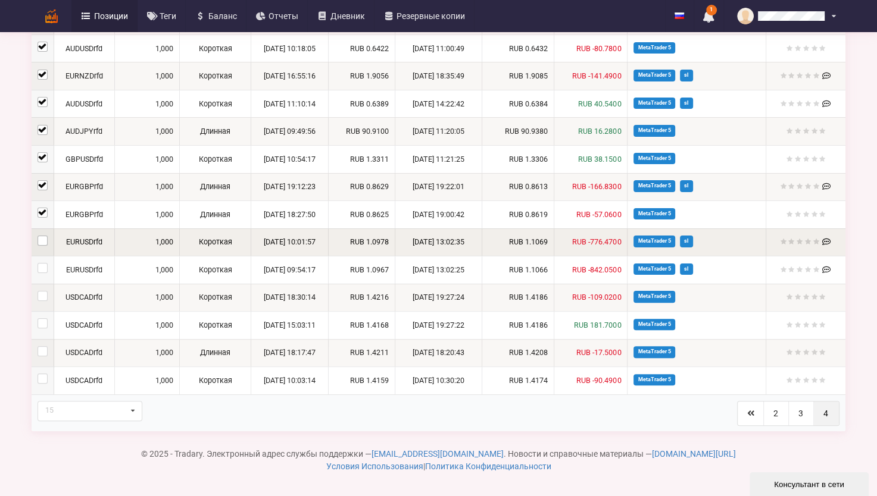
click at [40, 236] on label at bounding box center [43, 236] width 10 height 0
checkbox input "true"
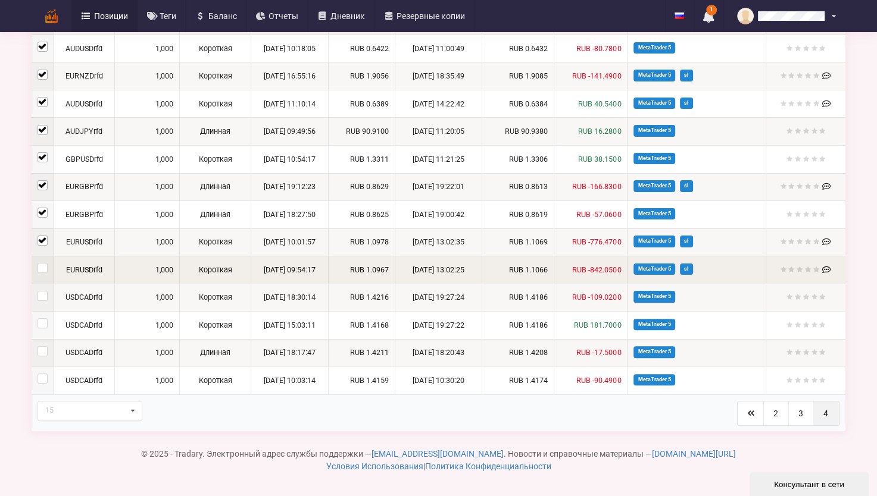
click at [40, 261] on td at bounding box center [43, 270] width 22 height 28
click at [40, 263] on label at bounding box center [43, 263] width 10 height 0
checkbox input "true"
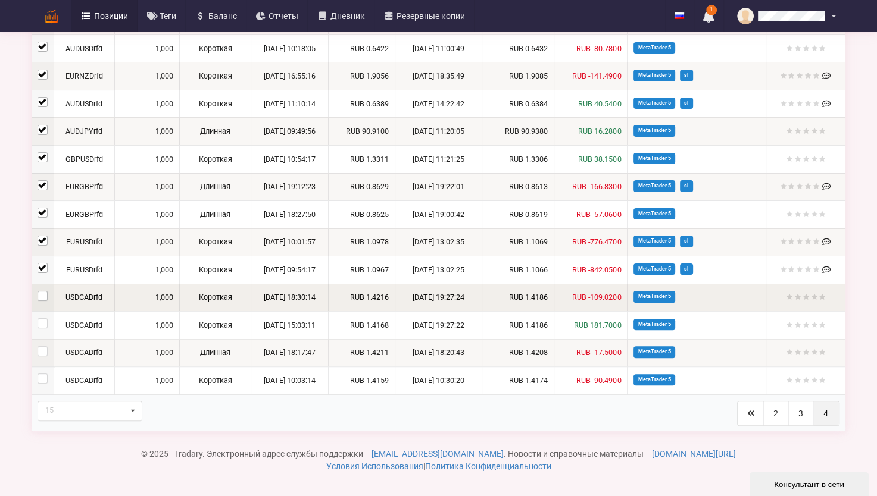
click at [45, 291] on label at bounding box center [43, 291] width 10 height 0
checkbox input "true"
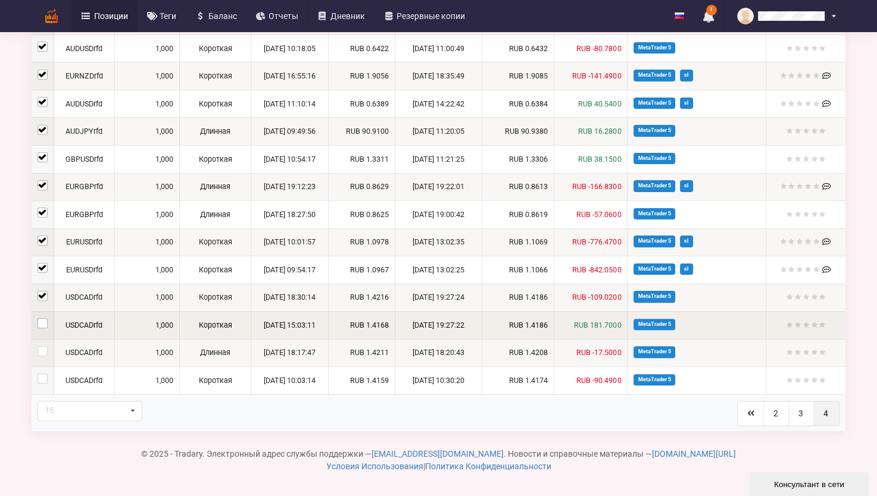
click at [41, 318] on label at bounding box center [43, 318] width 10 height 0
checkbox input "true"
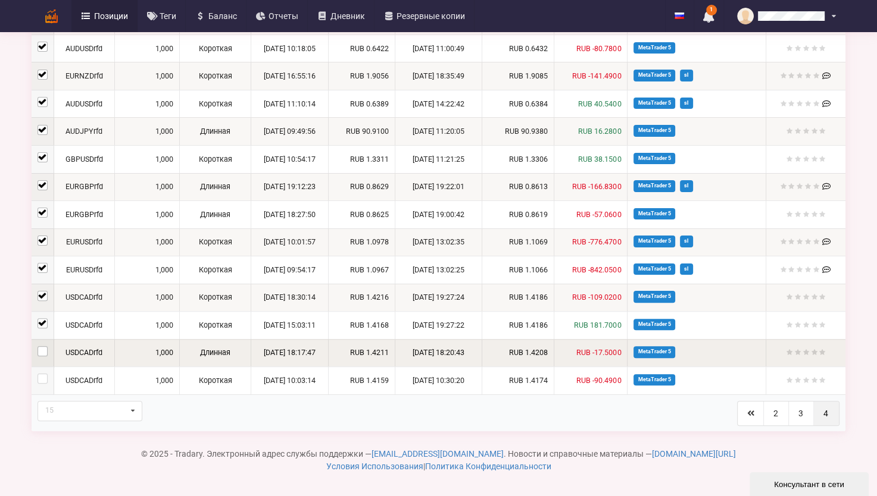
click at [45, 346] on label at bounding box center [43, 346] width 10 height 0
checkbox input "true"
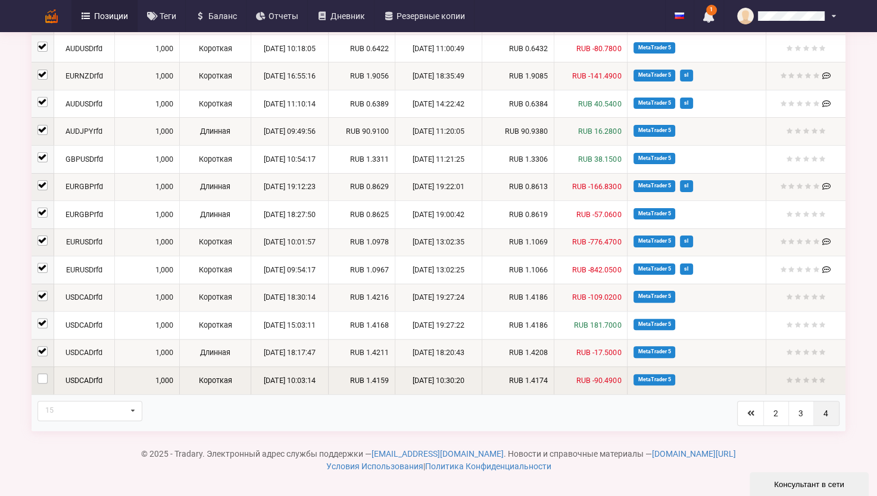
click at [39, 374] on label at bounding box center [43, 374] width 10 height 0
checkbox input "true"
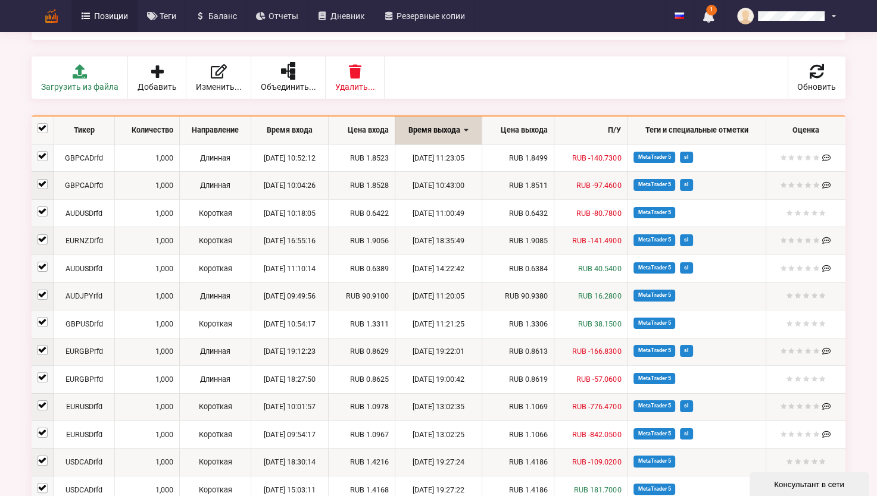
scroll to position [0, 0]
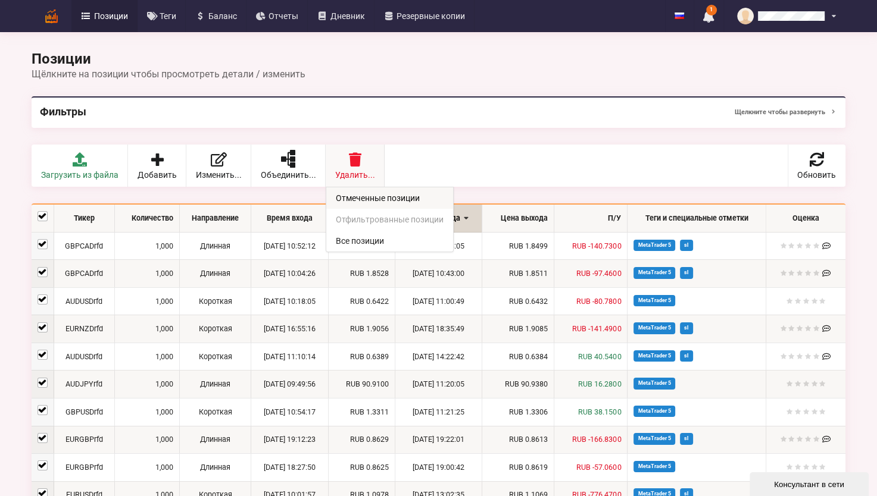
click at [391, 194] on link "Отмеченные позиции" at bounding box center [389, 198] width 127 height 21
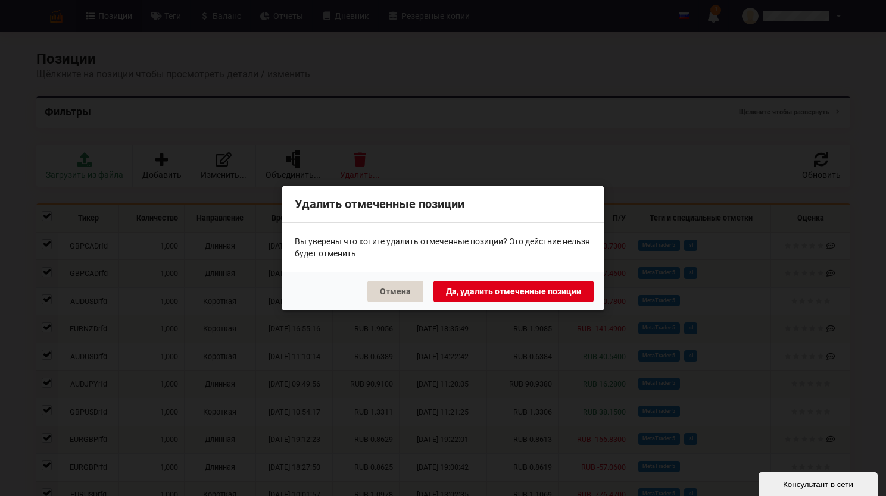
click at [493, 291] on button "Да, удалить отмеченные позиции" at bounding box center [513, 290] width 160 height 21
checkbox input "false"
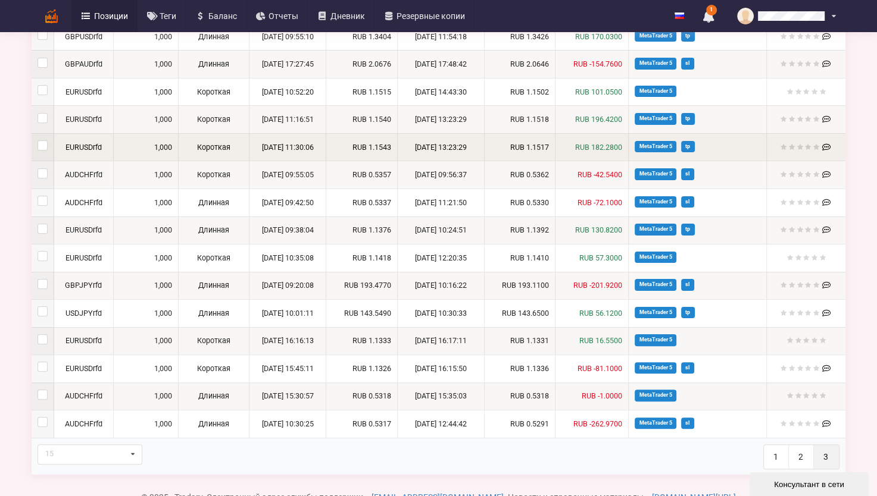
scroll to position [238, 0]
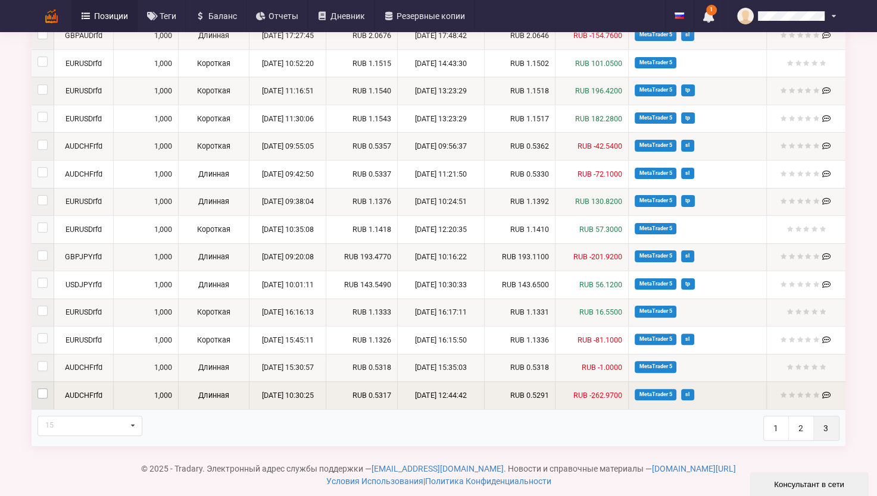
click at [40, 389] on label at bounding box center [43, 389] width 10 height 0
checkbox input "true"
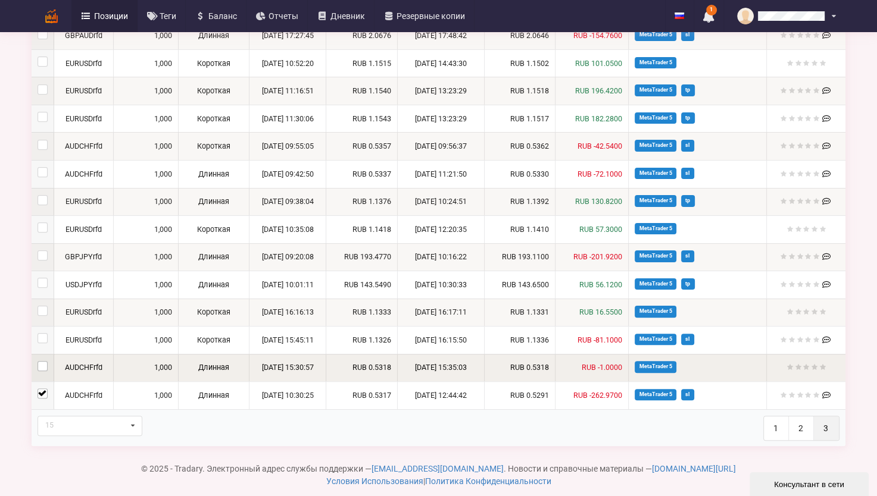
click at [42, 361] on label at bounding box center [43, 361] width 10 height 0
checkbox input "true"
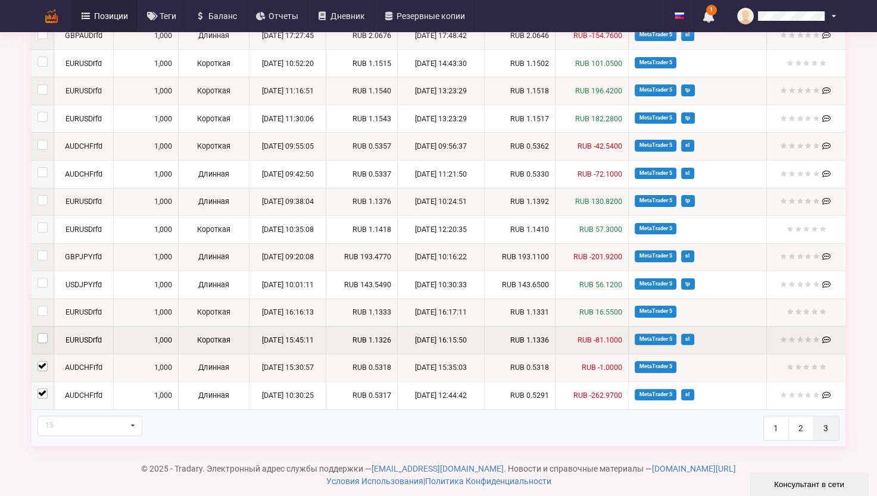
click at [45, 333] on label at bounding box center [43, 333] width 10 height 0
checkbox input "true"
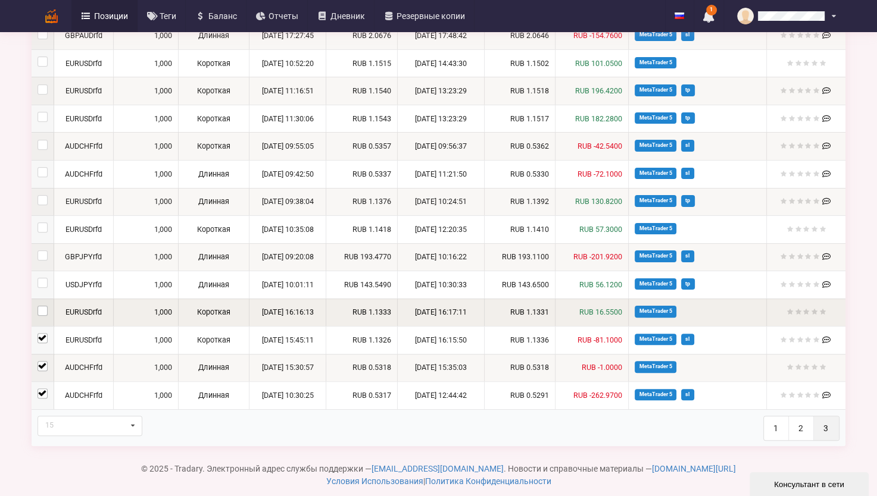
click at [45, 306] on label at bounding box center [43, 306] width 10 height 0
checkbox input "true"
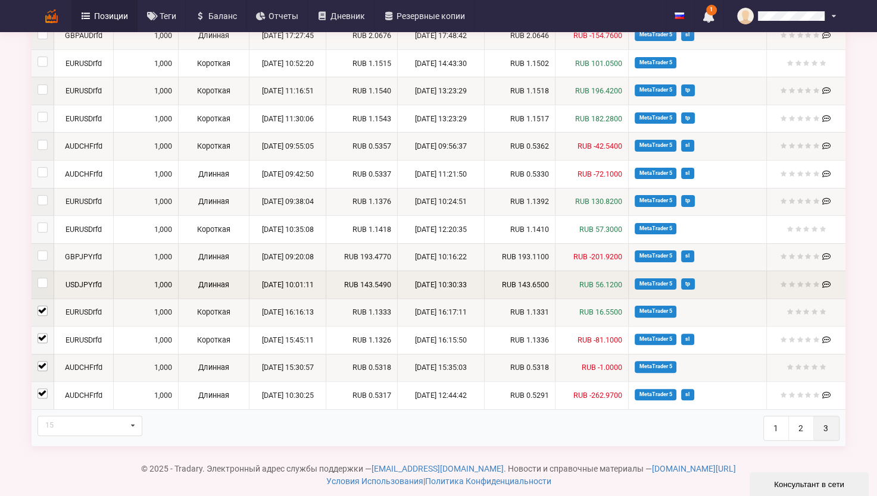
click at [41, 275] on td at bounding box center [43, 285] width 22 height 28
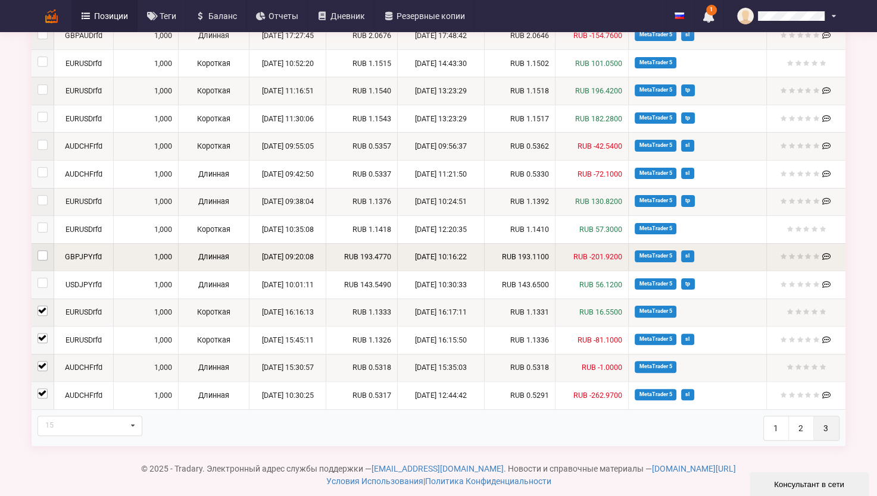
click at [42, 251] on label at bounding box center [43, 251] width 10 height 0
checkbox input "true"
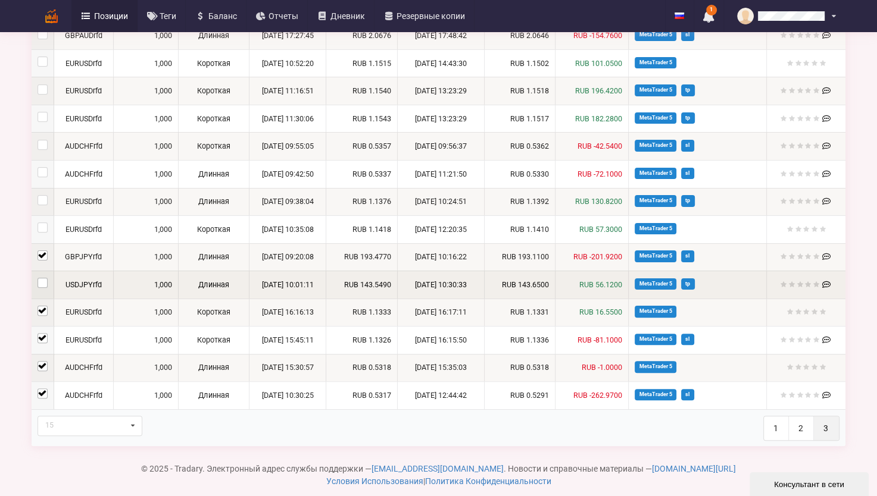
click at [43, 278] on label at bounding box center [43, 278] width 10 height 0
checkbox input "true"
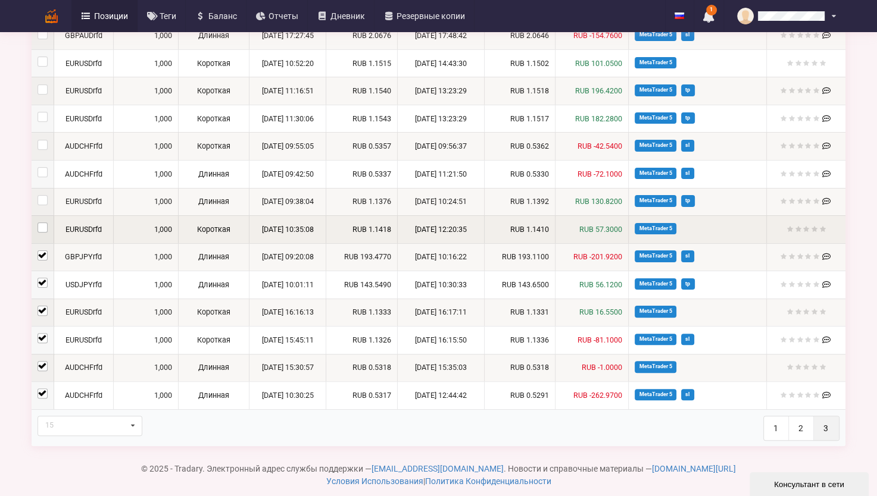
click at [40, 223] on label at bounding box center [43, 223] width 10 height 0
checkbox input "true"
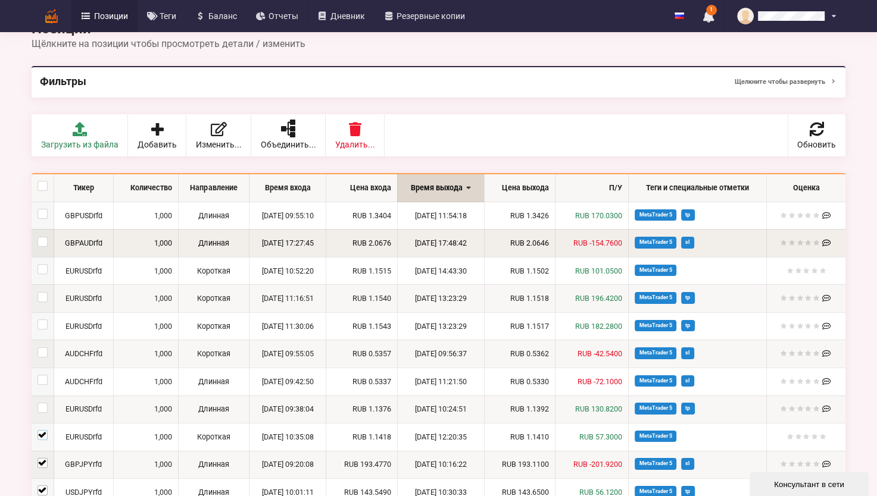
scroll to position [0, 0]
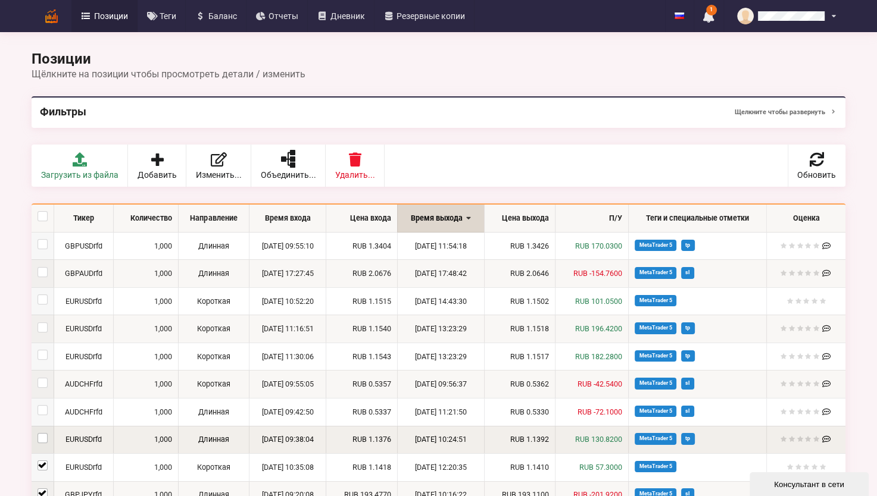
click at [45, 433] on label at bounding box center [43, 433] width 10 height 0
checkbox input "true"
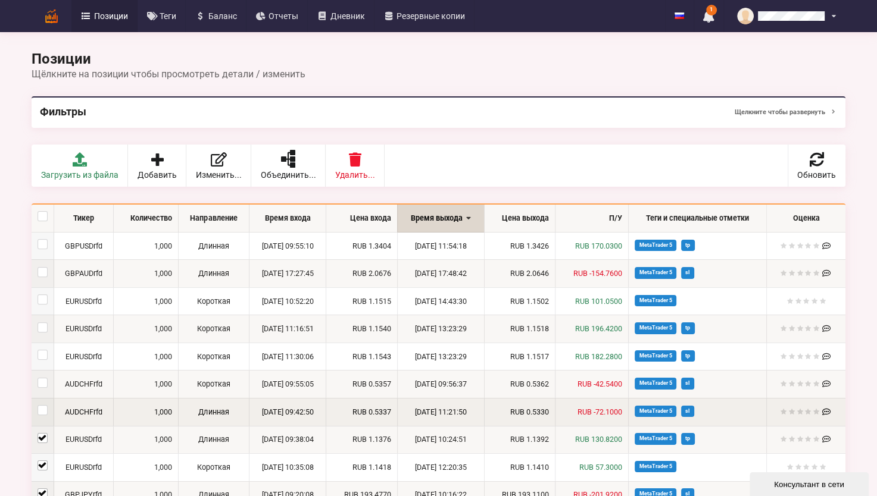
click at [43, 417] on td at bounding box center [43, 412] width 22 height 28
click at [46, 405] on label at bounding box center [43, 405] width 10 height 0
checkbox input "true"
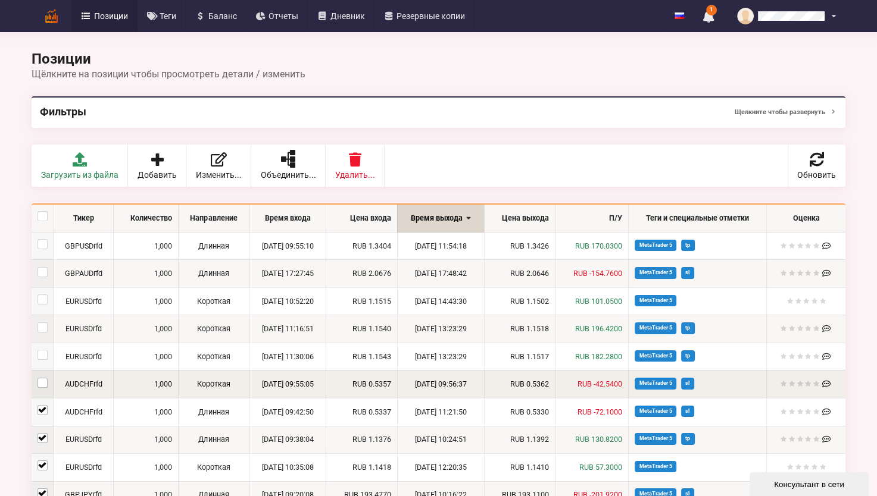
click at [43, 378] on label at bounding box center [43, 378] width 10 height 0
checkbox input "true"
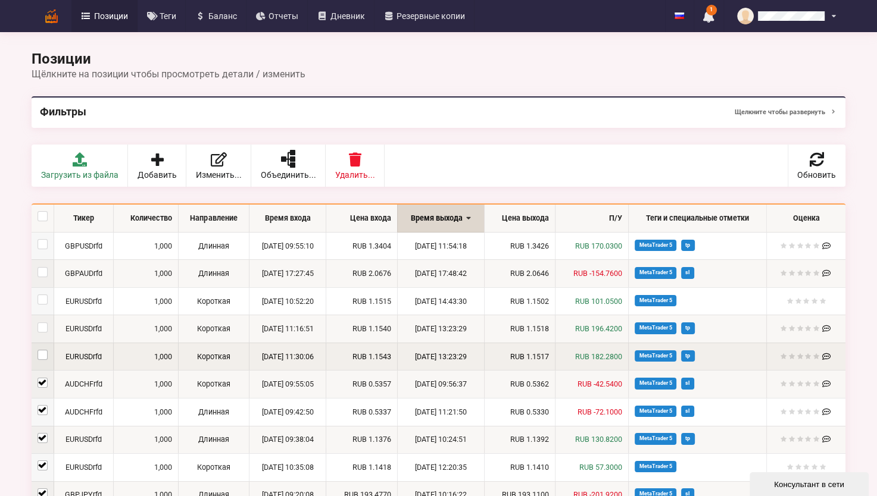
click at [46, 350] on label at bounding box center [43, 350] width 10 height 0
checkbox input "true"
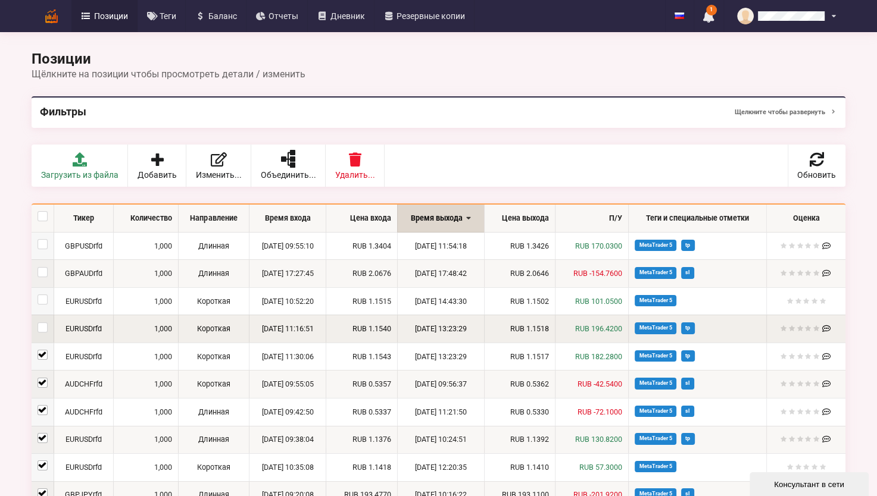
click at [42, 332] on td at bounding box center [43, 329] width 22 height 28
click at [45, 320] on td at bounding box center [43, 329] width 22 height 28
click at [42, 323] on label at bounding box center [43, 323] width 10 height 0
checkbox input "true"
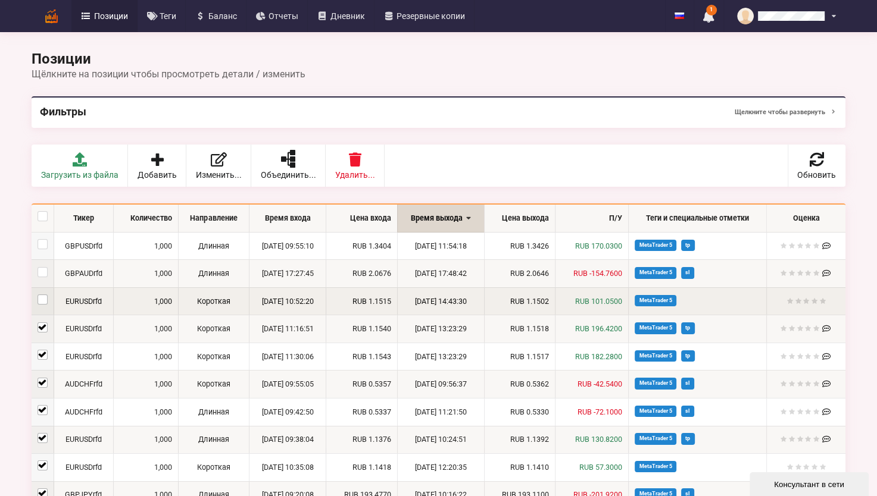
click at [40, 295] on label at bounding box center [43, 295] width 10 height 0
checkbox input "true"
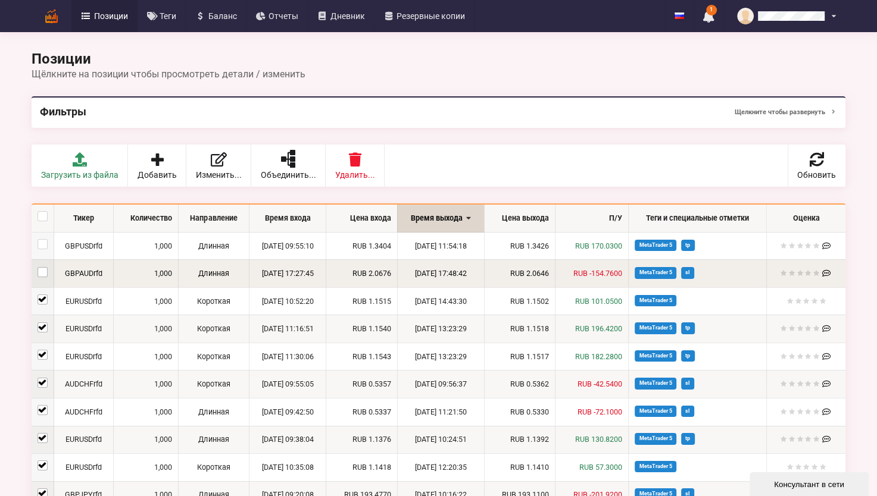
click at [44, 267] on label at bounding box center [43, 267] width 10 height 0
checkbox input "true"
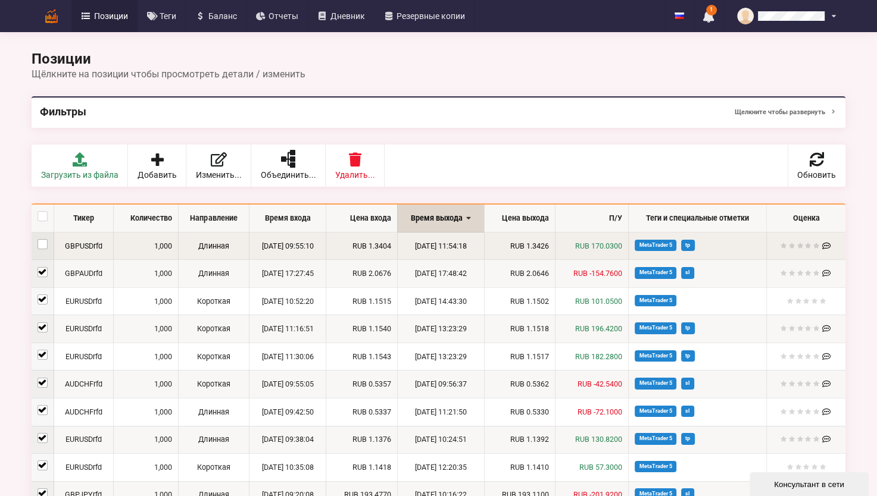
click at [45, 239] on label at bounding box center [43, 239] width 10 height 0
checkbox input "true"
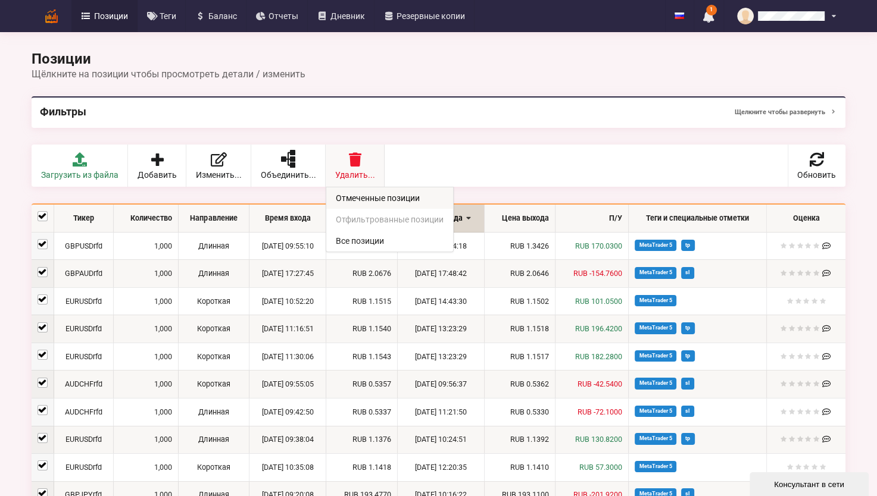
click at [355, 196] on link "Отмеченные позиции" at bounding box center [389, 198] width 127 height 21
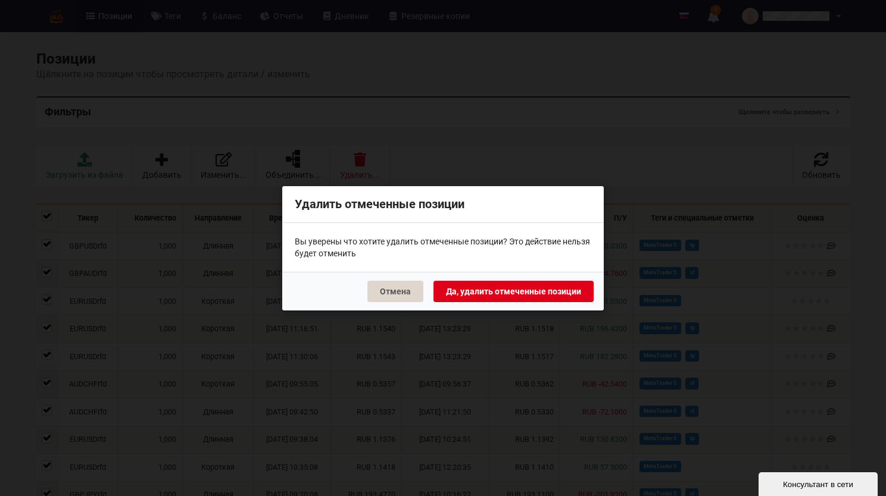
click at [514, 293] on button "Да, удалить отмеченные позиции" at bounding box center [513, 290] width 160 height 21
checkbox input "false"
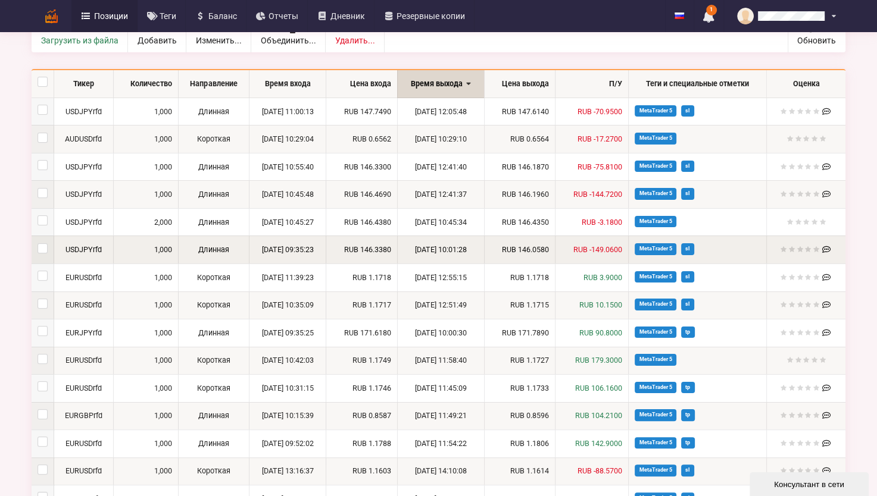
scroll to position [253, 0]
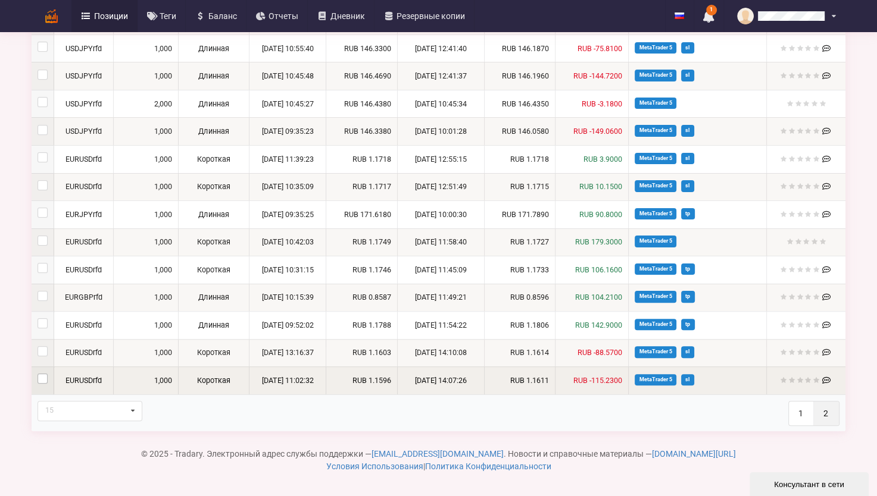
click at [39, 374] on label at bounding box center [43, 374] width 10 height 0
checkbox input "true"
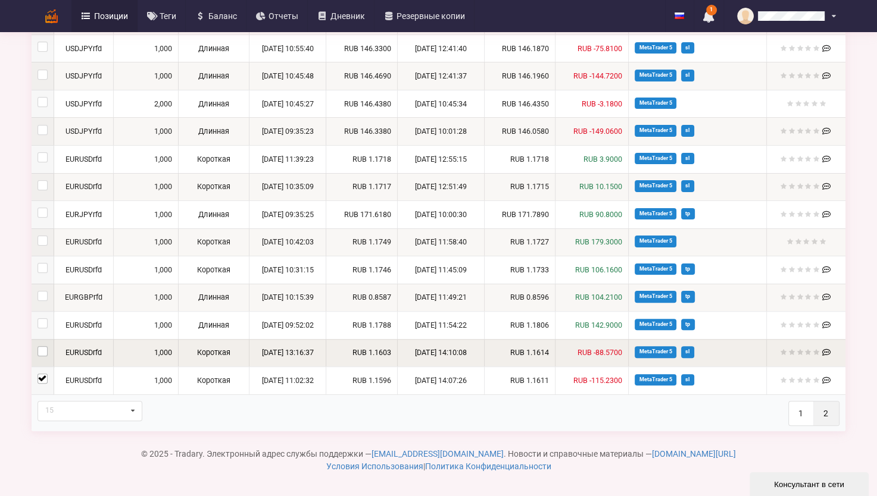
click at [44, 346] on label at bounding box center [43, 346] width 10 height 0
checkbox input "true"
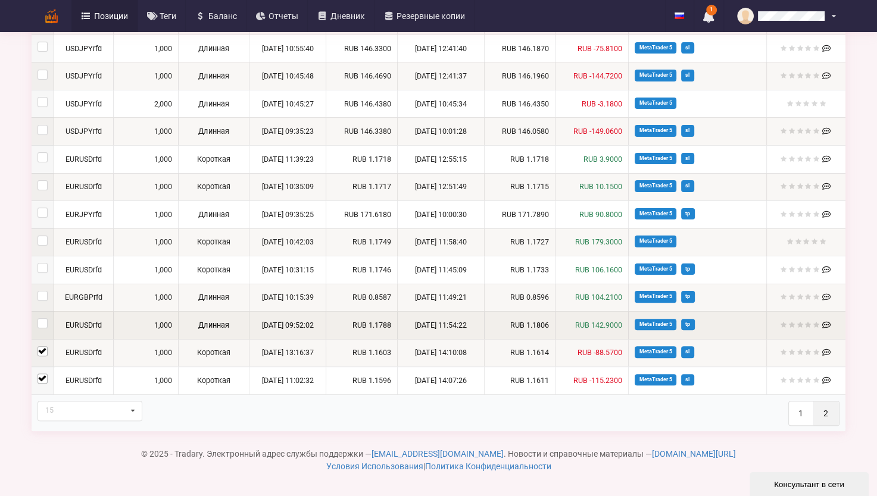
drag, startPoint x: 43, startPoint y: 327, endPoint x: 43, endPoint y: 313, distance: 14.3
click at [43, 318] on label at bounding box center [43, 318] width 10 height 0
checkbox input "true"
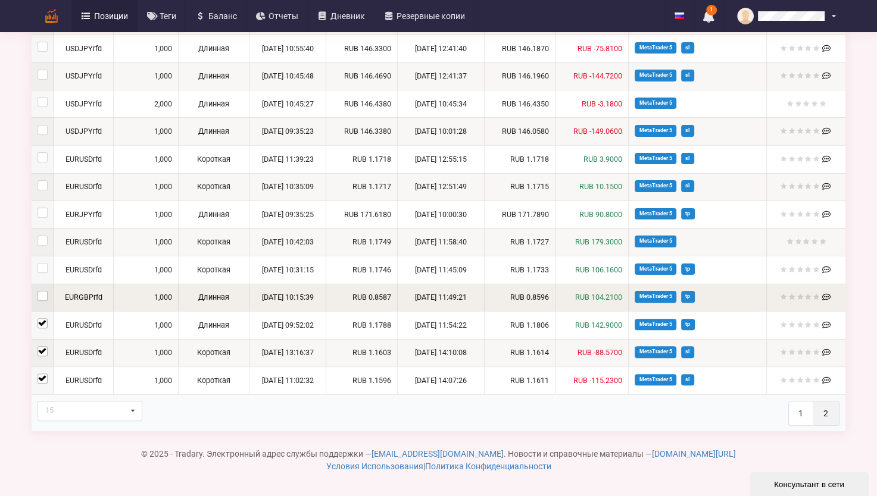
click at [43, 291] on label at bounding box center [43, 291] width 10 height 0
checkbox input "true"
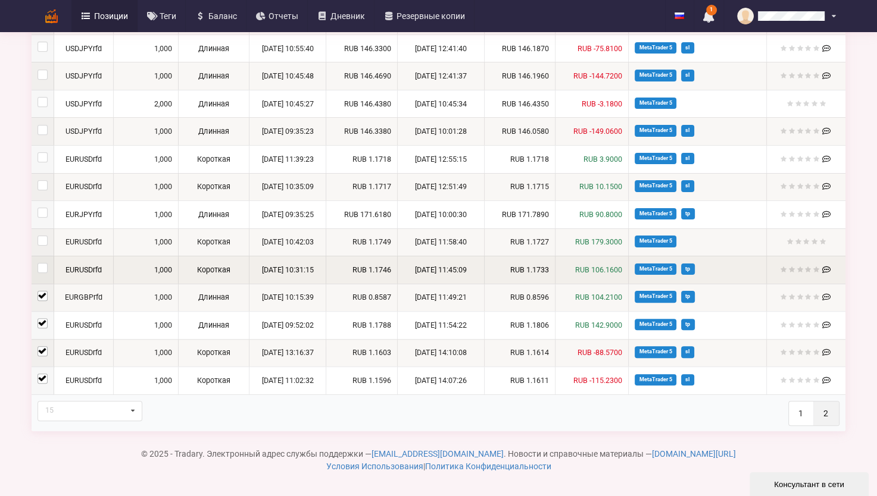
click at [43, 272] on td at bounding box center [43, 270] width 22 height 28
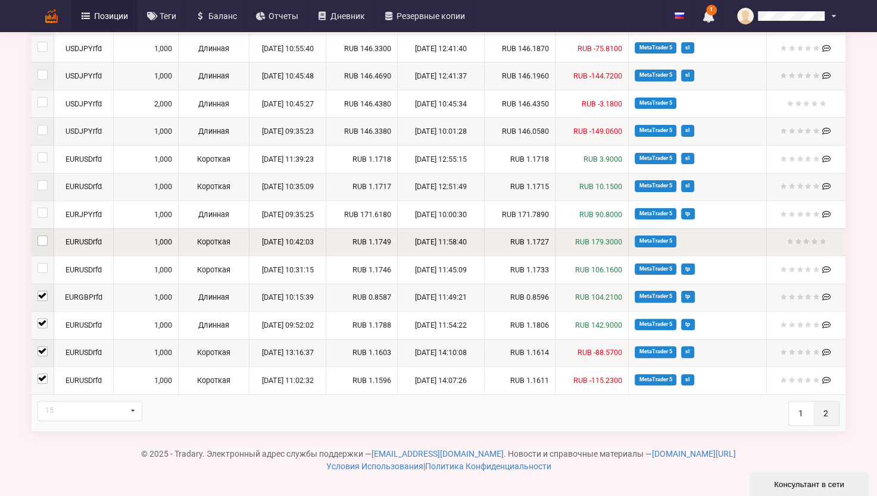
click at [43, 236] on label at bounding box center [43, 236] width 10 height 0
checkbox input "true"
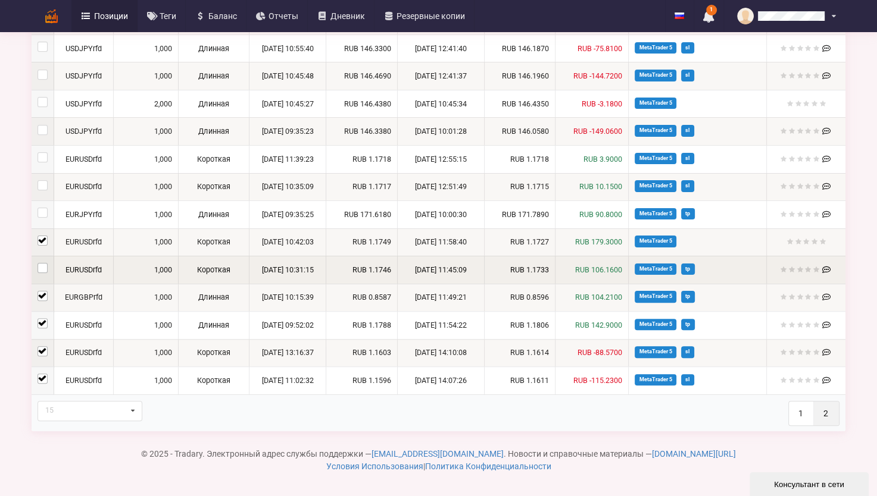
click at [45, 263] on label at bounding box center [43, 263] width 10 height 0
checkbox input "true"
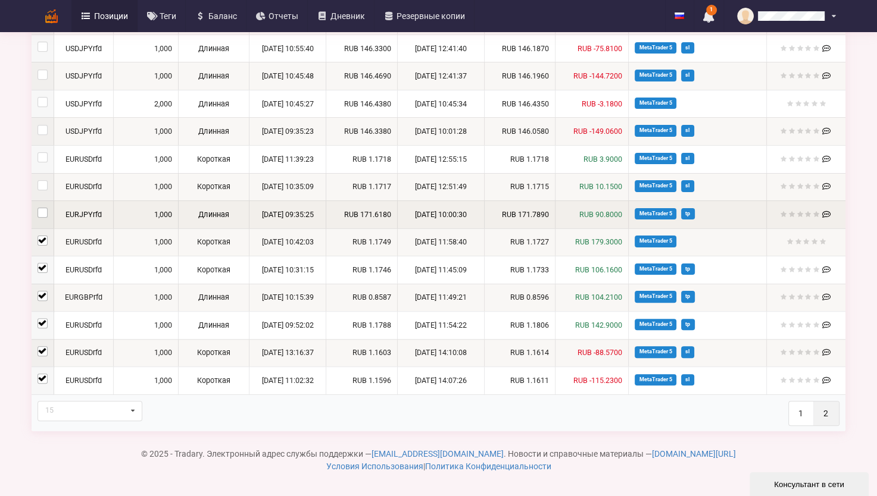
click at [44, 208] on label at bounding box center [43, 208] width 10 height 0
checkbox input "true"
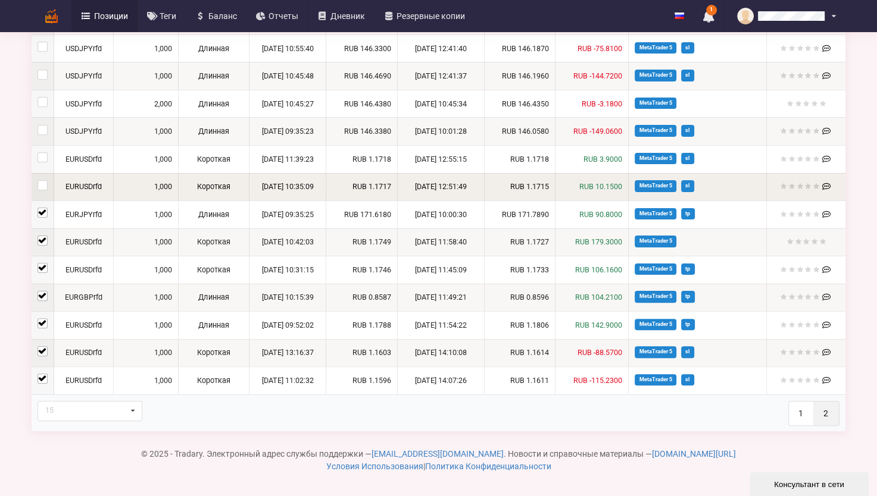
click at [42, 177] on td at bounding box center [43, 187] width 22 height 28
click at [42, 180] on label at bounding box center [43, 180] width 10 height 0
checkbox input "true"
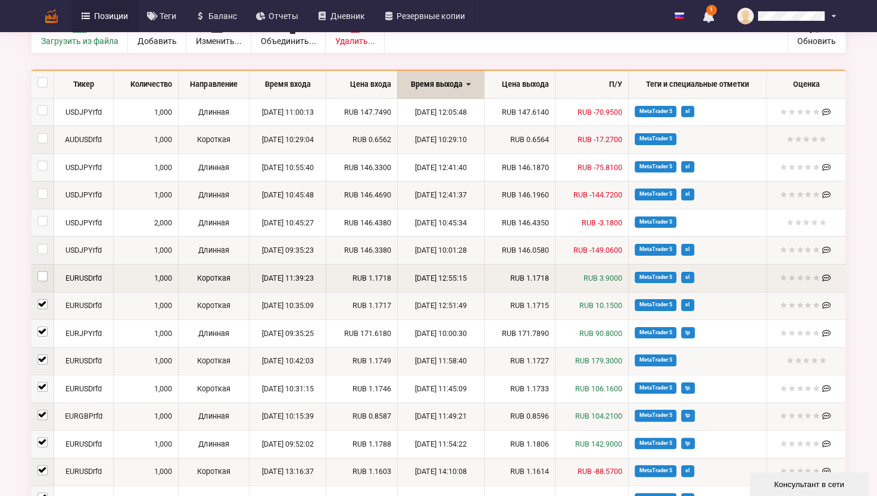
click at [43, 271] on label at bounding box center [43, 271] width 10 height 0
checkbox input "true"
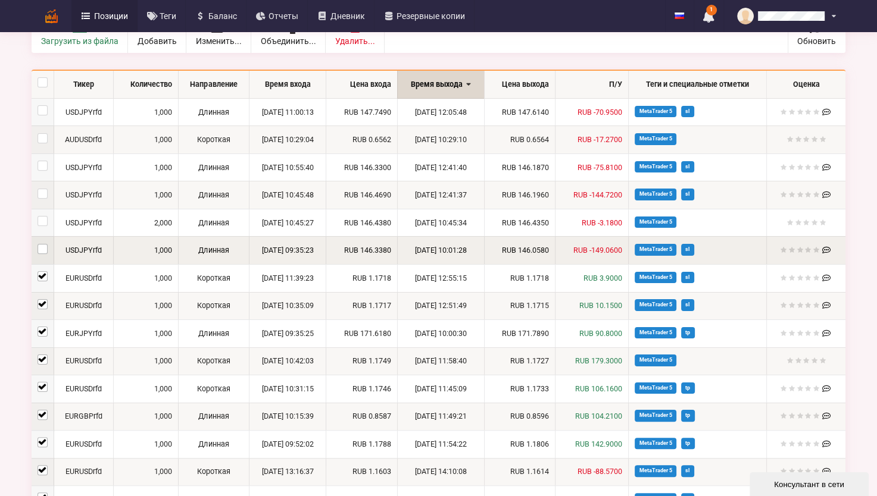
click at [45, 244] on label at bounding box center [43, 244] width 10 height 0
checkbox input "true"
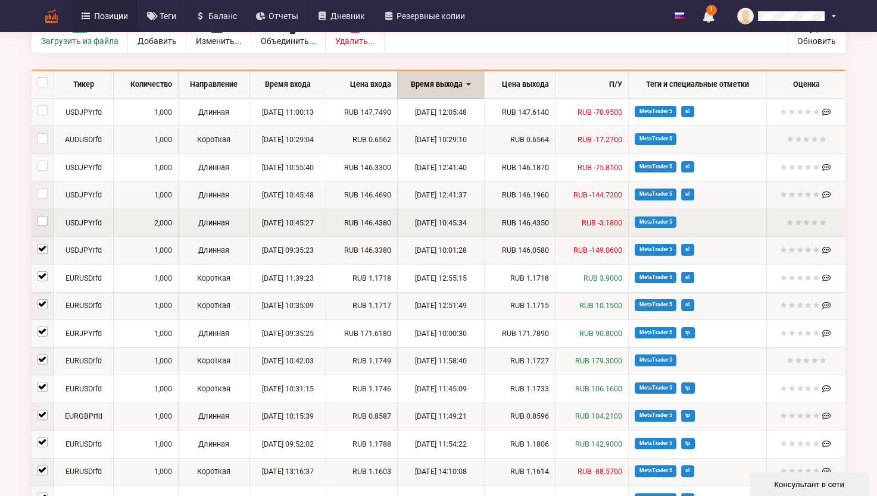
click at [39, 216] on label at bounding box center [43, 216] width 10 height 0
checkbox input "true"
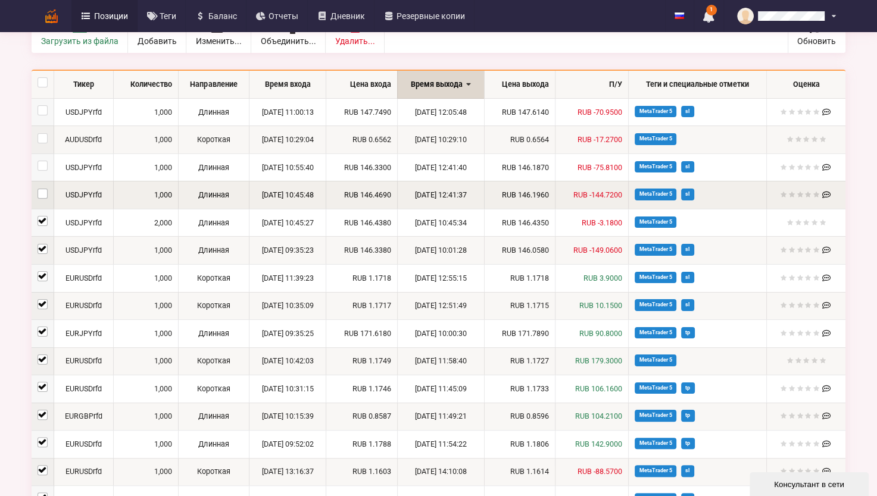
click at [39, 189] on label at bounding box center [43, 189] width 10 height 0
checkbox input "true"
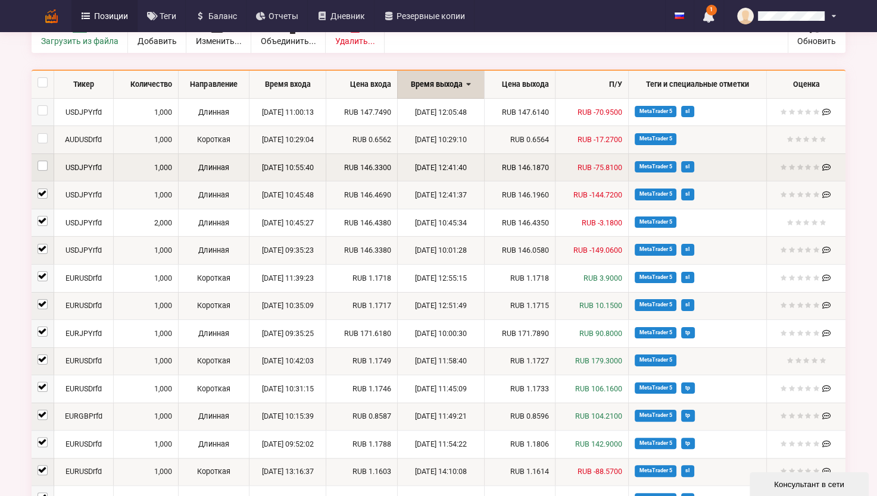
click at [39, 161] on label at bounding box center [43, 161] width 10 height 0
checkbox input "true"
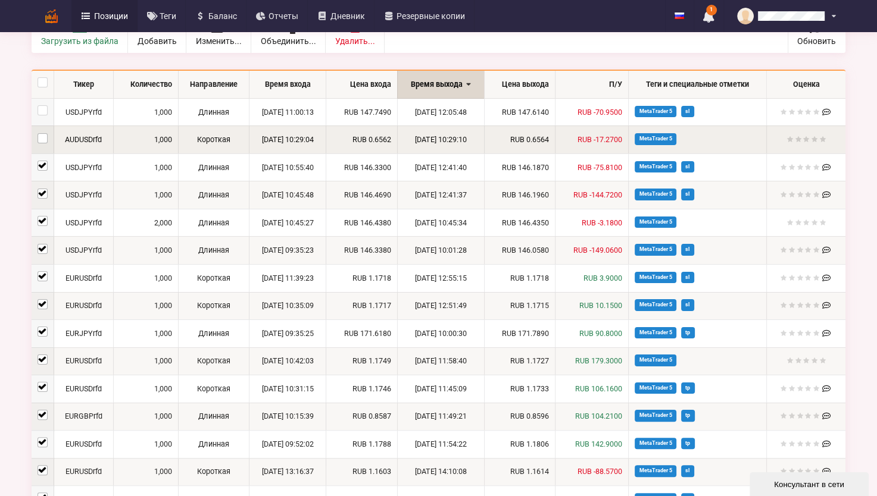
click at [45, 133] on label at bounding box center [43, 133] width 10 height 0
checkbox input "true"
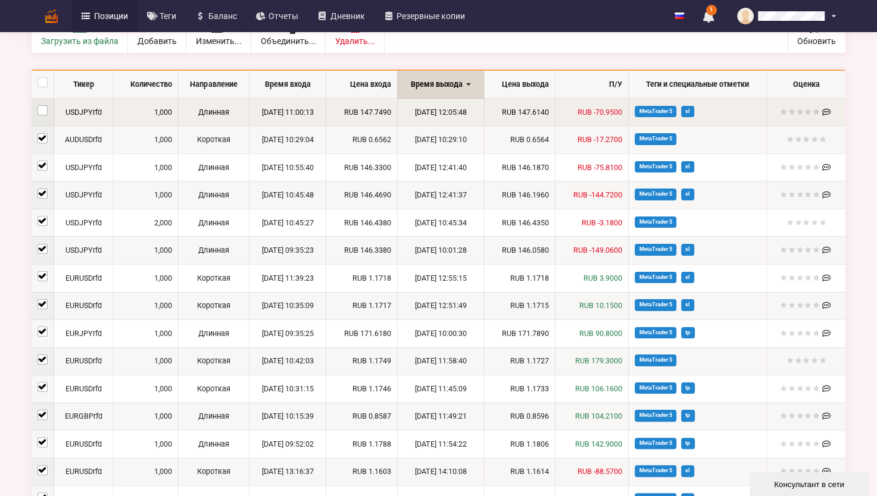
click at [40, 105] on label at bounding box center [43, 105] width 10 height 0
checkbox input "true"
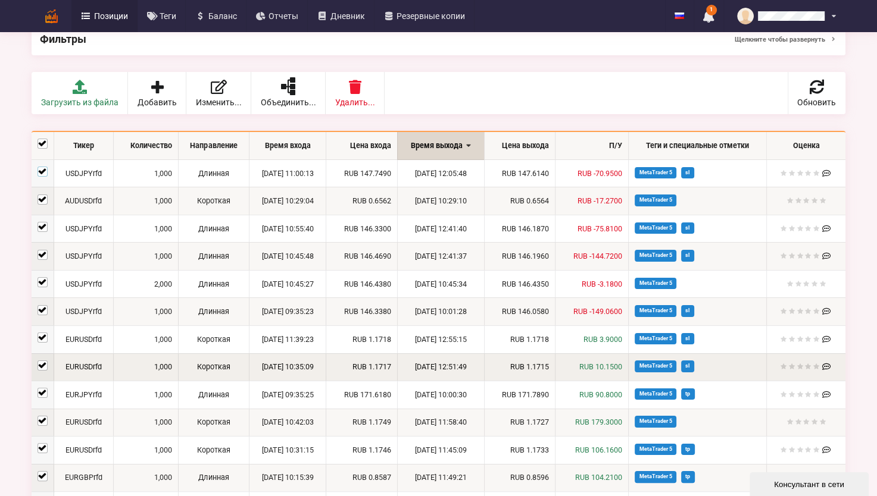
scroll to position [0, 0]
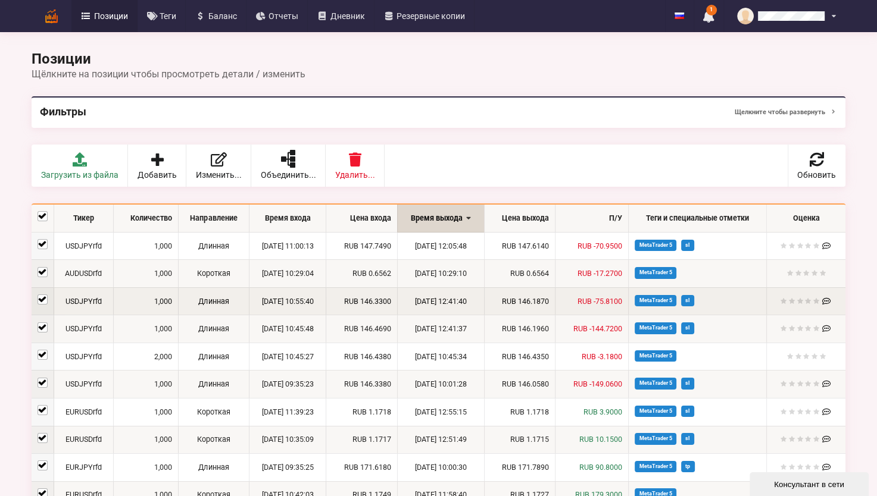
drag, startPoint x: 371, startPoint y: 196, endPoint x: 373, endPoint y: 299, distance: 103.0
click at [373, 299] on div "Позиции Щёлкните на позиции чтобы просмотреть детали / изменить Фильтры Щелкнит…" at bounding box center [438, 373] width 830 height 758
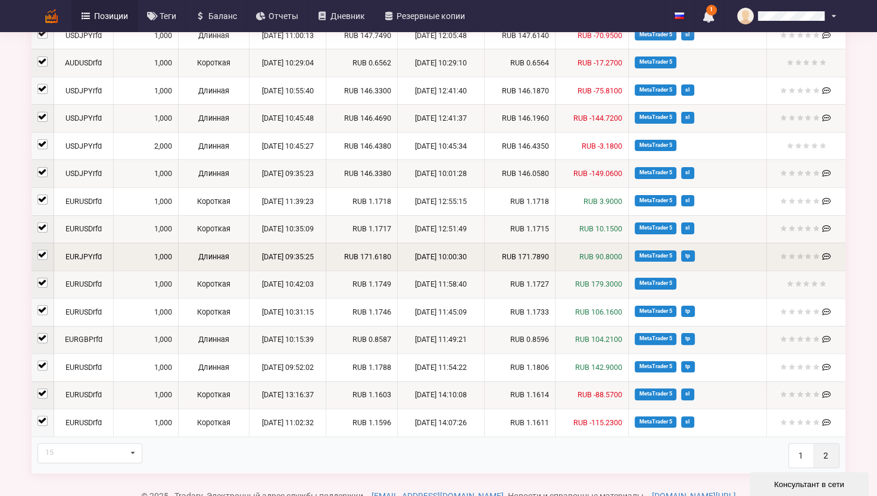
scroll to position [238, 0]
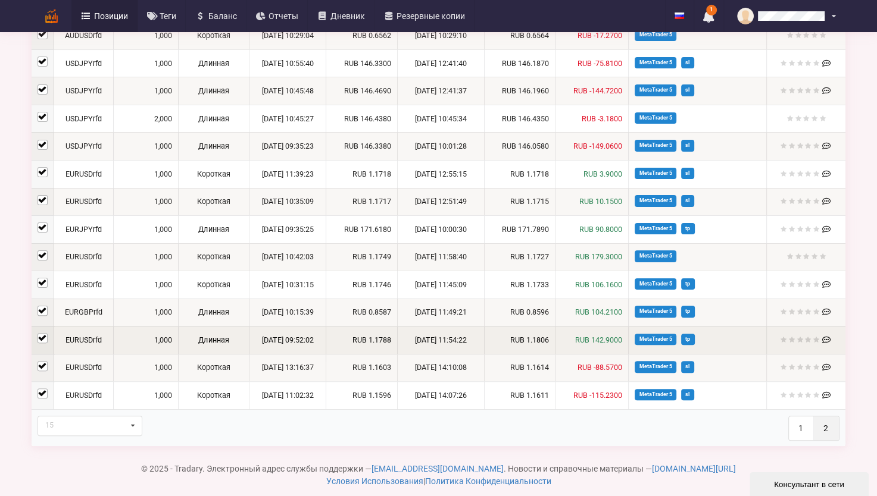
click at [40, 333] on label at bounding box center [43, 333] width 10 height 0
checkbox input "false"
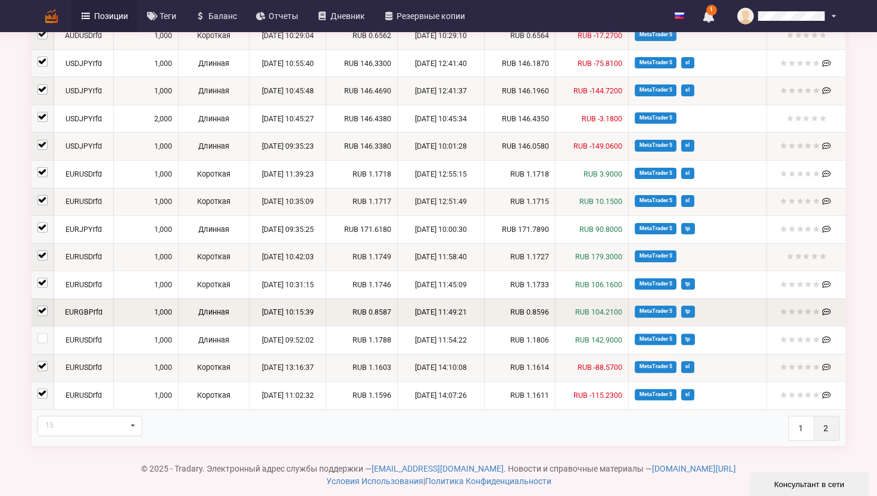
click at [42, 306] on label at bounding box center [43, 306] width 10 height 0
checkbox input "false"
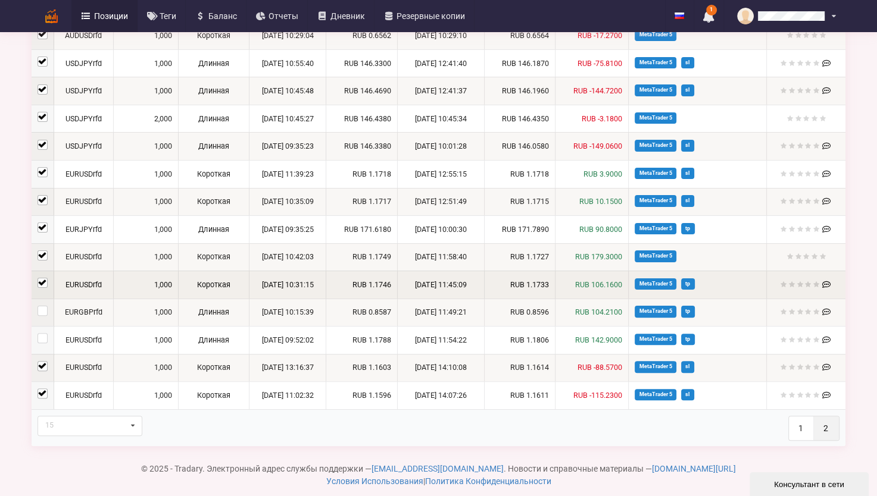
click at [41, 278] on label at bounding box center [43, 278] width 10 height 0
checkbox input "false"
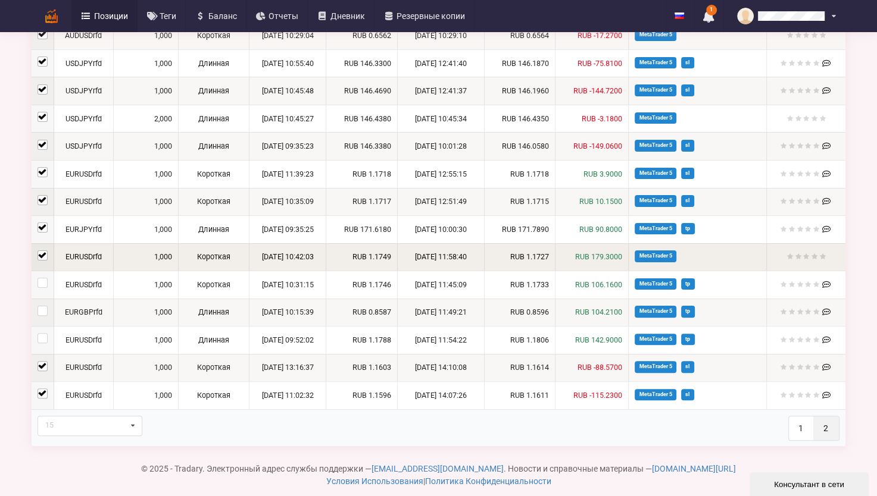
click at [46, 251] on label at bounding box center [43, 251] width 10 height 0
checkbox input "false"
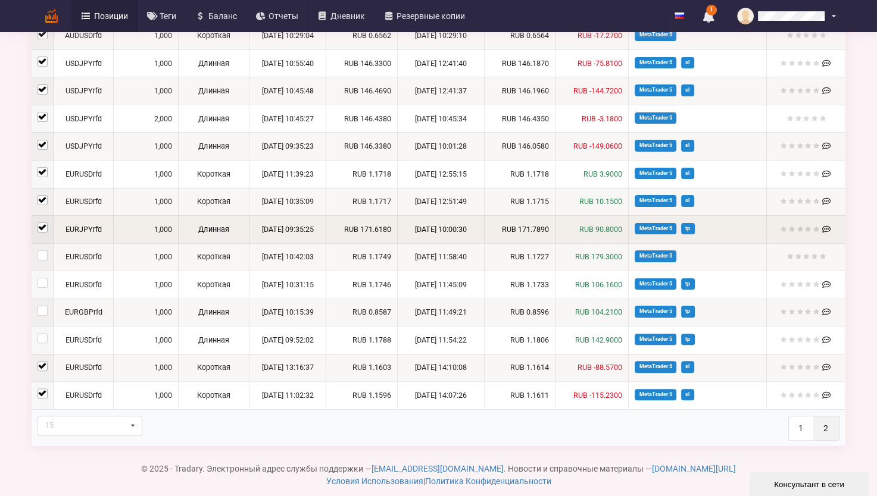
click at [45, 232] on td at bounding box center [43, 230] width 22 height 28
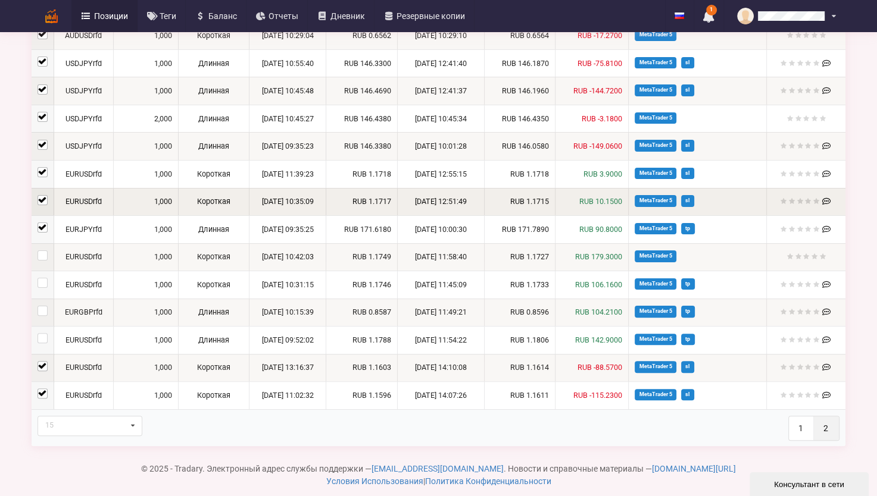
click at [43, 195] on label at bounding box center [43, 195] width 10 height 0
checkbox input "false"
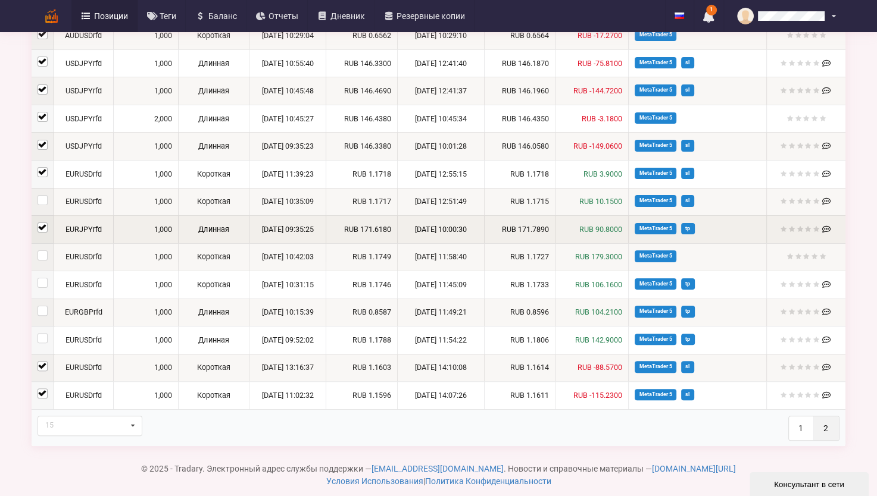
click at [45, 223] on label at bounding box center [43, 223] width 10 height 0
checkbox input "false"
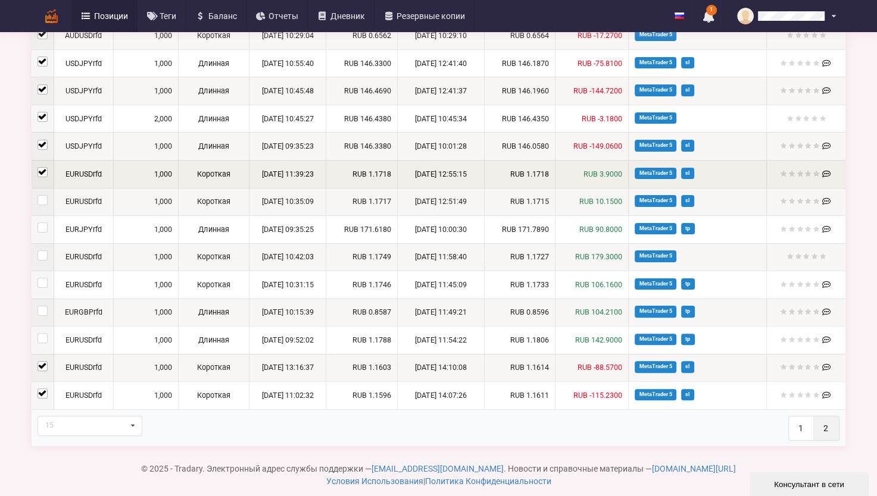
drag, startPoint x: 45, startPoint y: 173, endPoint x: 51, endPoint y: 180, distance: 8.9
click at [45, 167] on label at bounding box center [43, 167] width 10 height 0
checkbox input "false"
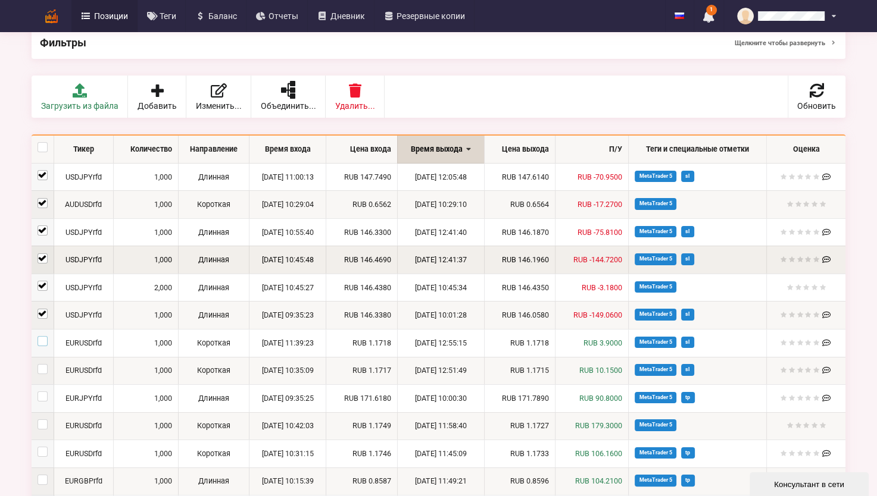
scroll to position [60, 0]
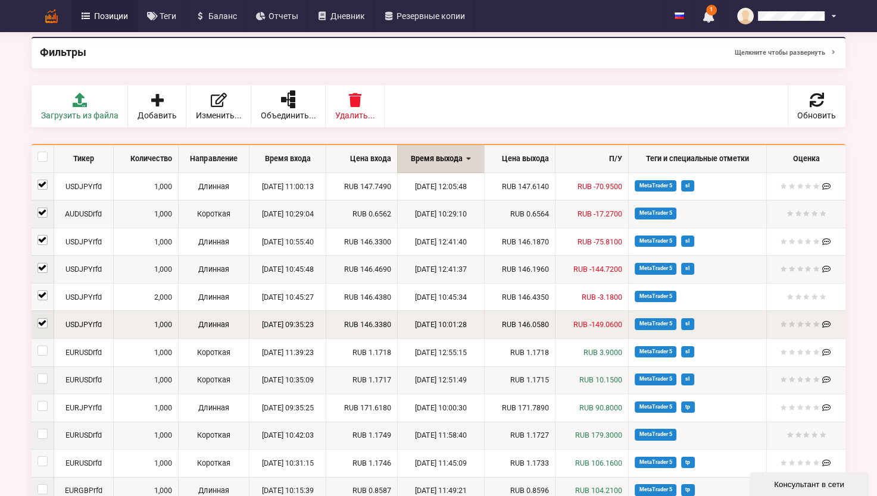
click at [43, 318] on label at bounding box center [43, 318] width 10 height 0
checkbox input "false"
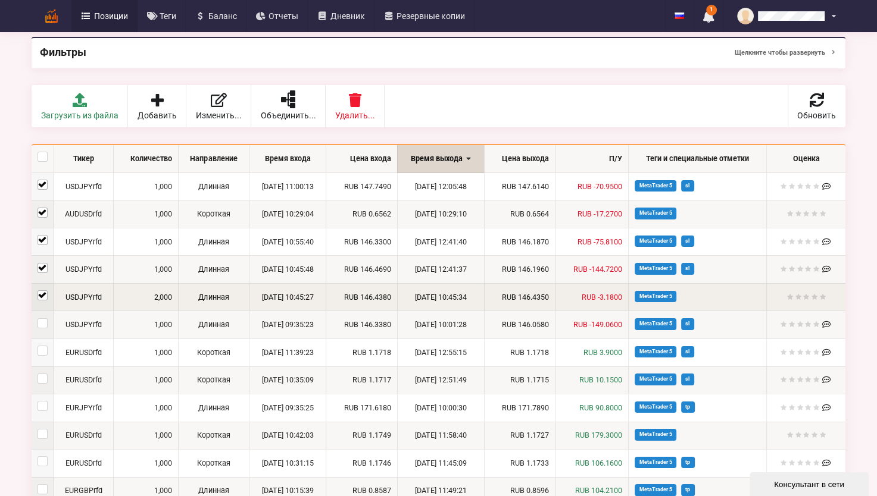
click at [45, 291] on label at bounding box center [43, 291] width 10 height 0
checkbox input "false"
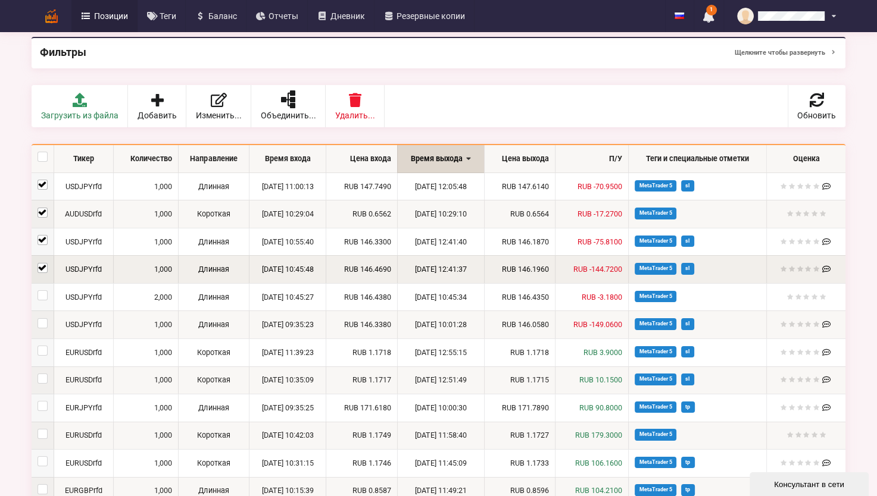
click at [40, 263] on label at bounding box center [43, 263] width 10 height 0
checkbox input "false"
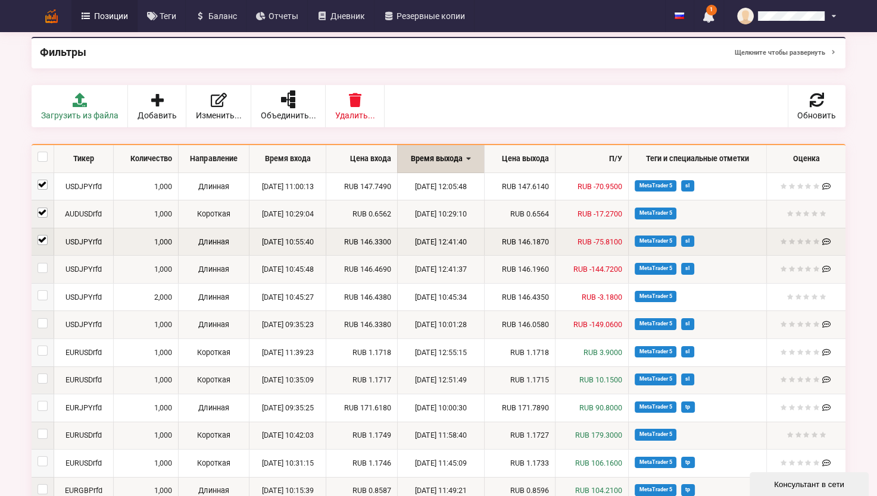
drag, startPoint x: 36, startPoint y: 224, endPoint x: 38, endPoint y: 230, distance: 6.1
click at [38, 230] on tbody "USDJPYrfd 1,000 Длинная [DATE] 11:00:13 RUB 147.7490 [DATE] 12:05:48 RUB 147.61…" at bounding box center [439, 380] width 814 height 415
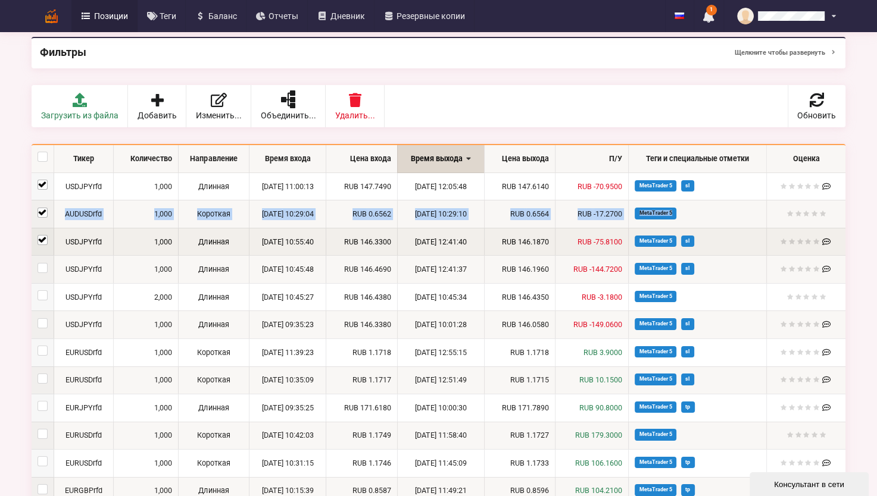
drag, startPoint x: 38, startPoint y: 230, endPoint x: 40, endPoint y: 237, distance: 7.7
click at [40, 235] on label at bounding box center [43, 235] width 10 height 0
checkbox input "false"
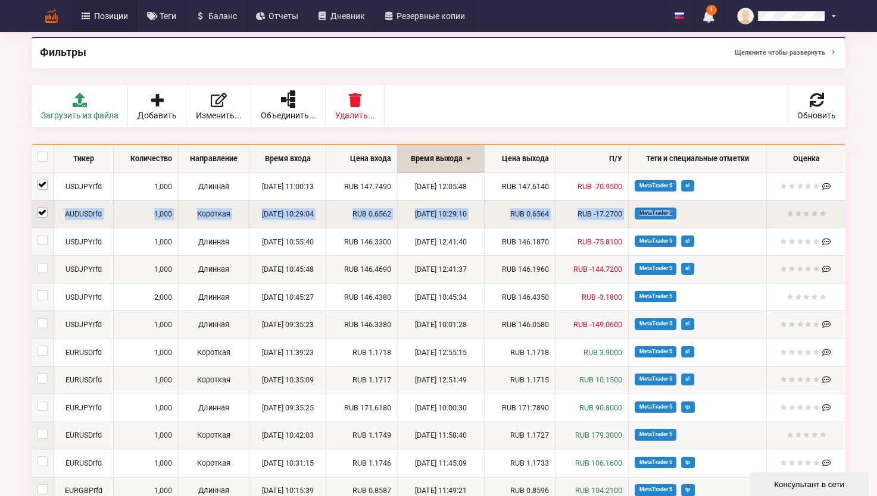
click at [42, 208] on label at bounding box center [43, 208] width 10 height 0
checkbox input "false"
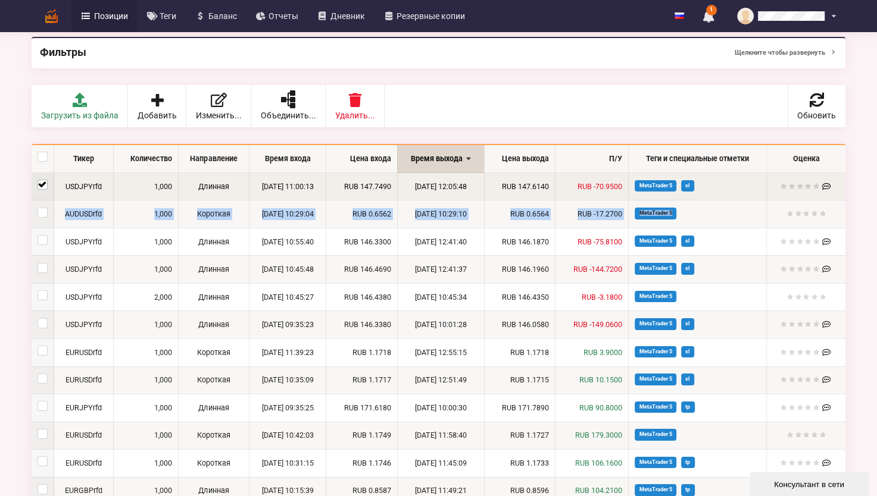
click at [42, 180] on label at bounding box center [43, 180] width 10 height 0
checkbox input "false"
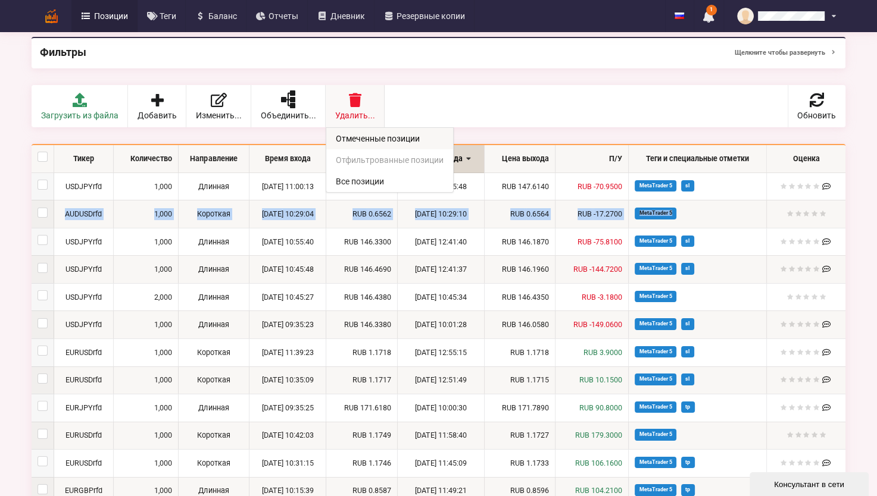
click at [364, 144] on link "Отмеченные позиции" at bounding box center [389, 138] width 127 height 21
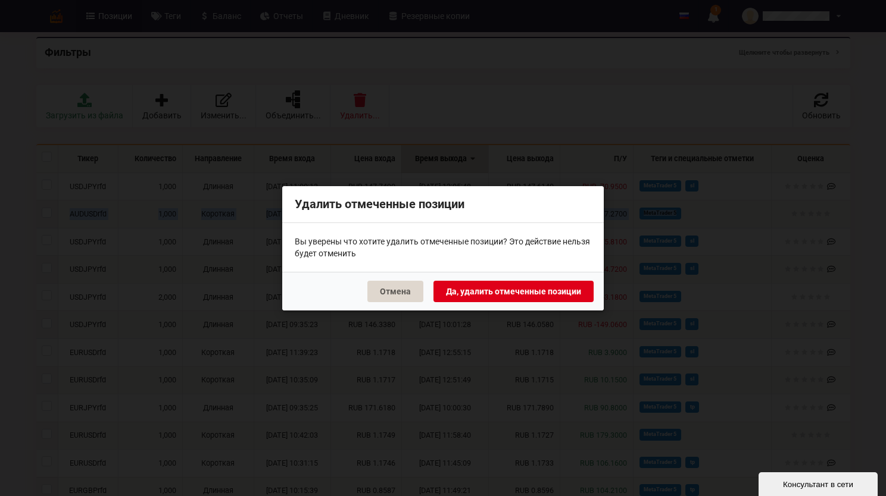
click at [545, 287] on button "Да, удалить отмеченные позиции" at bounding box center [513, 290] width 160 height 21
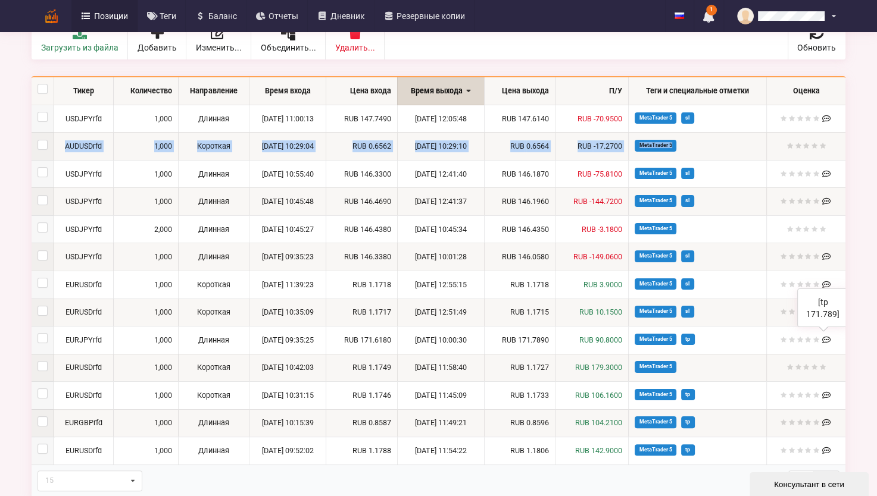
scroll to position [198, 0]
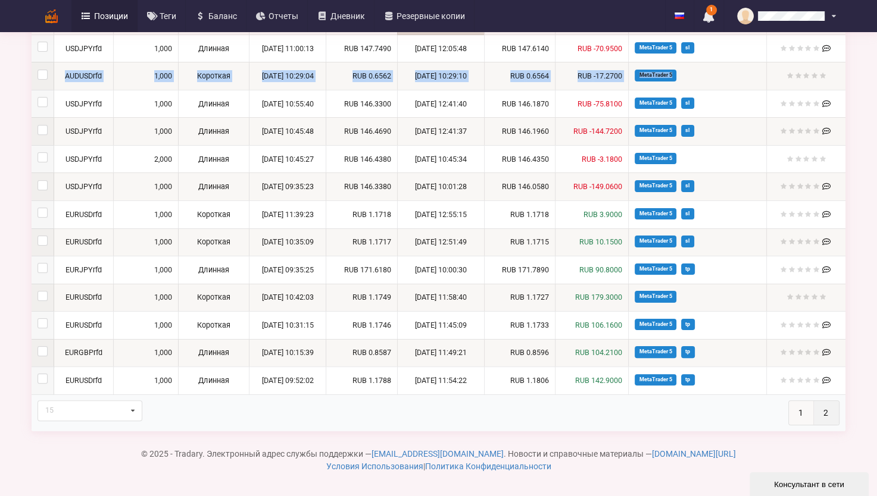
click at [796, 411] on link "1" at bounding box center [801, 413] width 25 height 24
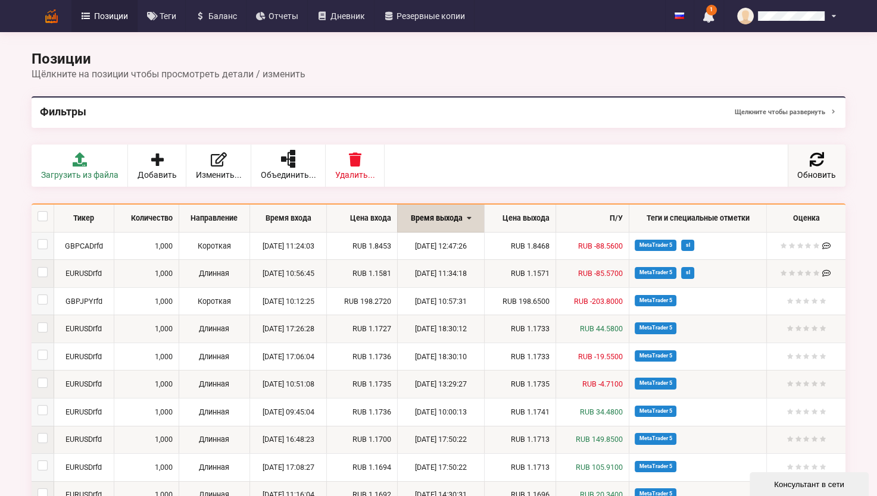
click at [812, 166] on link "Обновить" at bounding box center [817, 166] width 58 height 42
click at [351, 15] on span "Дневник" at bounding box center [347, 16] width 35 height 8
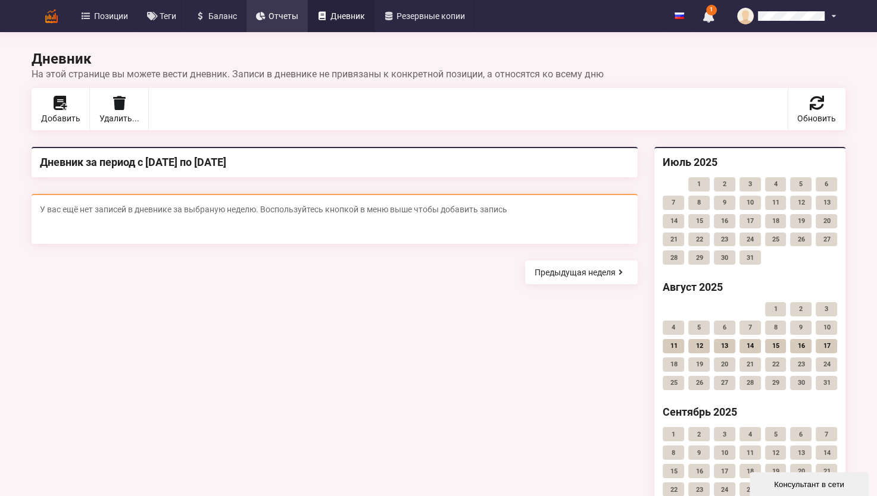
click at [277, 16] on span "Отчеты" at bounding box center [283, 16] width 30 height 8
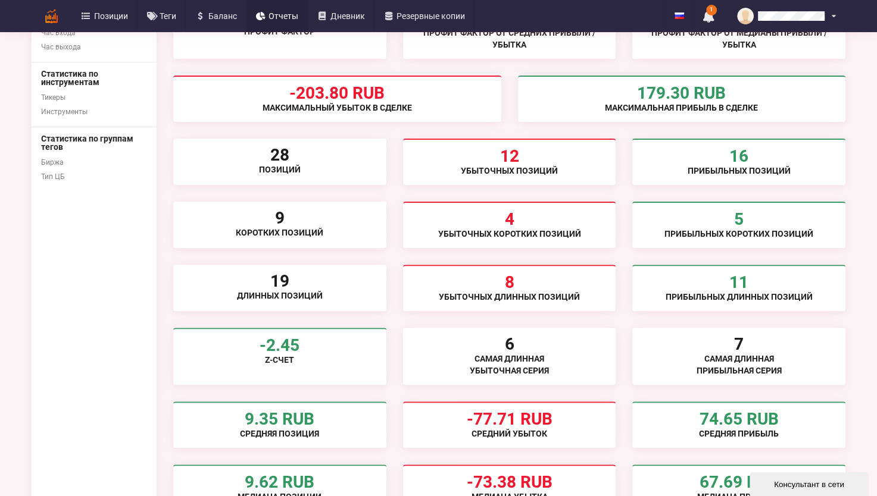
scroll to position [119, 0]
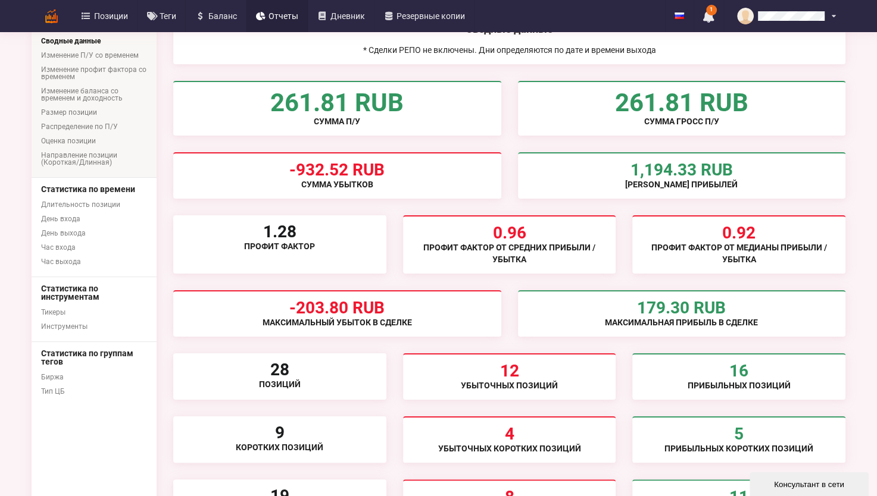
drag, startPoint x: 751, startPoint y: 4, endPoint x: 864, endPoint y: 352, distance: 366.5
click at [864, 352] on div "Отчеты Фильтры Щелкните чтобы развернуть Общее Сводные данные Изменение П/У со …" at bounding box center [438, 439] width 877 height 1116
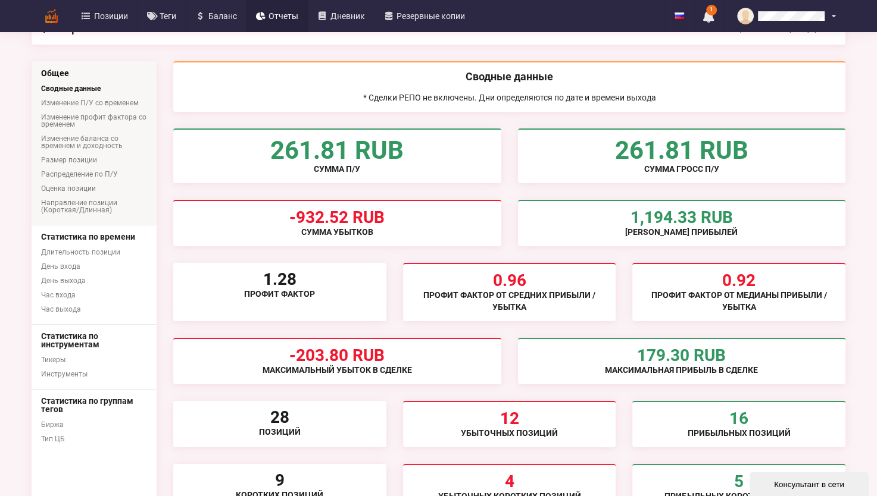
scroll to position [0, 0]
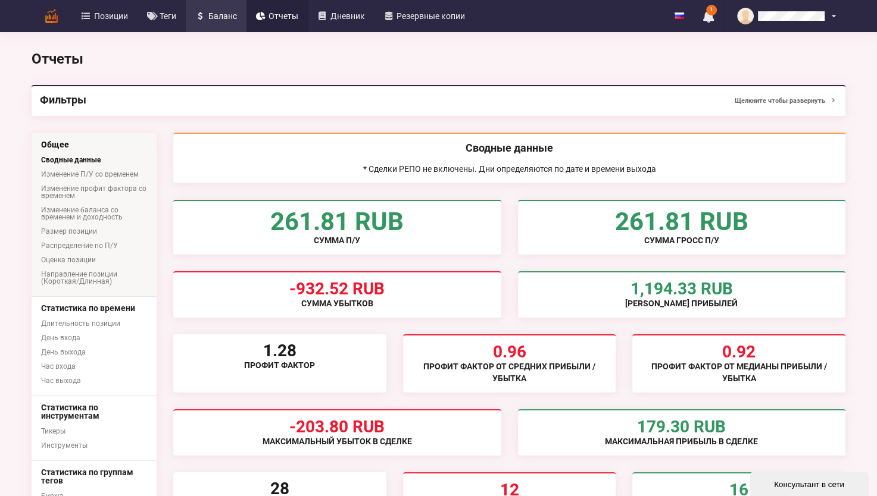
click at [235, 13] on span "Баланс" at bounding box center [222, 16] width 29 height 8
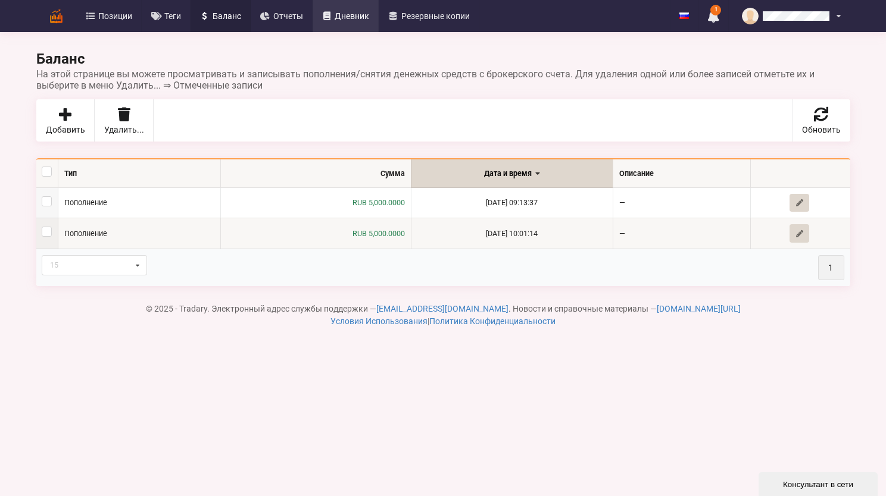
click at [371, 11] on link "Дневник" at bounding box center [346, 16] width 67 height 32
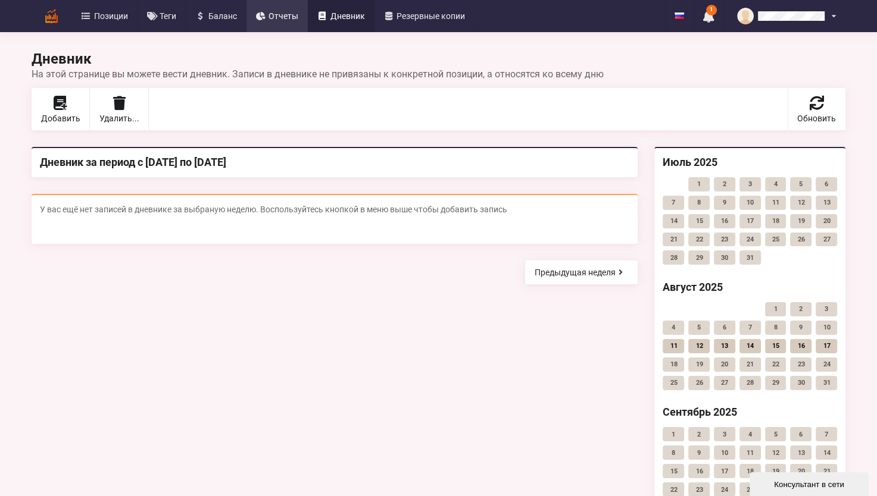
click at [275, 13] on span "Отчеты" at bounding box center [283, 16] width 30 height 8
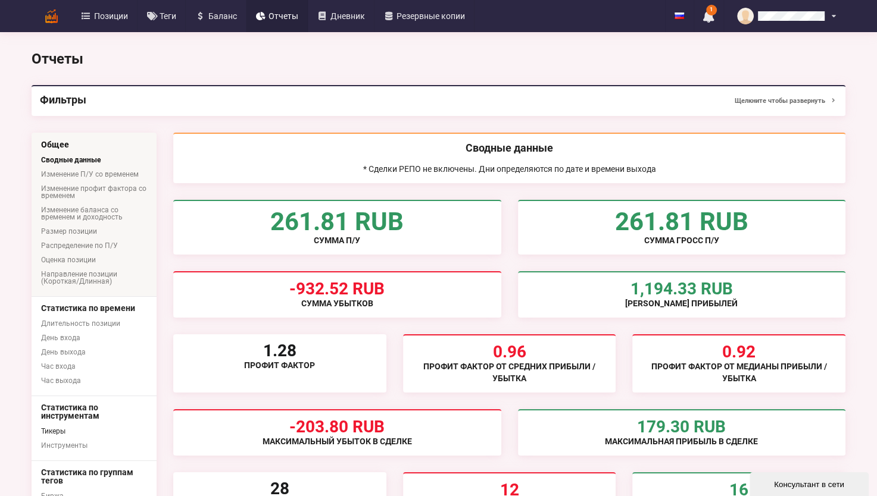
click at [57, 431] on link "Тикеры" at bounding box center [94, 431] width 125 height 14
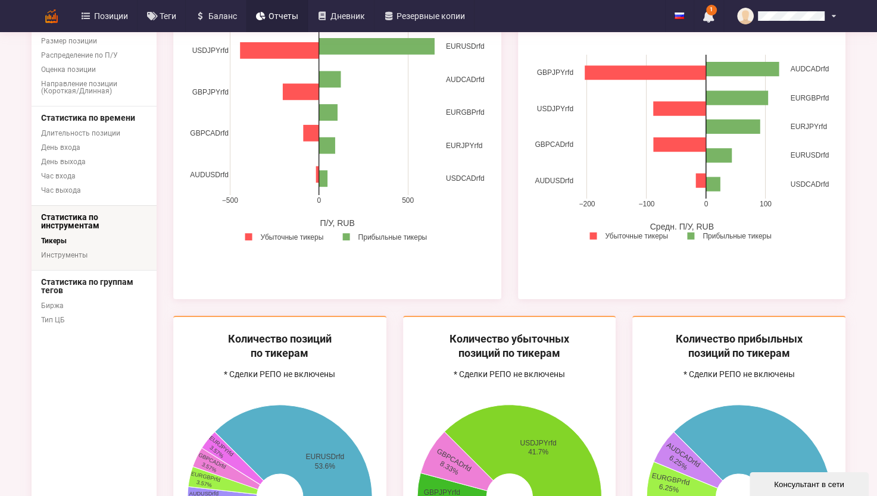
scroll to position [298, 0]
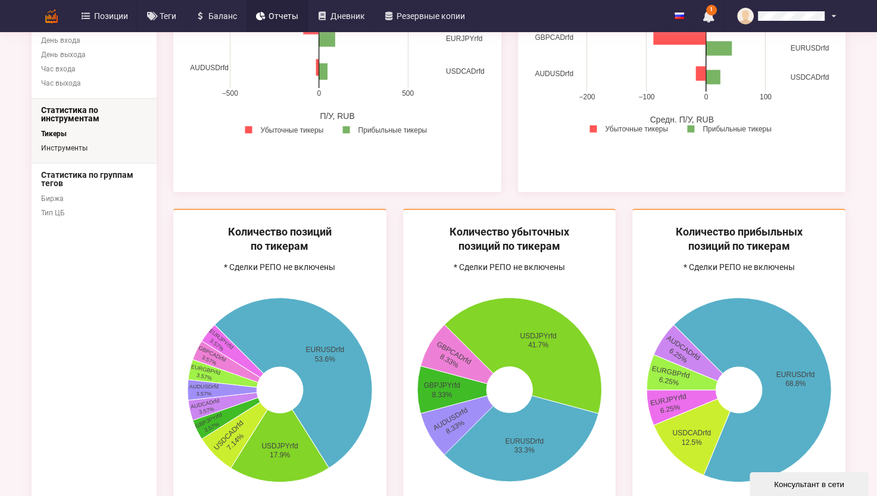
click at [61, 145] on link "Инструменты" at bounding box center [94, 148] width 125 height 14
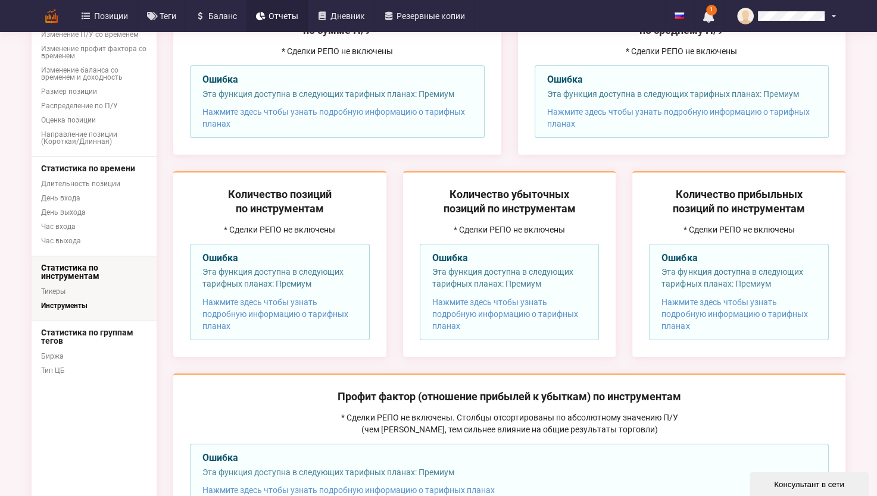
scroll to position [179, 0]
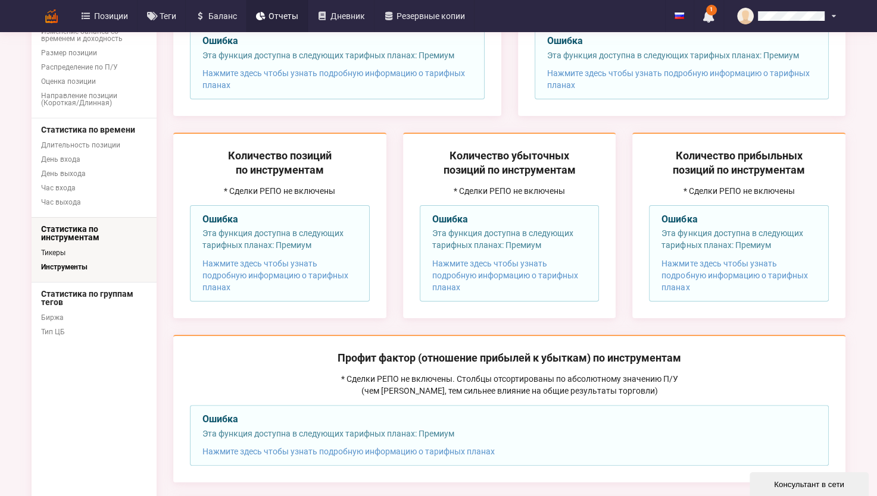
click at [61, 251] on link "Тикеры" at bounding box center [94, 253] width 125 height 14
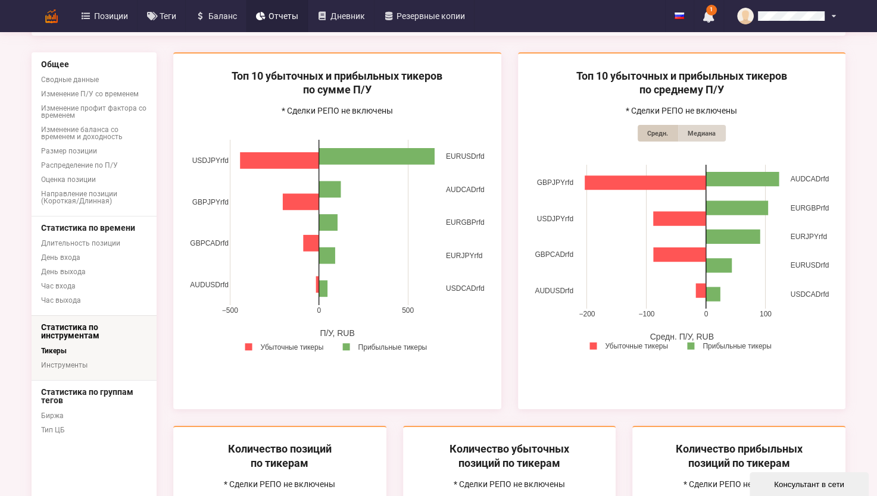
scroll to position [60, 0]
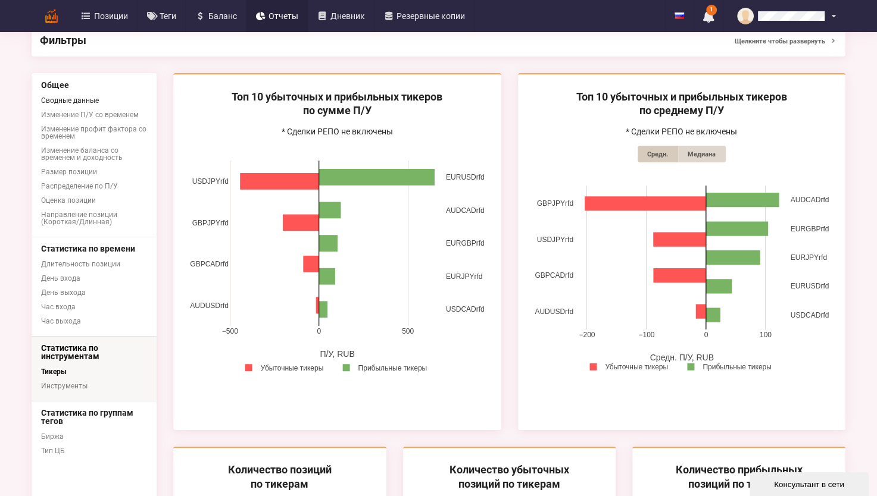
click at [91, 98] on link "Сводные данные" at bounding box center [94, 100] width 125 height 14
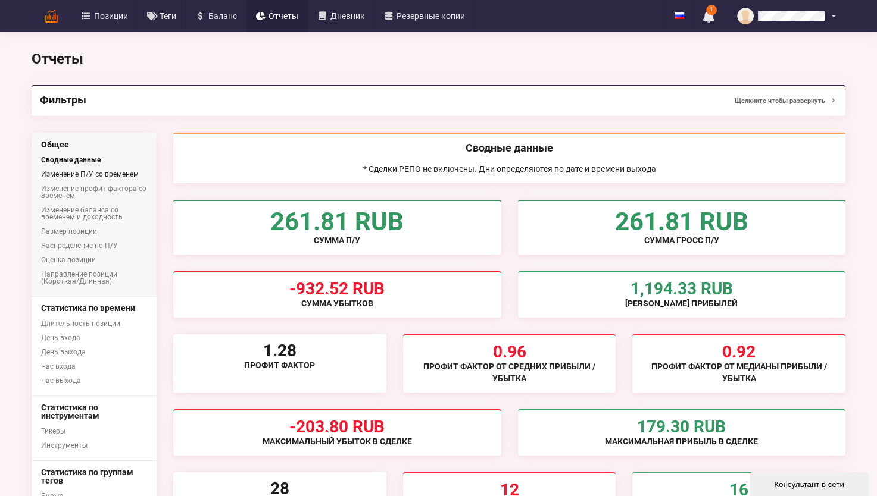
click at [77, 171] on link "Изменение П/У со временем" at bounding box center [94, 174] width 125 height 14
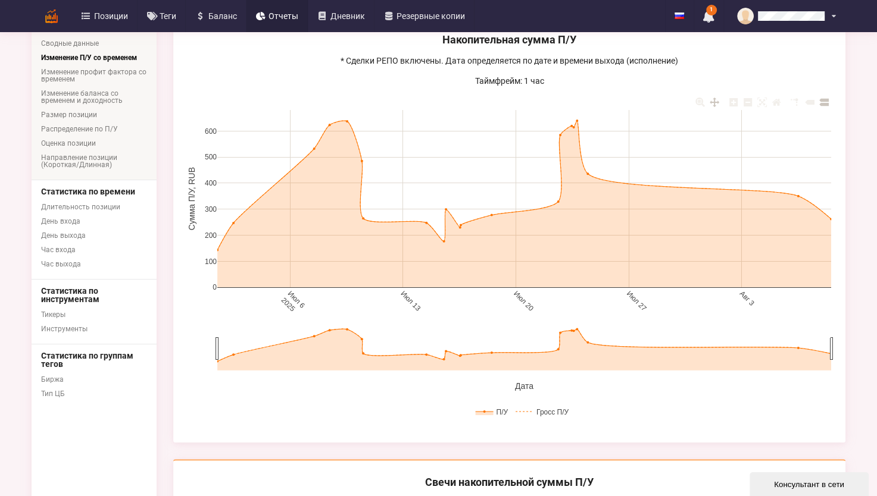
scroll to position [119, 0]
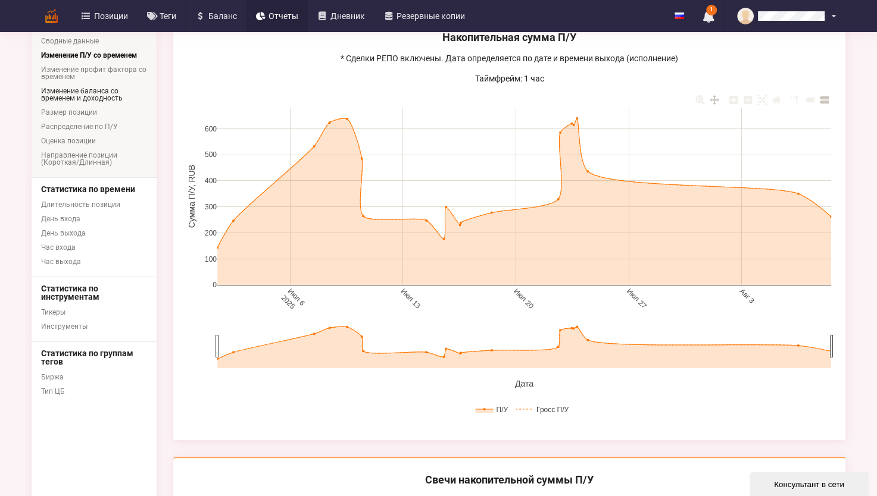
click at [76, 93] on link "Изменение баланса со временем и доходность" at bounding box center [94, 94] width 125 height 21
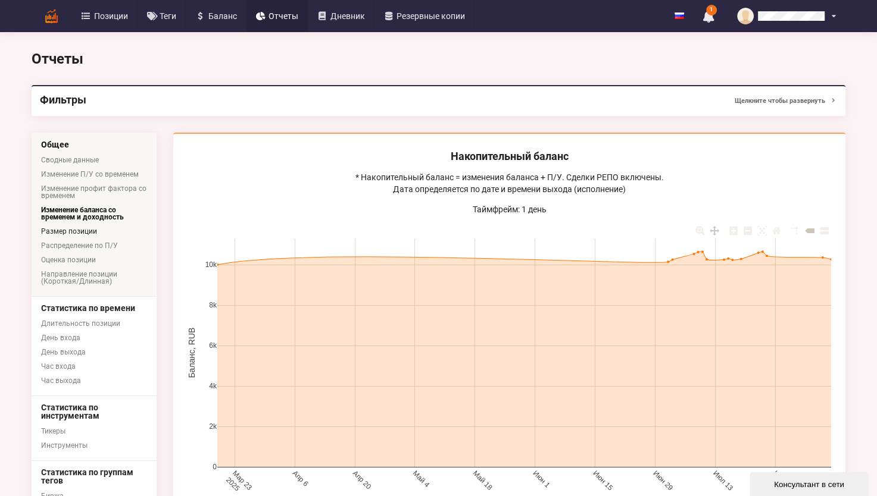
click at [86, 229] on link "Размер позиции" at bounding box center [94, 231] width 125 height 14
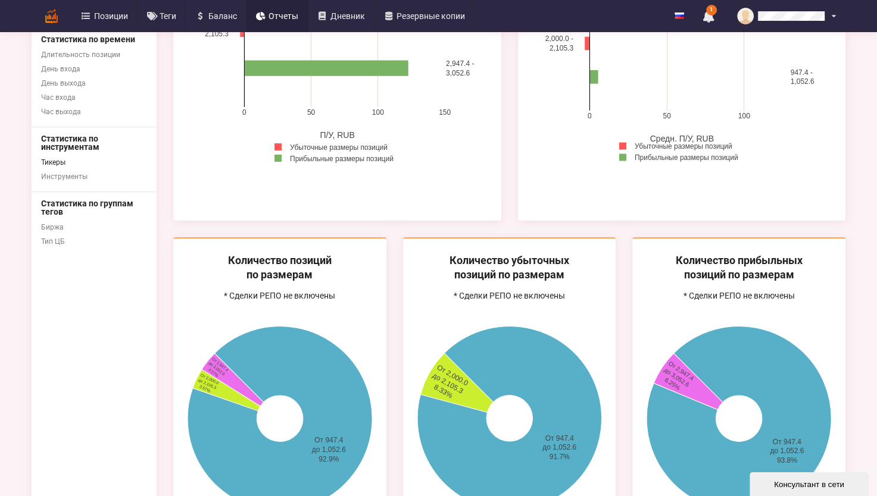
scroll to position [179, 0]
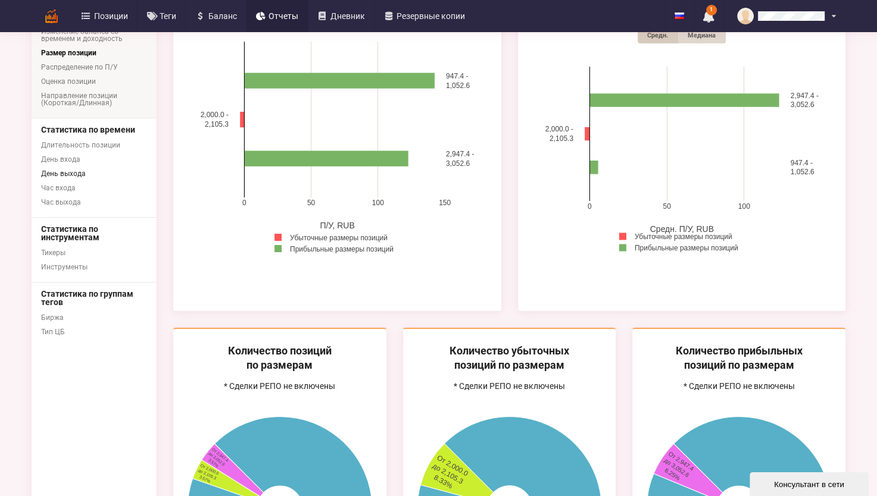
click at [64, 170] on link "День выхода" at bounding box center [94, 174] width 125 height 14
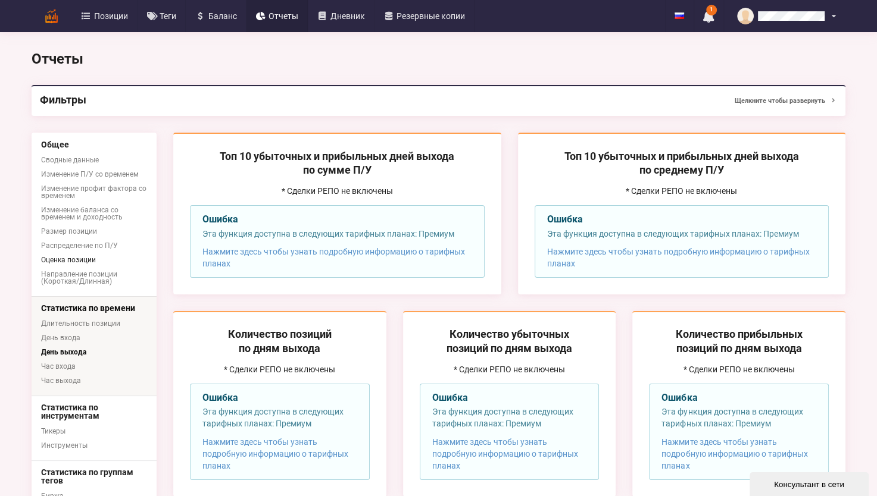
click at [83, 254] on link "Оценка позиции" at bounding box center [94, 260] width 125 height 14
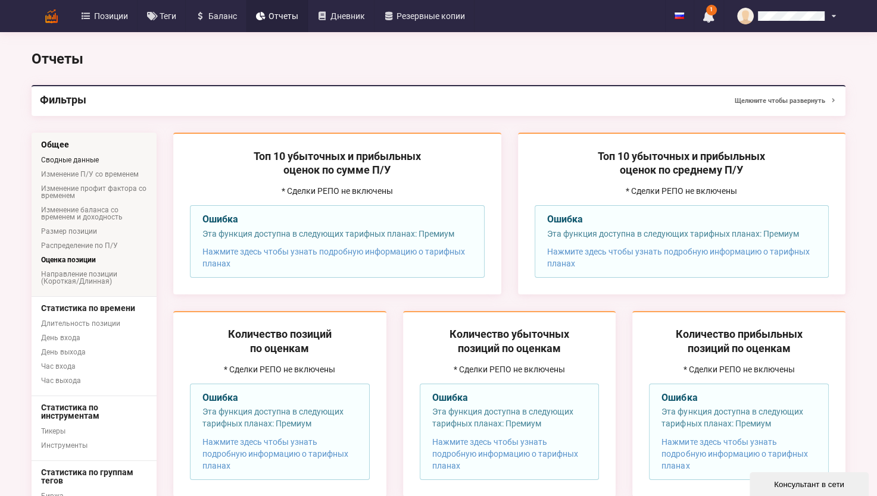
click at [67, 157] on link "Сводные данные" at bounding box center [94, 160] width 125 height 14
